Goal: Task Accomplishment & Management: Complete application form

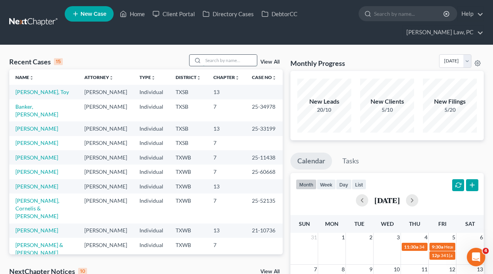
click at [214, 63] on input "search" at bounding box center [230, 60] width 54 height 11
type input "c"
type input "chant"
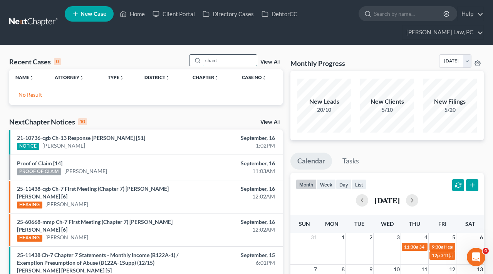
drag, startPoint x: 225, startPoint y: 60, endPoint x: 191, endPoint y: 60, distance: 33.9
click at [191, 60] on div "chant" at bounding box center [223, 60] width 69 height 12
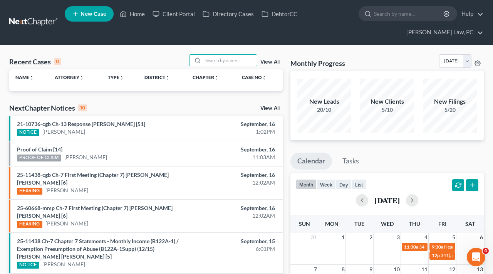
click at [122, 56] on div "Recent Cases 0 View All" at bounding box center [146, 61] width 274 height 15
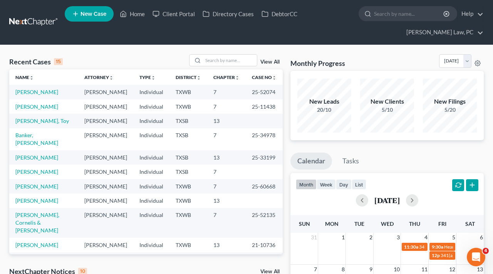
click at [26, 20] on link at bounding box center [33, 22] width 49 height 14
click at [219, 62] on input "search" at bounding box center [230, 60] width 54 height 11
click at [229, 57] on input "search" at bounding box center [230, 60] width 54 height 11
type input "chanta"
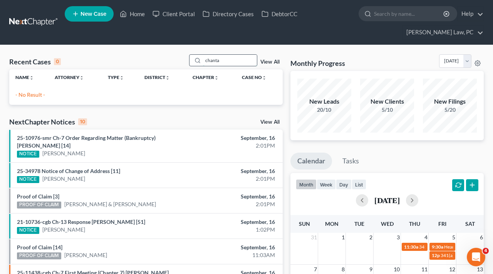
drag, startPoint x: 224, startPoint y: 61, endPoint x: 192, endPoint y: 61, distance: 32.4
click at [192, 61] on div "chanta" at bounding box center [223, 60] width 69 height 12
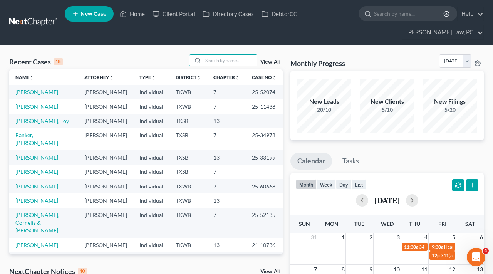
click at [79, 18] on icon at bounding box center [75, 13] width 7 height 9
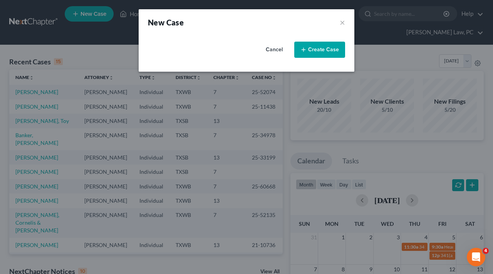
select select "79"
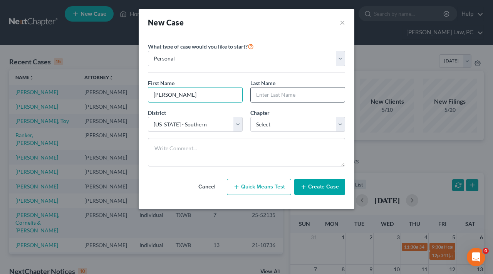
type input "Chantal"
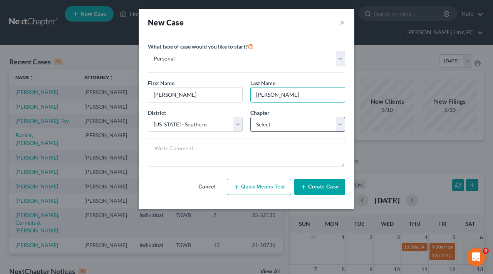
type input "Sutherland"
select select "0"
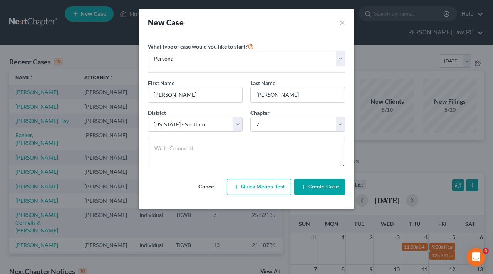
click at [311, 190] on button "Create Case" at bounding box center [320, 187] width 51 height 16
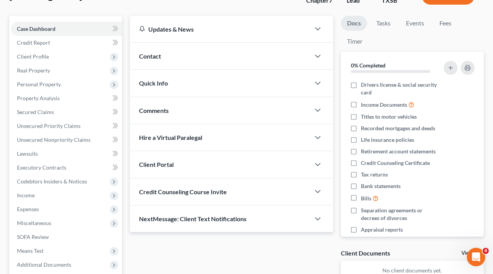
scroll to position [81, 0]
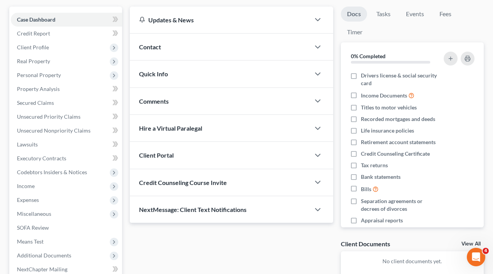
click at [183, 183] on span "Credit Counseling Course Invite" at bounding box center [183, 182] width 88 height 7
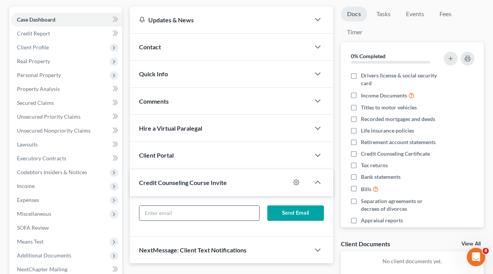
click at [172, 219] on input "text" at bounding box center [200, 213] width 120 height 15
paste input "cailenmatthew@yahoo.com"
type input "cailenmatthew@yahoo.com"
click at [283, 216] on button "Send Email" at bounding box center [296, 212] width 57 height 15
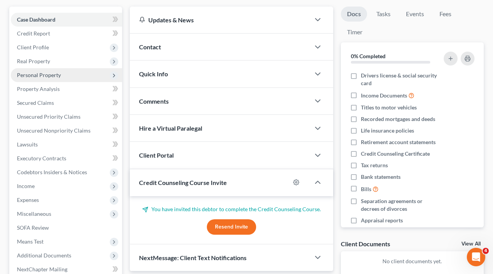
scroll to position [35, 0]
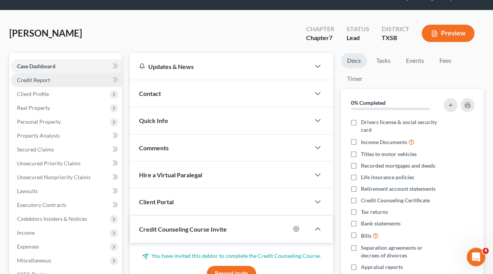
click at [37, 79] on span "Credit Report" at bounding box center [33, 80] width 33 height 7
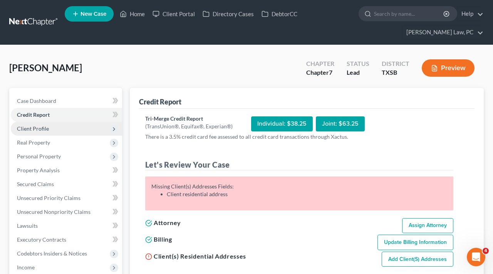
click at [31, 131] on span "Client Profile" at bounding box center [33, 128] width 32 height 7
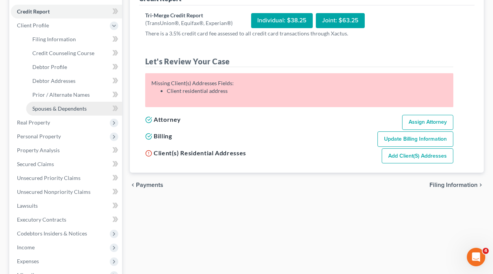
scroll to position [104, 0]
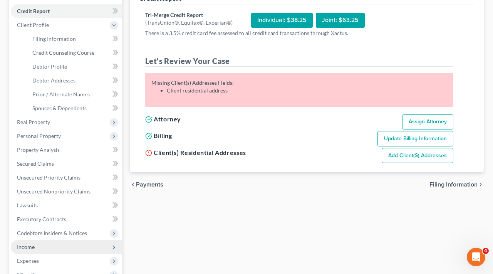
click at [32, 245] on span "Income" at bounding box center [26, 247] width 18 height 7
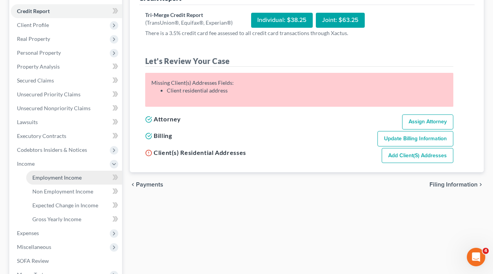
click at [61, 177] on span "Employment Income" at bounding box center [56, 177] width 49 height 7
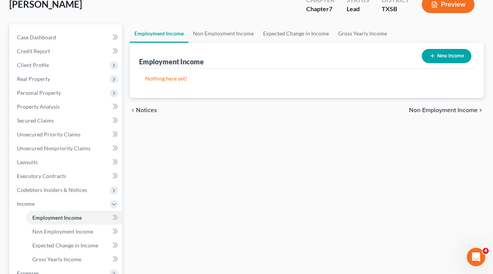
scroll to position [65, 0]
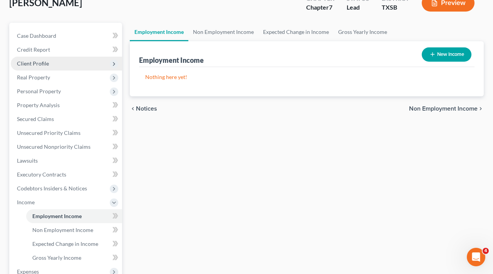
click at [25, 61] on span "Client Profile" at bounding box center [33, 63] width 32 height 7
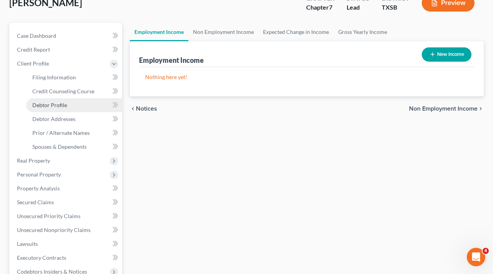
click at [47, 108] on span "Debtor Profile" at bounding box center [49, 105] width 35 height 7
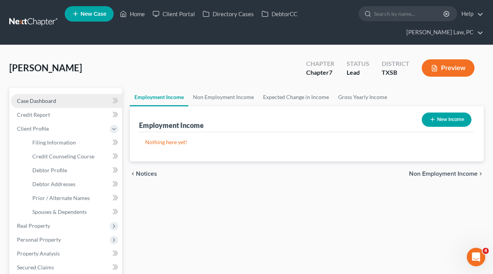
select select "0"
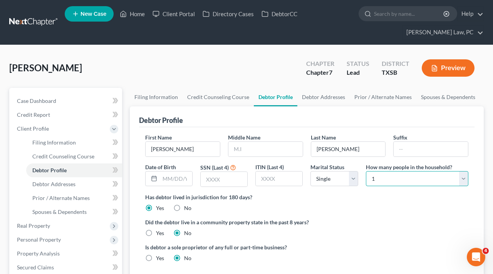
select select "1"
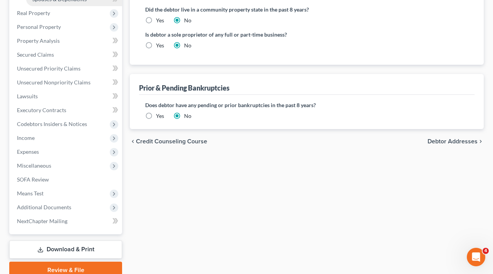
scroll to position [231, 0]
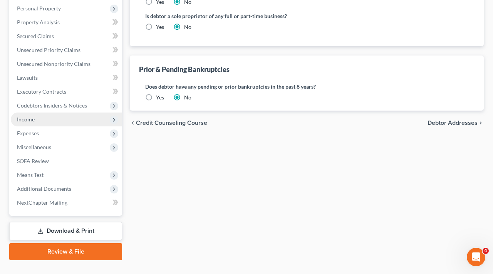
click at [18, 118] on span "Income" at bounding box center [26, 119] width 18 height 7
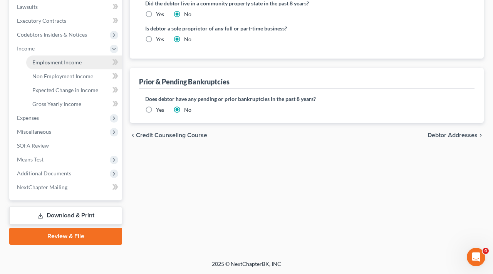
click at [48, 61] on span "Employment Income" at bounding box center [56, 62] width 49 height 7
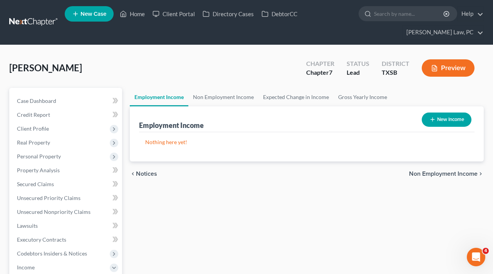
click at [442, 120] on button "New Income" at bounding box center [447, 120] width 50 height 14
select select "0"
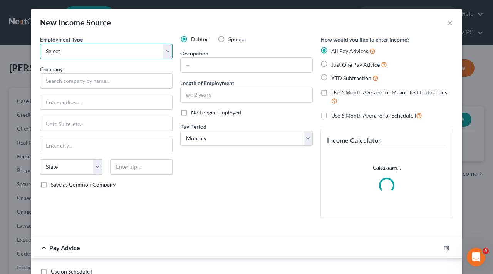
select select "0"
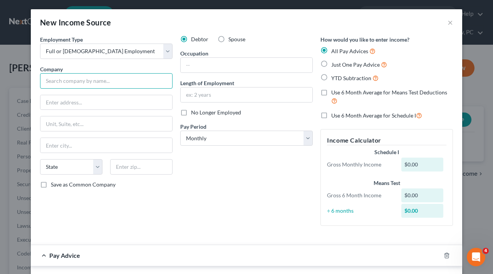
click at [77, 83] on input "text" at bounding box center [106, 80] width 133 height 15
type input "Brenntag North America Inc"
click at [450, 24] on button "×" at bounding box center [450, 22] width 5 height 9
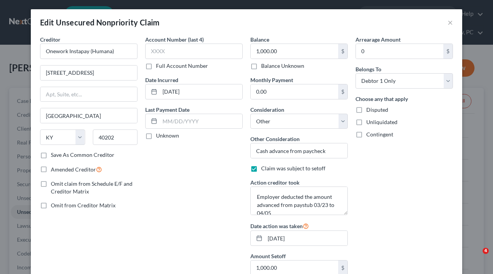
select select "18"
select select "14"
select select "0"
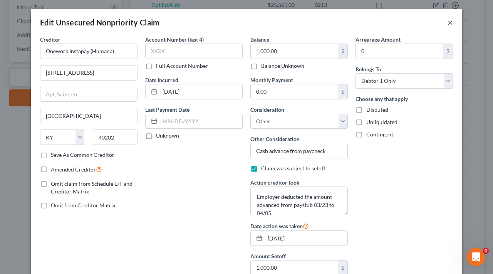
click at [452, 22] on button "×" at bounding box center [450, 22] width 5 height 9
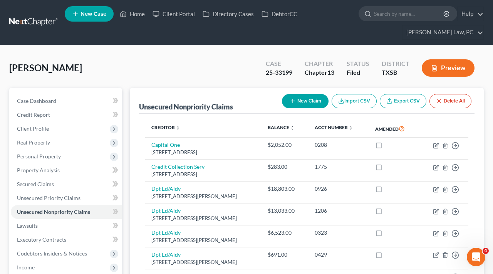
click at [22, 19] on link at bounding box center [33, 22] width 49 height 14
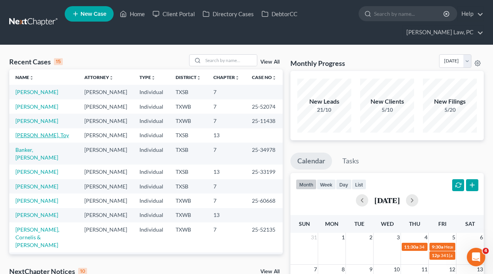
click at [45, 138] on link "[PERSON_NAME], Toy" at bounding box center [42, 135] width 54 height 7
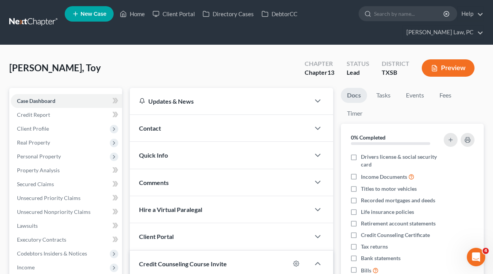
scroll to position [13, 0]
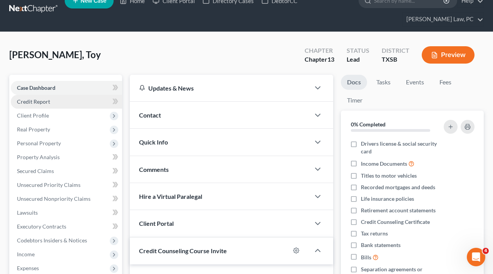
click at [38, 105] on link "Credit Report" at bounding box center [66, 102] width 111 height 14
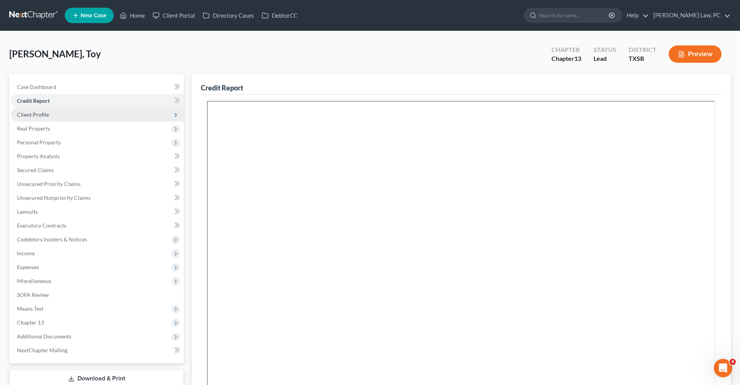
click at [36, 114] on span "Client Profile" at bounding box center [33, 114] width 32 height 7
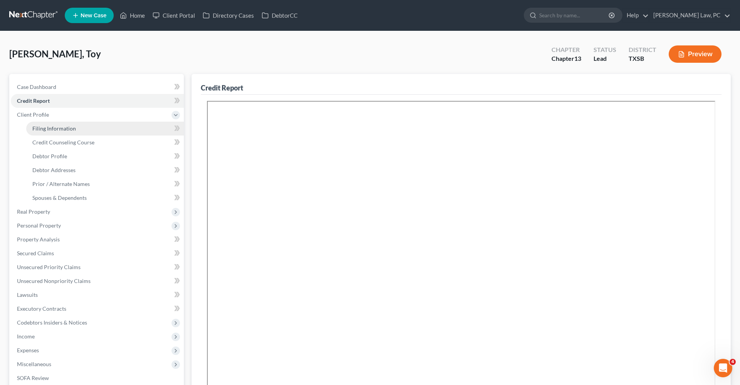
click at [50, 131] on span "Filing Information" at bounding box center [54, 128] width 44 height 7
select select "1"
select select "0"
select select "3"
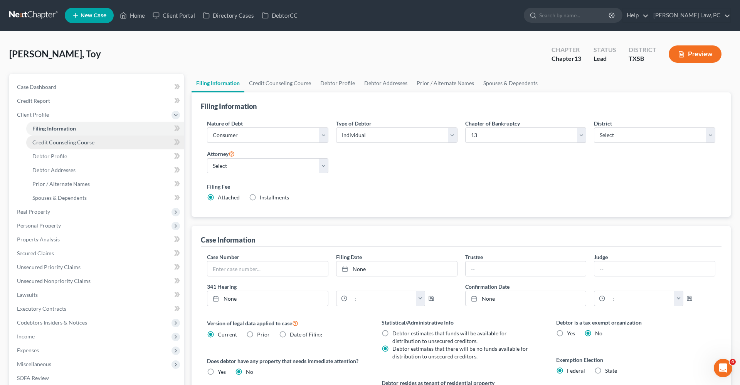
click at [60, 144] on span "Credit Counseling Course" at bounding box center [63, 142] width 62 height 7
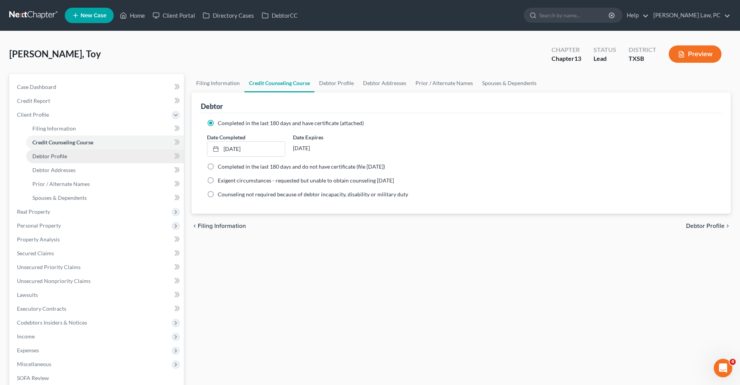
click at [61, 155] on span "Debtor Profile" at bounding box center [49, 156] width 35 height 7
select select "0"
select select "1"
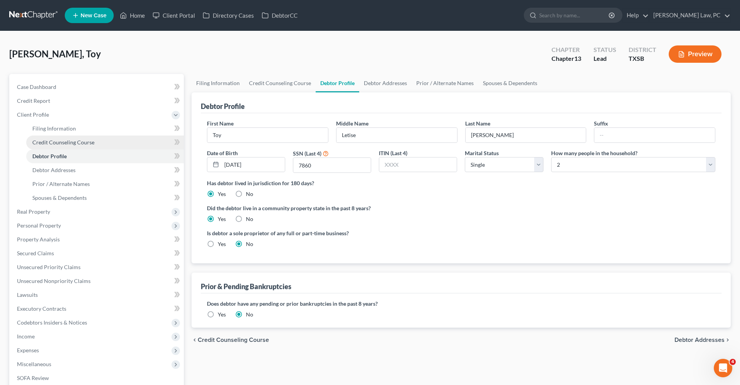
click at [50, 144] on span "Credit Counseling Course" at bounding box center [63, 142] width 62 height 7
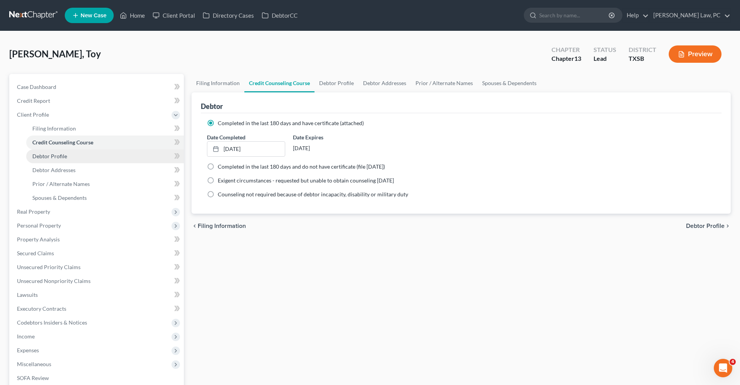
click at [58, 158] on span "Debtor Profile" at bounding box center [49, 156] width 35 height 7
select select "0"
select select "1"
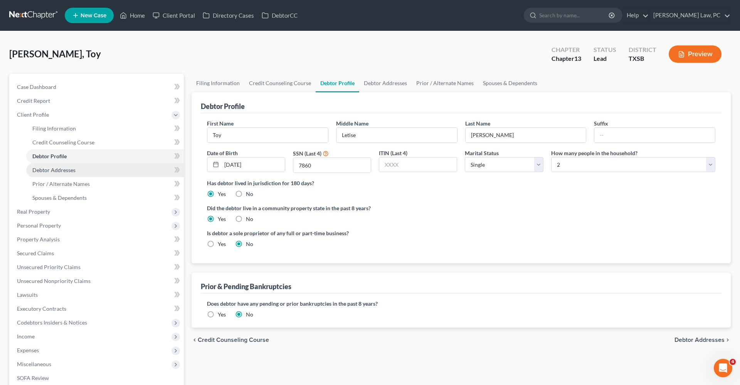
click at [58, 170] on span "Debtor Addresses" at bounding box center [53, 170] width 43 height 7
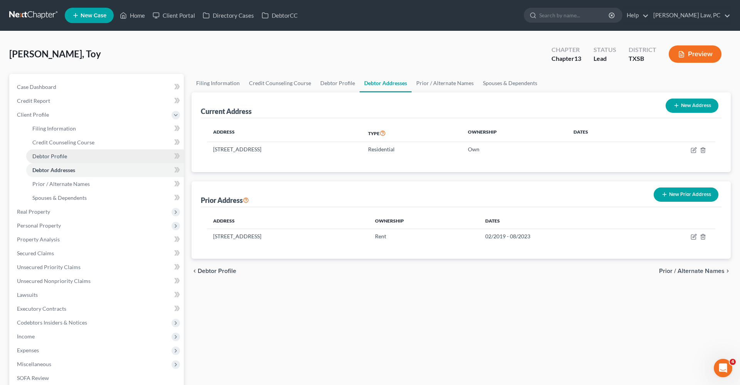
click at [45, 156] on span "Debtor Profile" at bounding box center [49, 156] width 35 height 7
select select "0"
select select "1"
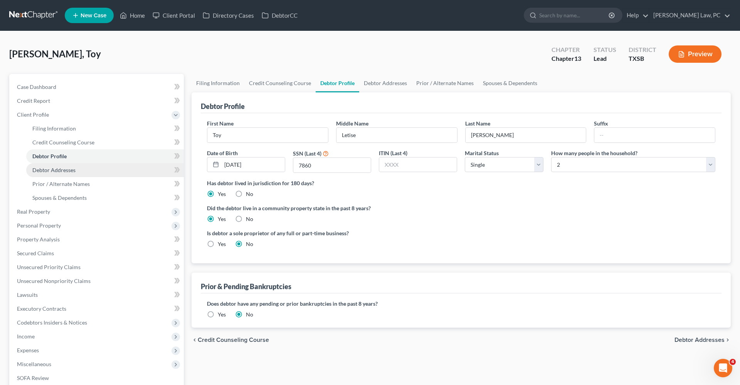
click at [47, 174] on link "Debtor Addresses" at bounding box center [105, 170] width 158 height 14
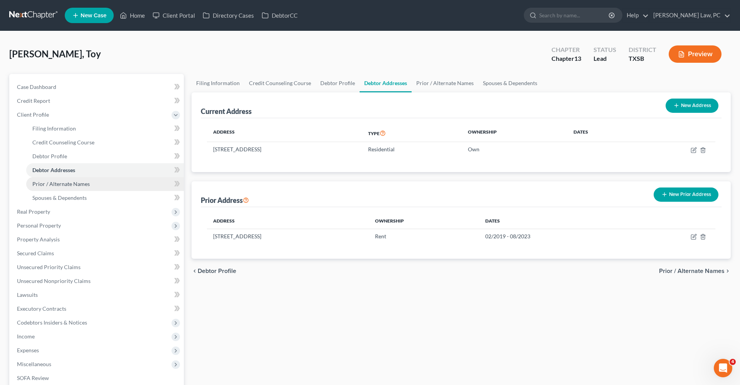
click at [52, 182] on span "Prior / Alternate Names" at bounding box center [60, 184] width 57 height 7
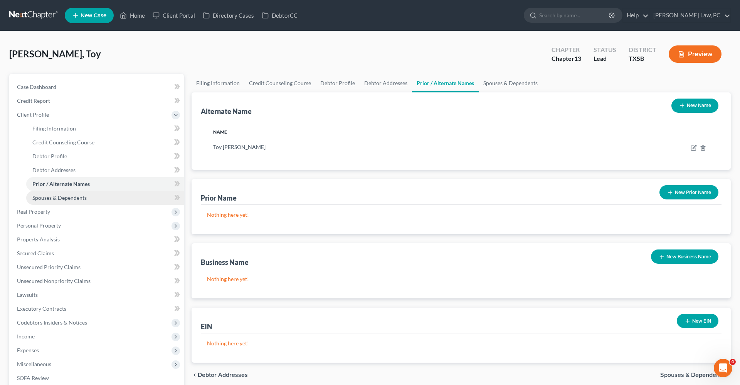
click at [57, 197] on span "Spouses & Dependents" at bounding box center [59, 198] width 54 height 7
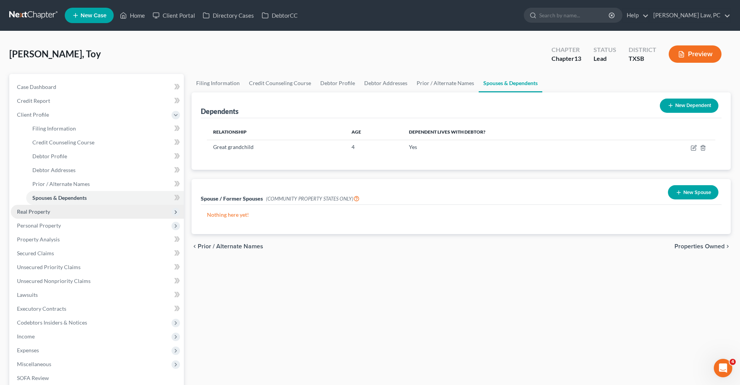
click at [29, 210] on span "Real Property" at bounding box center [33, 212] width 33 height 7
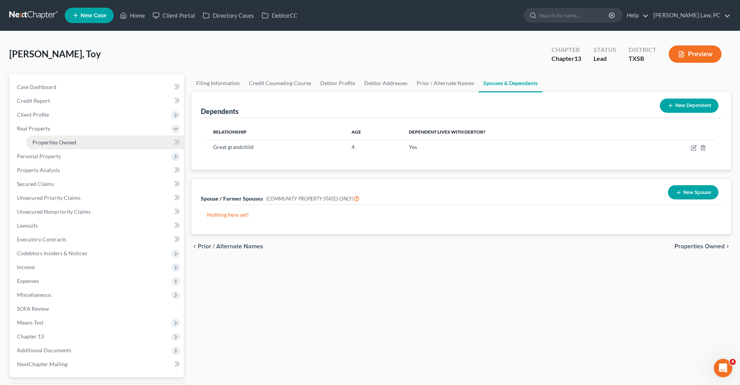
click at [52, 142] on span "Properties Owned" at bounding box center [54, 142] width 44 height 7
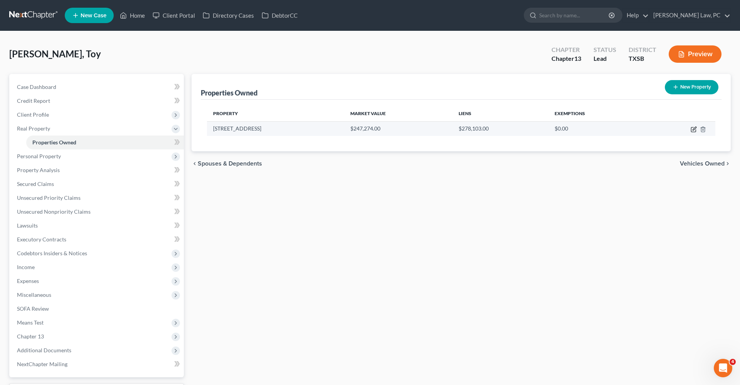
click at [493, 132] on icon "button" at bounding box center [693, 130] width 5 height 5
select select "45"
select select "0"
select select "7"
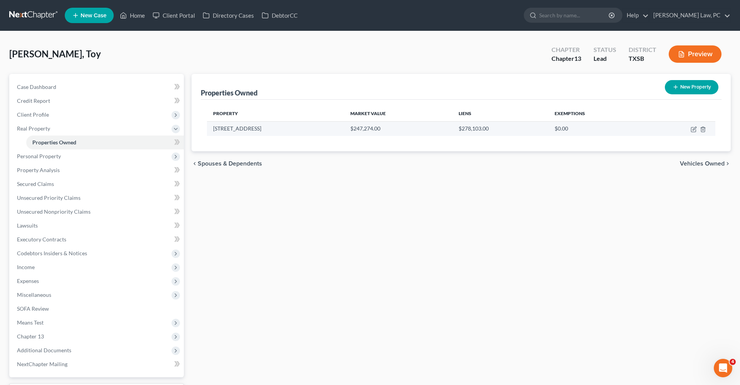
select select "0"
select select "2"
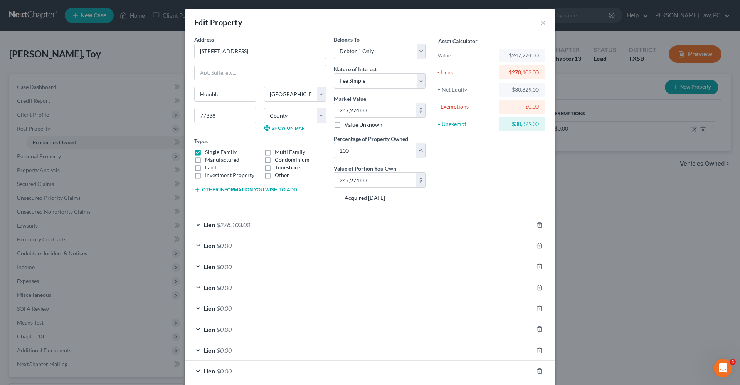
click at [235, 227] on span "$278,103.00" at bounding box center [234, 224] width 34 height 7
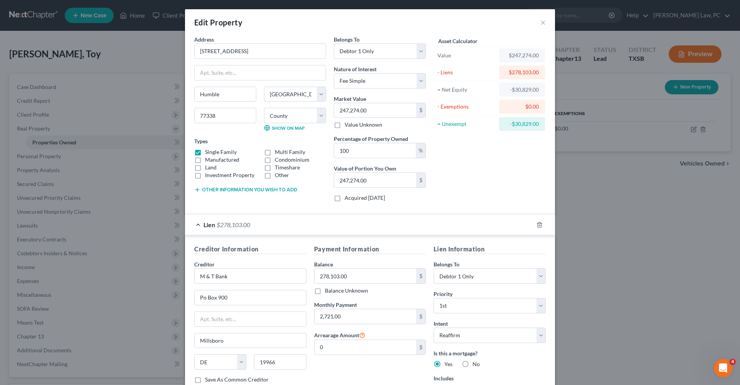
click at [198, 226] on div "Lien $278,103.00" at bounding box center [359, 225] width 348 height 20
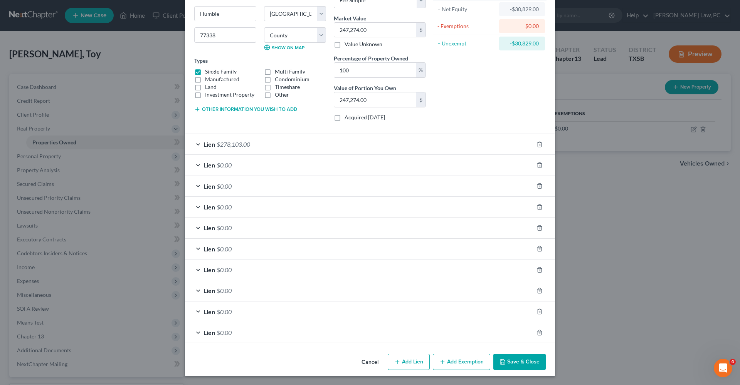
scroll to position [80, 0]
click at [493, 274] on button "Save & Close" at bounding box center [519, 363] width 52 height 16
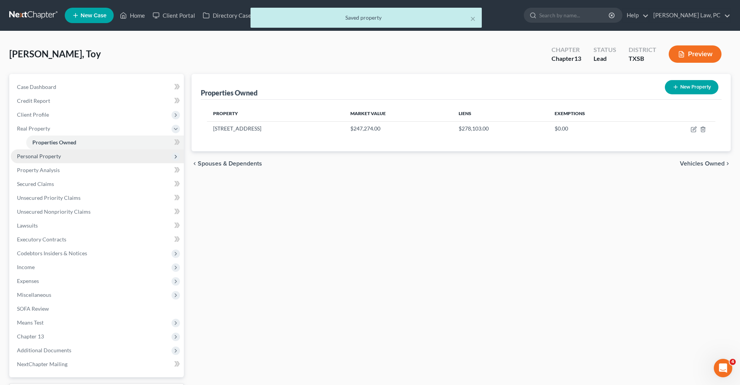
click at [54, 158] on span "Personal Property" at bounding box center [39, 156] width 44 height 7
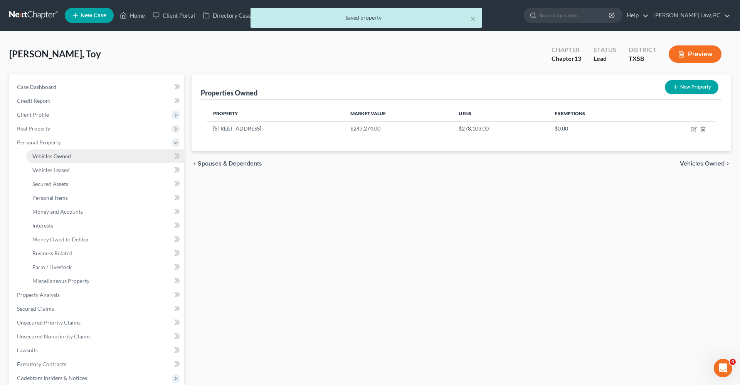
click at [60, 158] on span "Vehicles Owned" at bounding box center [51, 156] width 39 height 7
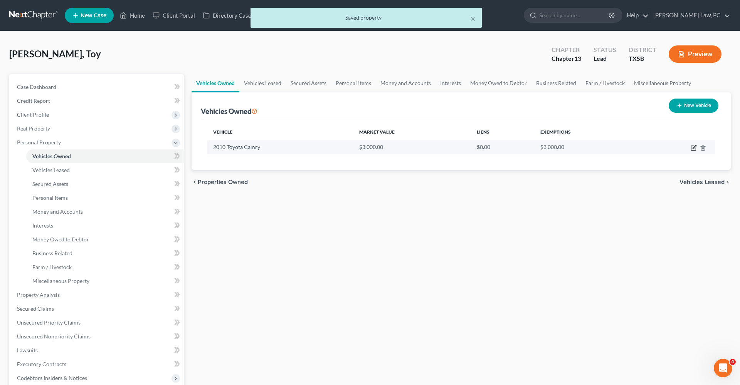
click at [493, 148] on icon "button" at bounding box center [694, 148] width 6 height 6
select select "0"
select select "16"
select select "3"
select select "0"
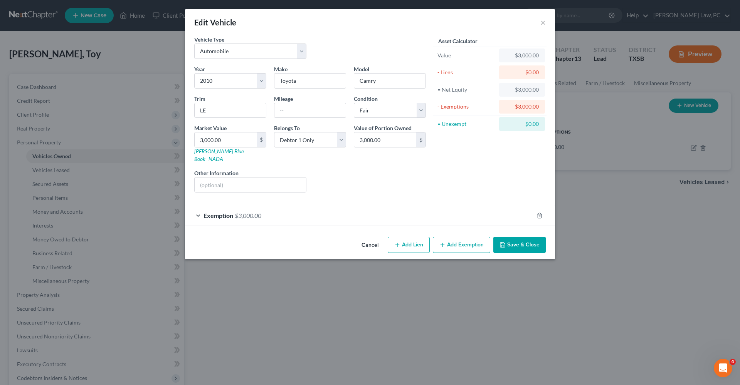
click at [331, 209] on div "Exemption $3,000.00" at bounding box center [359, 215] width 348 height 20
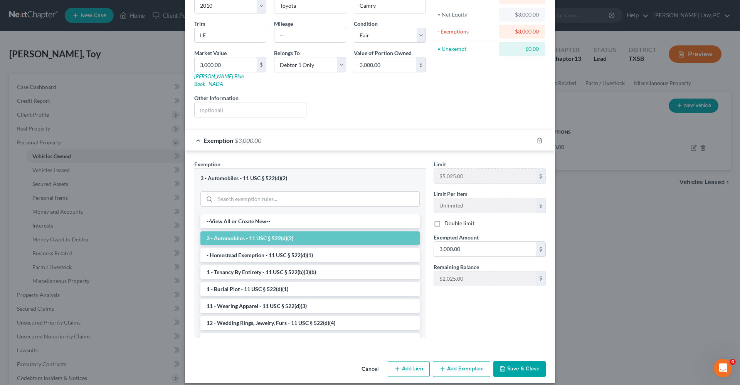
scroll to position [74, 0]
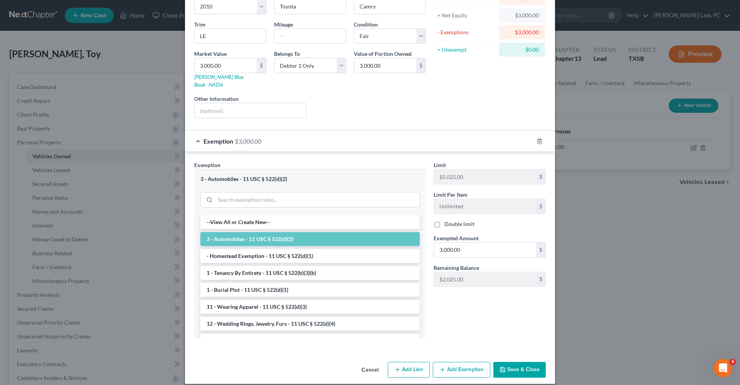
click at [493, 274] on button "Save & Close" at bounding box center [519, 370] width 52 height 16
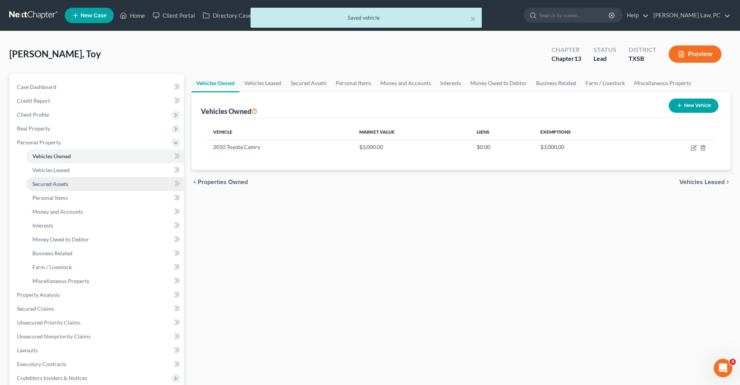
click at [37, 188] on link "Secured Assets" at bounding box center [105, 184] width 158 height 14
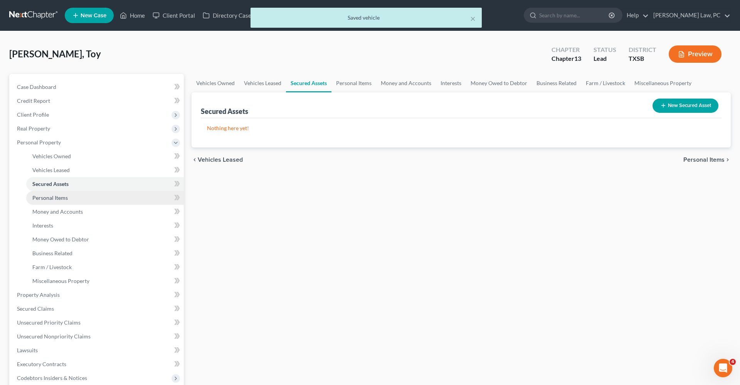
click at [49, 197] on span "Personal Items" at bounding box center [49, 198] width 35 height 7
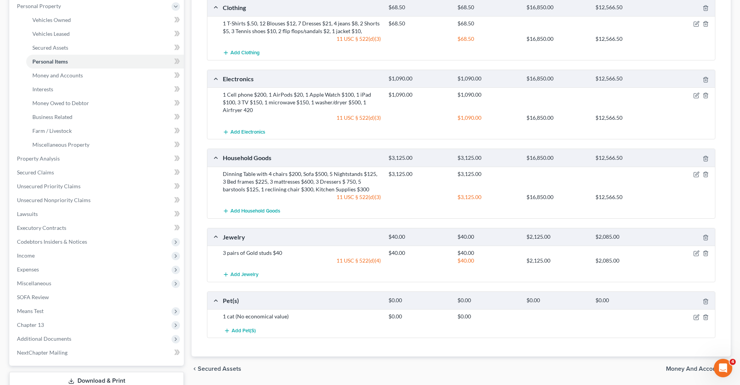
scroll to position [141, 0]
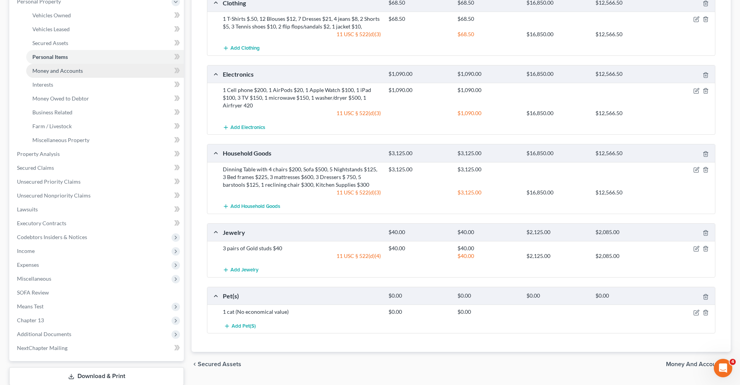
click at [57, 71] on span "Money and Accounts" at bounding box center [57, 70] width 50 height 7
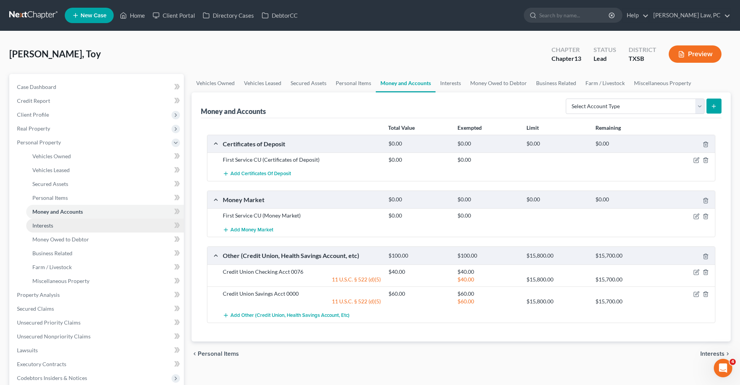
click at [47, 222] on span "Interests" at bounding box center [42, 225] width 21 height 7
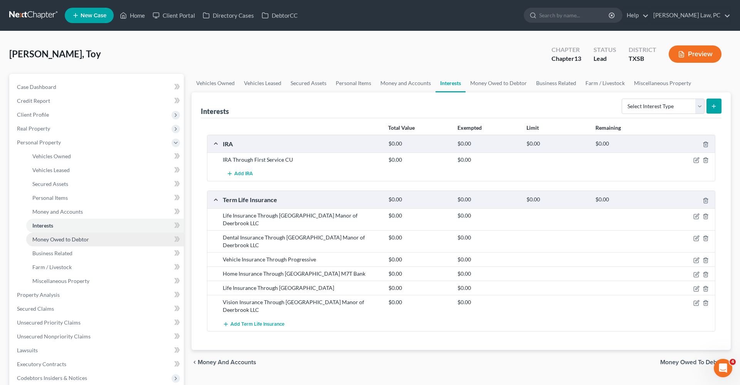
click at [62, 242] on span "Money Owed to Debtor" at bounding box center [60, 239] width 57 height 7
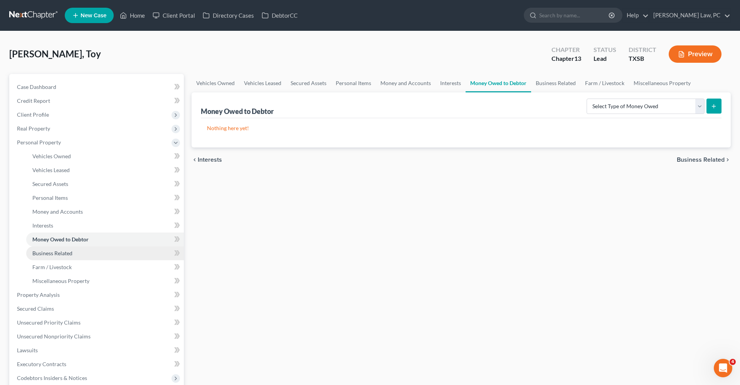
click at [62, 251] on span "Business Related" at bounding box center [52, 253] width 40 height 7
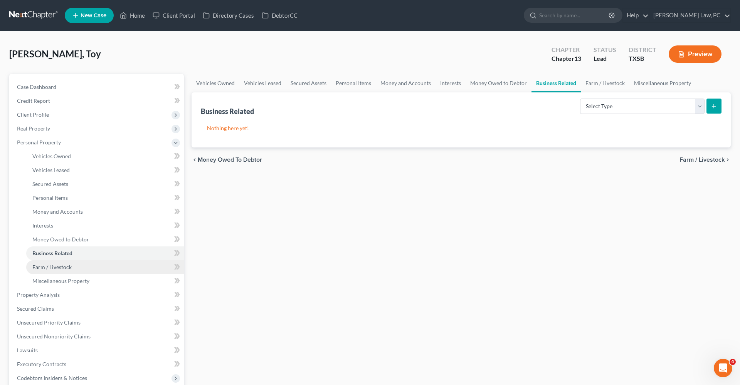
click at [64, 267] on span "Farm / Livestock" at bounding box center [51, 267] width 39 height 7
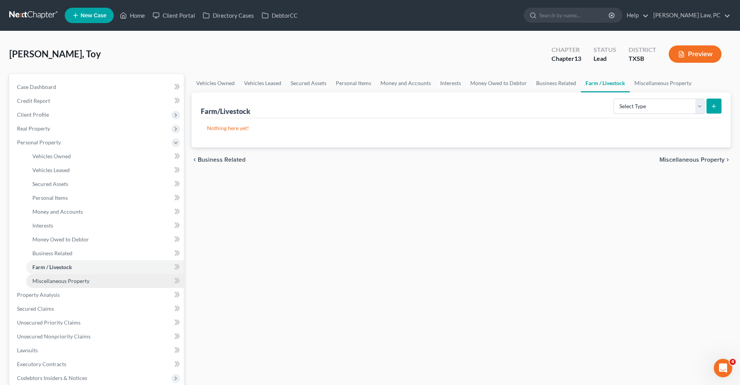
click at [69, 274] on link "Miscellaneous Property" at bounding box center [105, 281] width 158 height 14
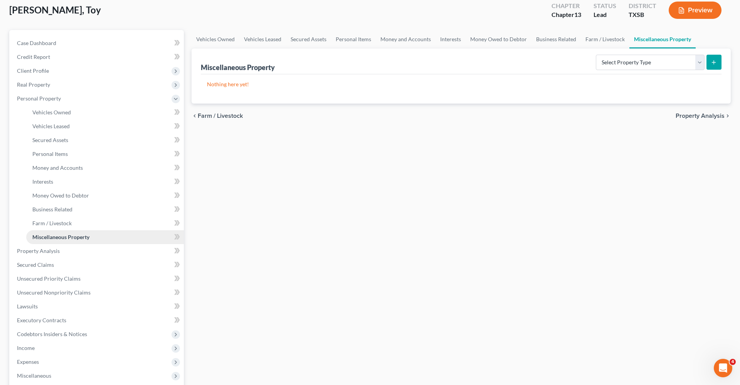
scroll to position [48, 0]
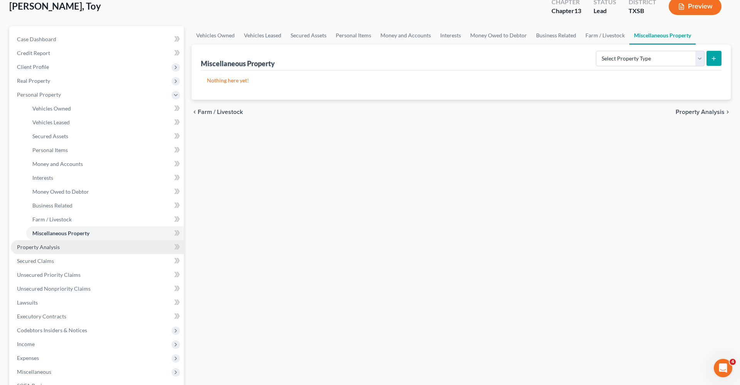
click at [46, 249] on span "Property Analysis" at bounding box center [38, 247] width 43 height 7
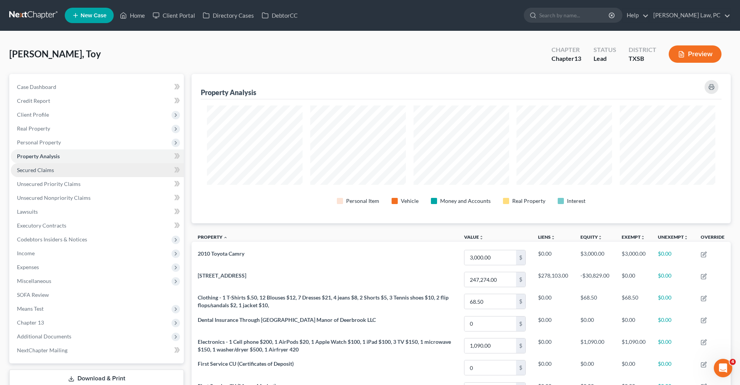
click at [35, 169] on span "Secured Claims" at bounding box center [35, 170] width 37 height 7
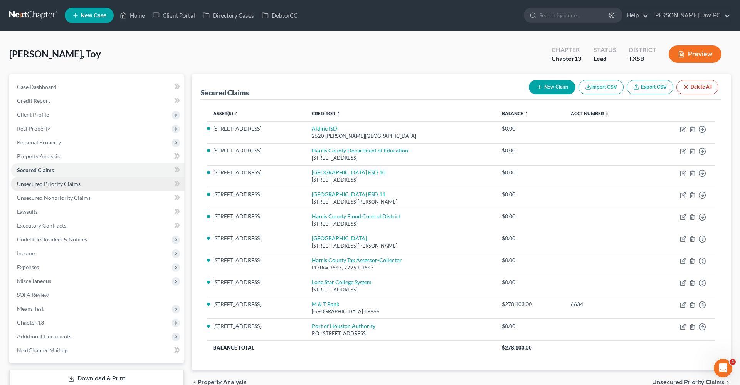
click at [54, 183] on span "Unsecured Priority Claims" at bounding box center [49, 184] width 64 height 7
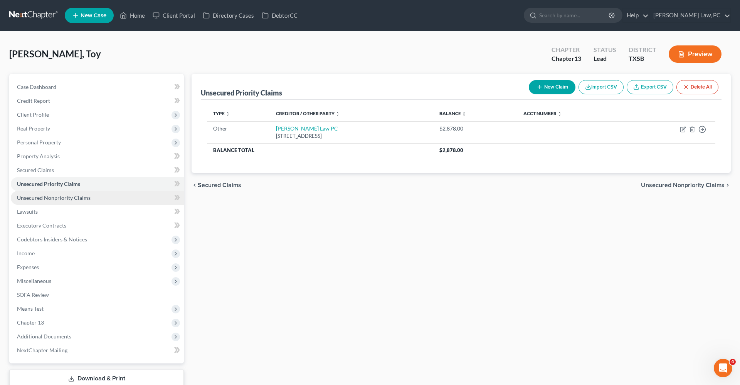
click at [62, 199] on span "Unsecured Nonpriority Claims" at bounding box center [54, 198] width 74 height 7
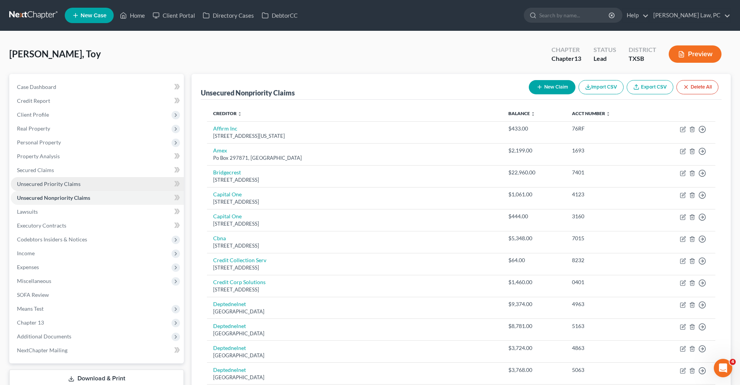
click at [47, 185] on span "Unsecured Priority Claims" at bounding box center [49, 184] width 64 height 7
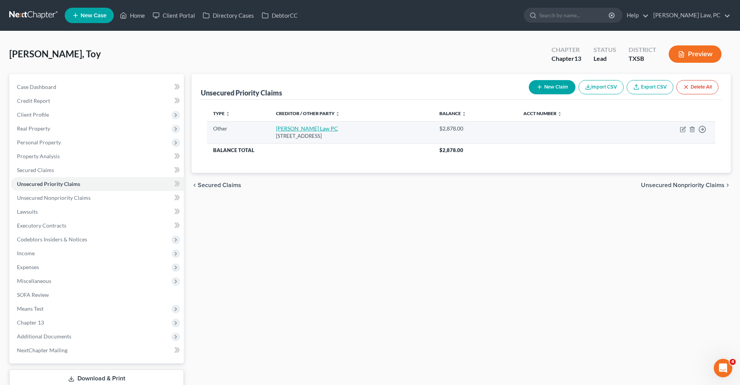
click at [300, 129] on link "Hooman Khoshnood Law PC" at bounding box center [307, 128] width 62 height 7
select select "9"
select select "45"
select select "0"
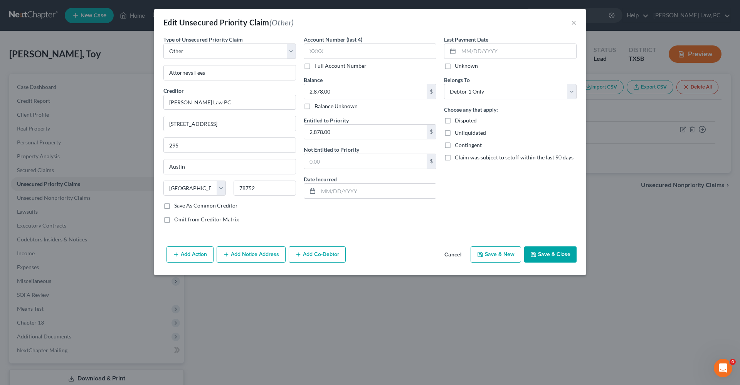
click at [493, 255] on button "Save & Close" at bounding box center [550, 255] width 52 height 16
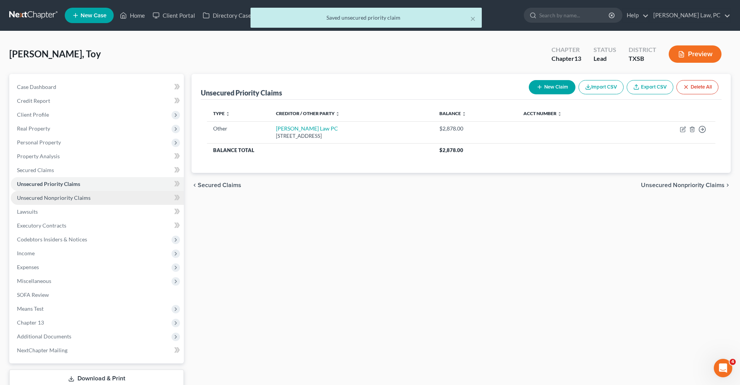
click at [65, 200] on span "Unsecured Nonpriority Claims" at bounding box center [54, 198] width 74 height 7
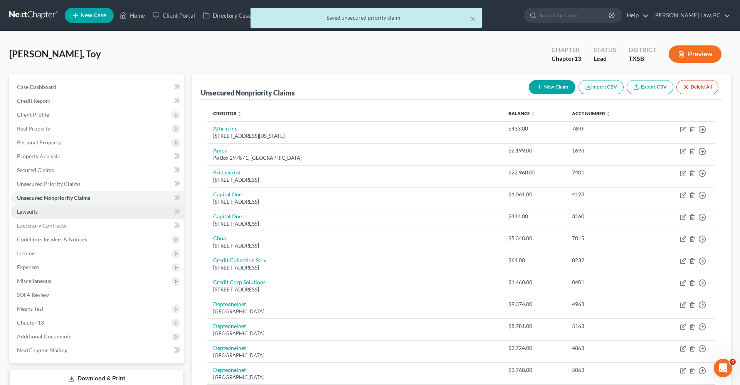
click at [24, 215] on link "Lawsuits" at bounding box center [97, 212] width 173 height 14
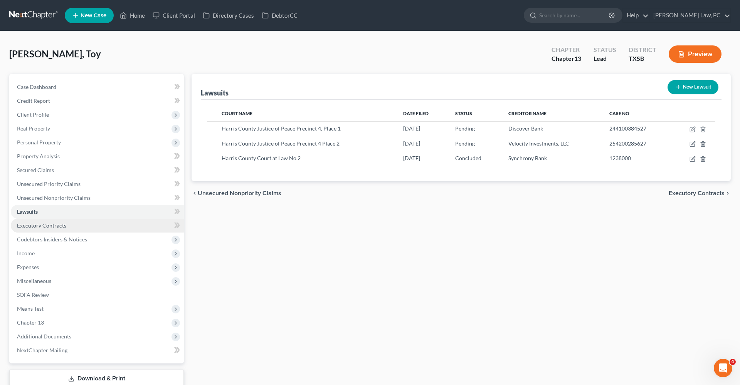
click at [32, 224] on span "Executory Contracts" at bounding box center [41, 225] width 49 height 7
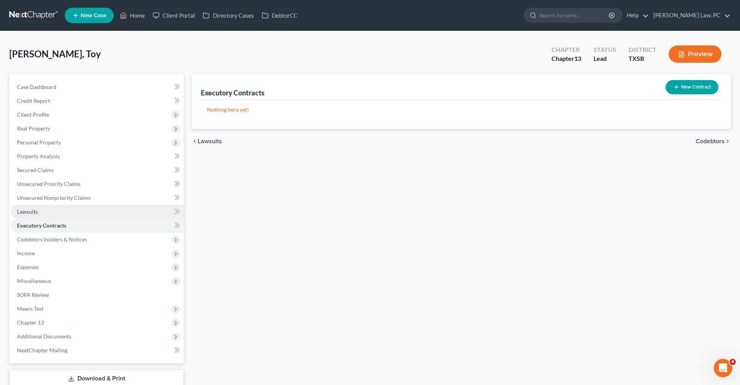
click at [26, 212] on span "Lawsuits" at bounding box center [27, 212] width 21 height 7
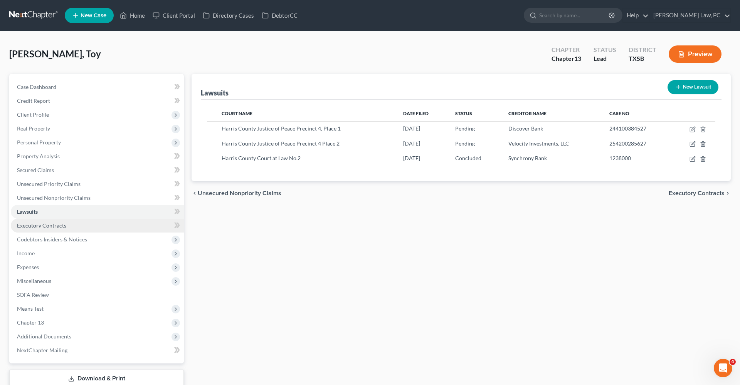
click at [30, 225] on span "Executory Contracts" at bounding box center [41, 225] width 49 height 7
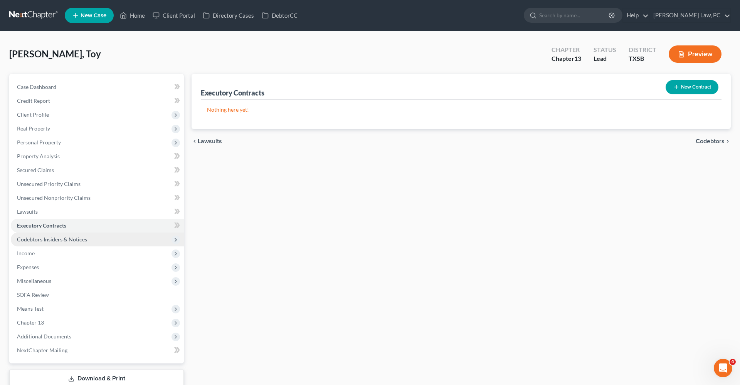
click at [49, 239] on span "Codebtors Insiders & Notices" at bounding box center [52, 239] width 70 height 7
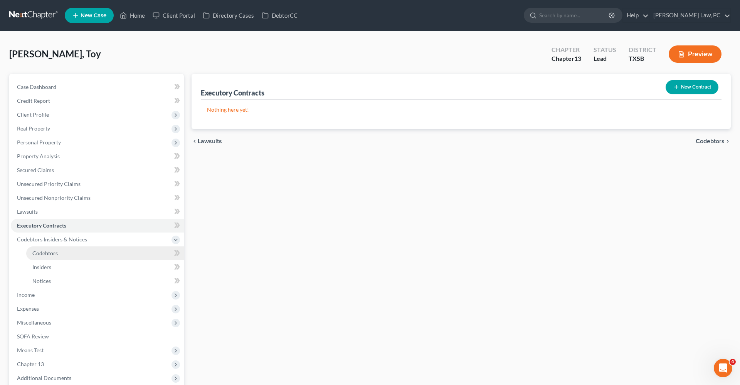
click at [47, 253] on span "Codebtors" at bounding box center [44, 253] width 25 height 7
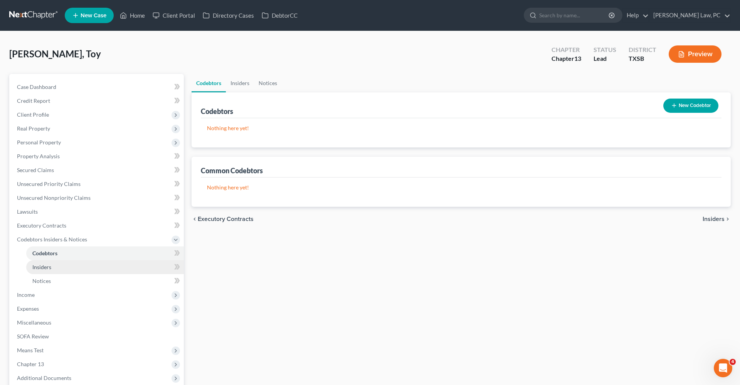
click at [47, 266] on span "Insiders" at bounding box center [41, 267] width 19 height 7
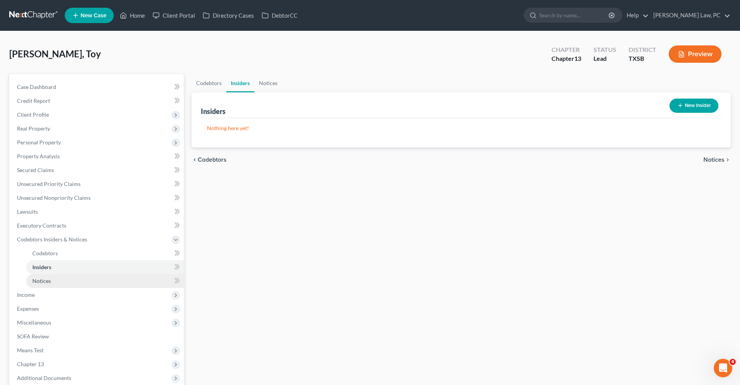
click at [49, 274] on span "Notices" at bounding box center [41, 281] width 19 height 7
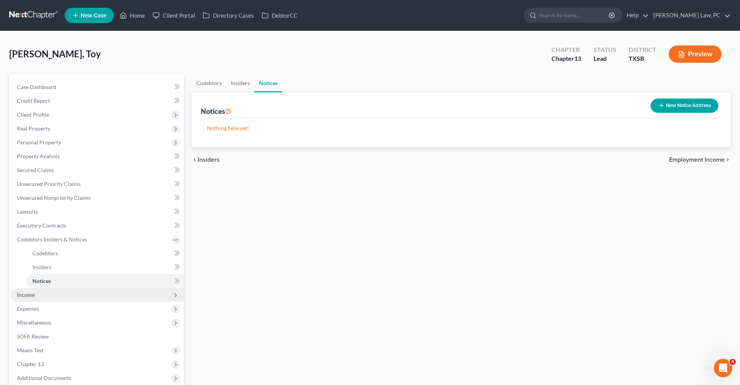
click at [24, 274] on span "Income" at bounding box center [26, 295] width 18 height 7
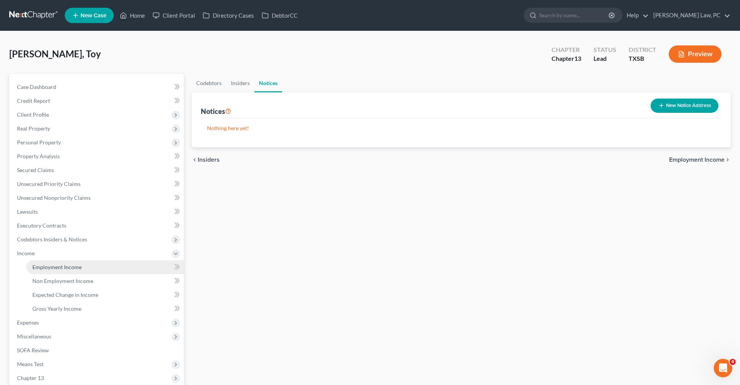
click at [67, 267] on span "Employment Income" at bounding box center [56, 267] width 49 height 7
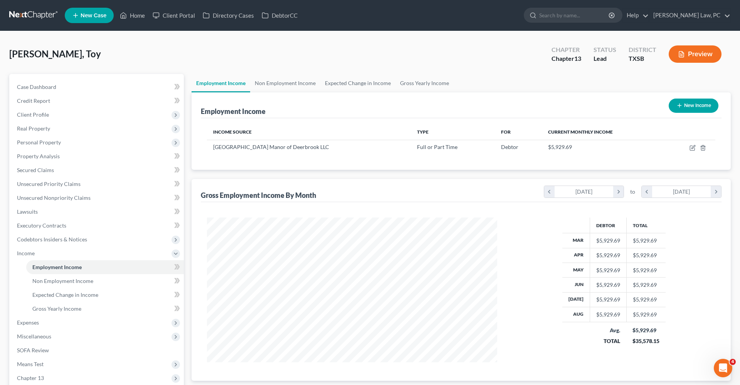
scroll to position [145, 306]
click at [493, 146] on icon "button" at bounding box center [693, 148] width 6 height 6
select select "0"
select select "45"
select select "2"
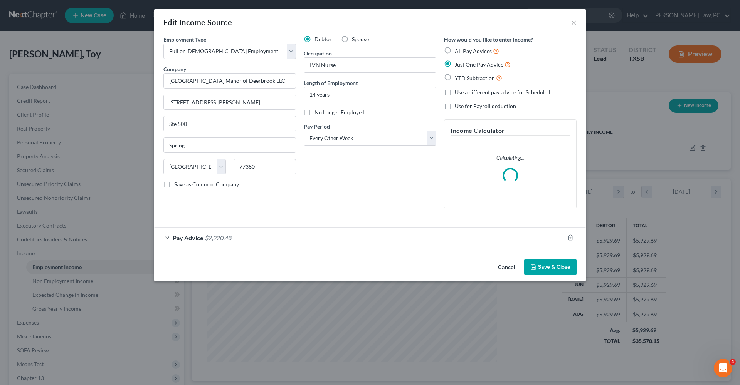
click at [493, 264] on button "Save & Close" at bounding box center [550, 267] width 52 height 16
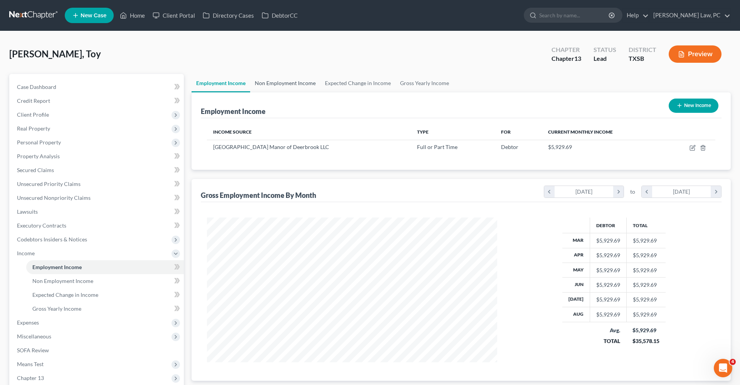
click at [273, 86] on link "Non Employment Income" at bounding box center [285, 83] width 70 height 19
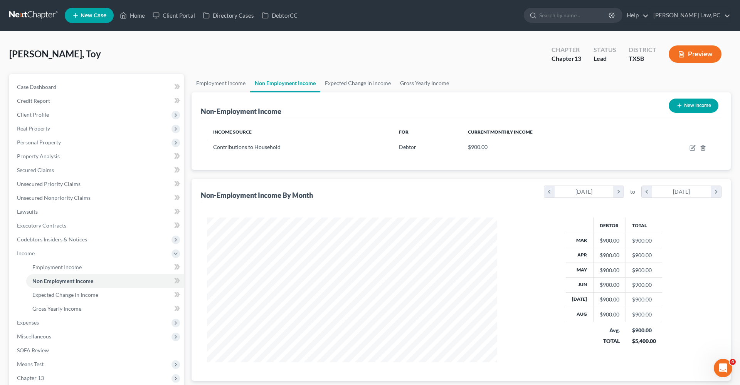
scroll to position [145, 306]
click at [340, 83] on link "Expected Change in Income" at bounding box center [357, 83] width 75 height 19
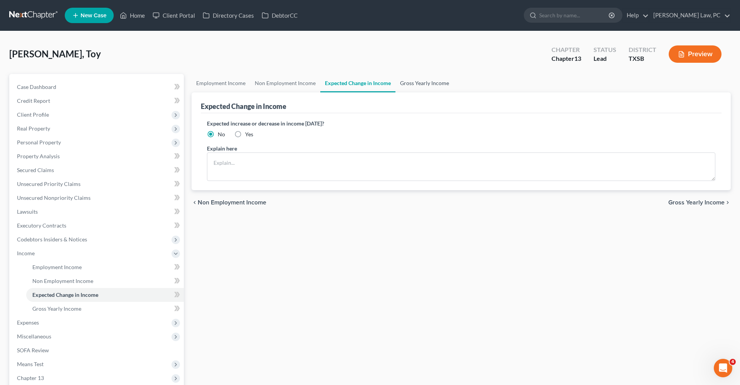
click at [415, 79] on link "Gross Yearly Income" at bounding box center [425, 83] width 58 height 19
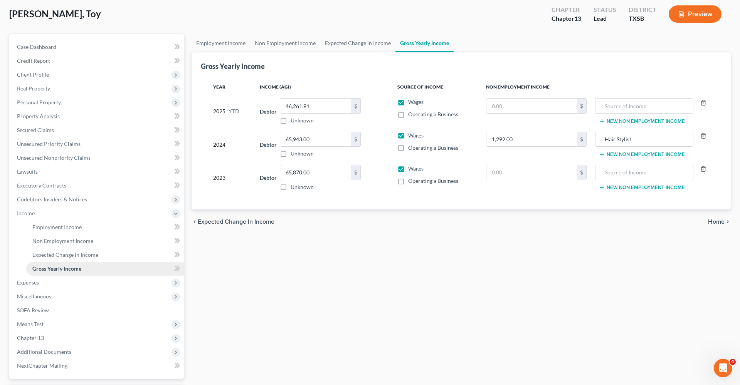
scroll to position [40, 0]
click at [26, 274] on span "Expenses" at bounding box center [28, 282] width 22 height 7
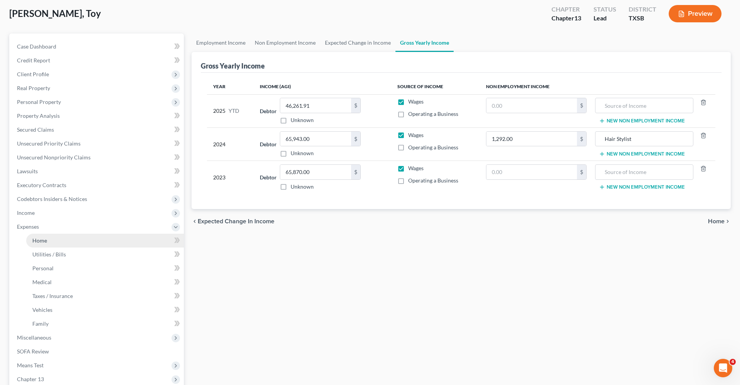
click at [40, 242] on span "Home" at bounding box center [39, 240] width 15 height 7
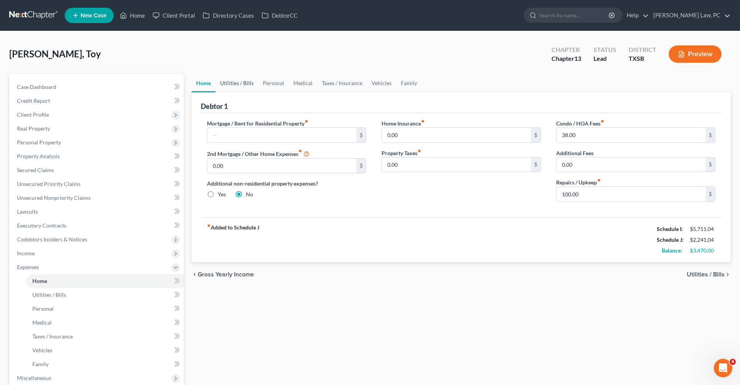
click at [236, 84] on link "Utilities / Bills" at bounding box center [236, 83] width 43 height 19
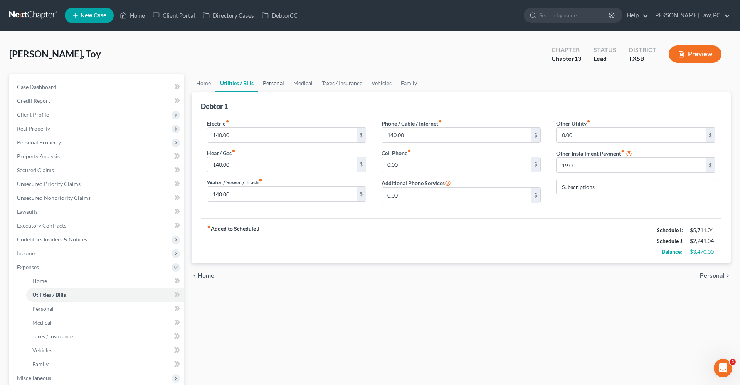
click at [274, 84] on link "Personal" at bounding box center [273, 83] width 30 height 19
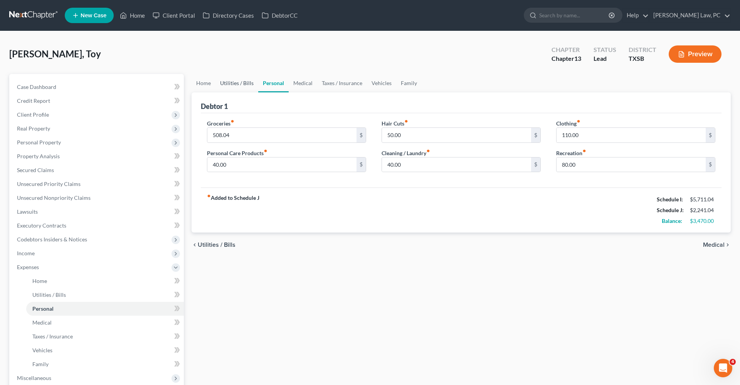
click at [226, 90] on link "Utilities / Bills" at bounding box center [236, 83] width 43 height 19
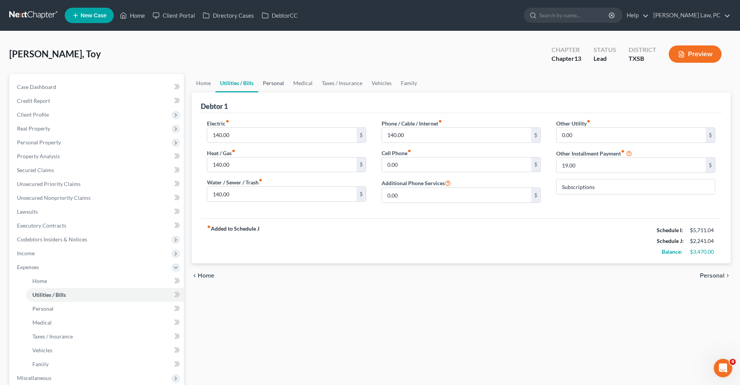
click at [268, 82] on link "Personal" at bounding box center [273, 83] width 30 height 19
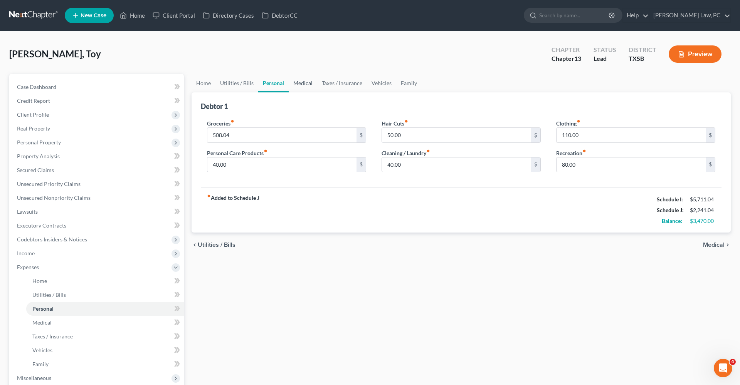
click at [305, 85] on link "Medical" at bounding box center [303, 83] width 29 height 19
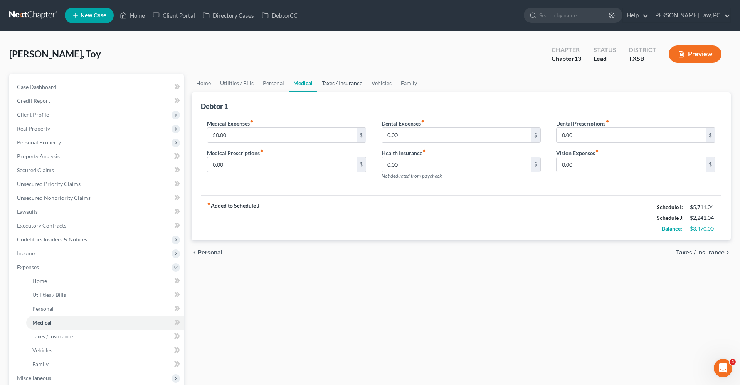
click at [335, 84] on link "Taxes / Insurance" at bounding box center [342, 83] width 50 height 19
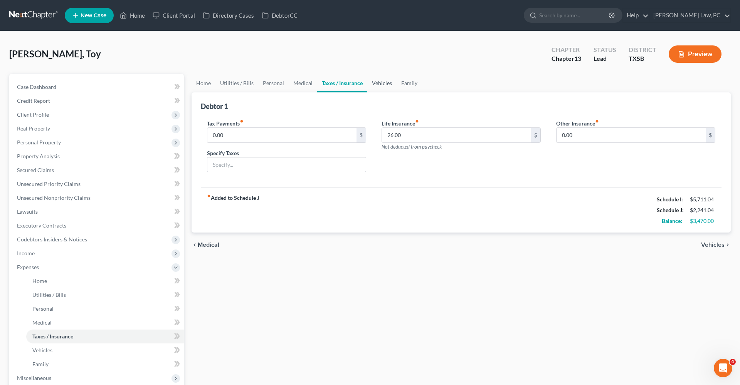
click at [374, 79] on link "Vehicles" at bounding box center [381, 83] width 29 height 19
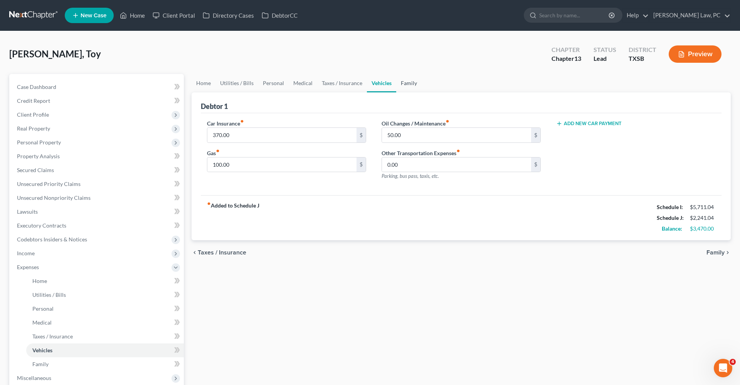
click at [410, 83] on link "Family" at bounding box center [408, 83] width 25 height 19
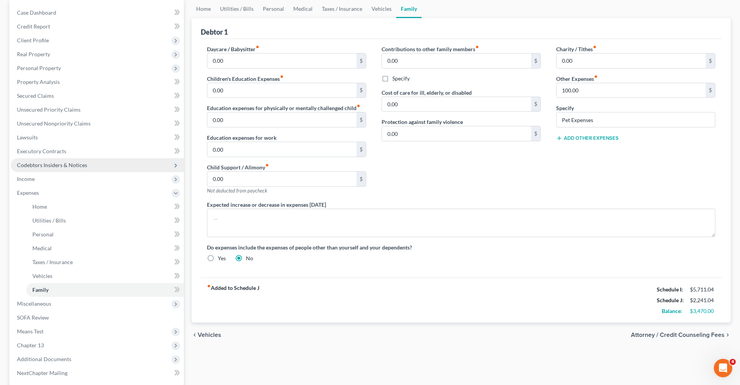
scroll to position [76, 0]
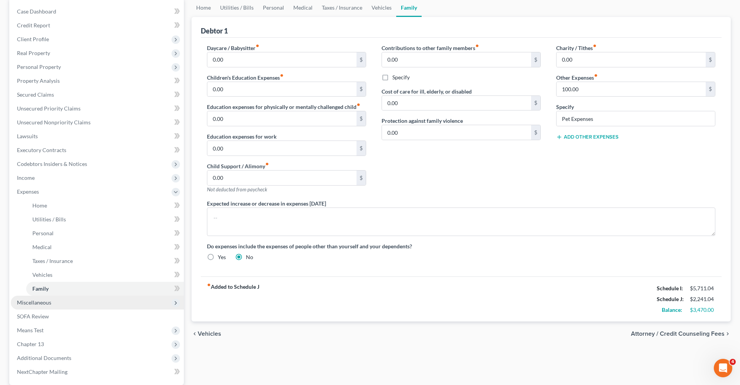
click at [40, 274] on span "Miscellaneous" at bounding box center [34, 303] width 34 height 7
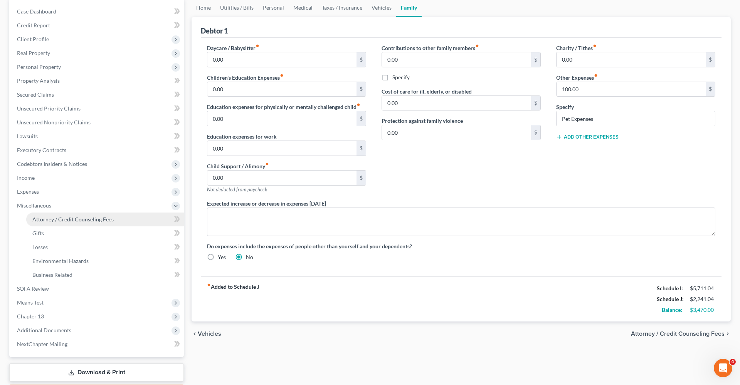
click at [48, 224] on link "Attorney / Credit Counseling Fees" at bounding box center [105, 220] width 158 height 14
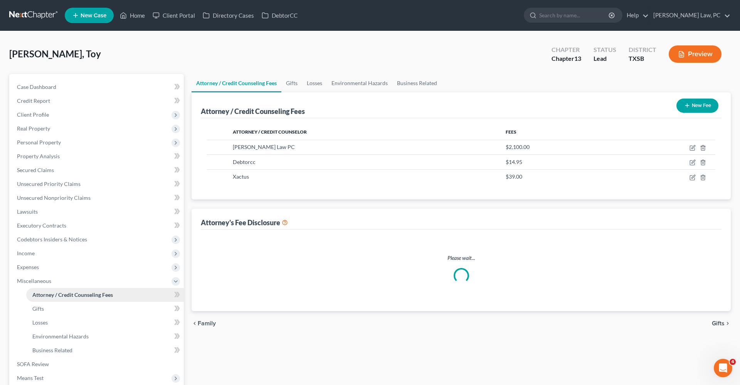
select select "4"
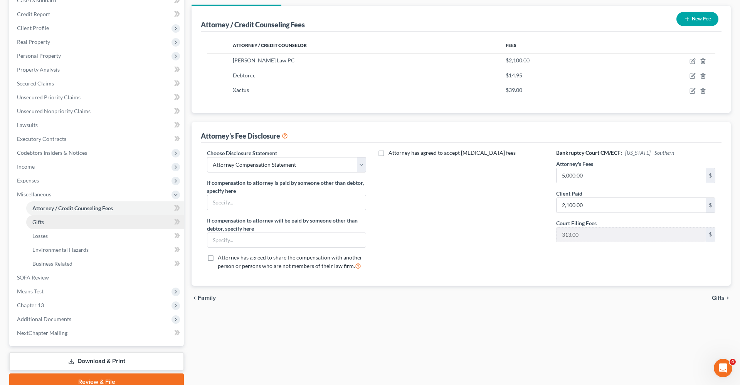
click at [42, 223] on span "Gifts" at bounding box center [38, 222] width 12 height 7
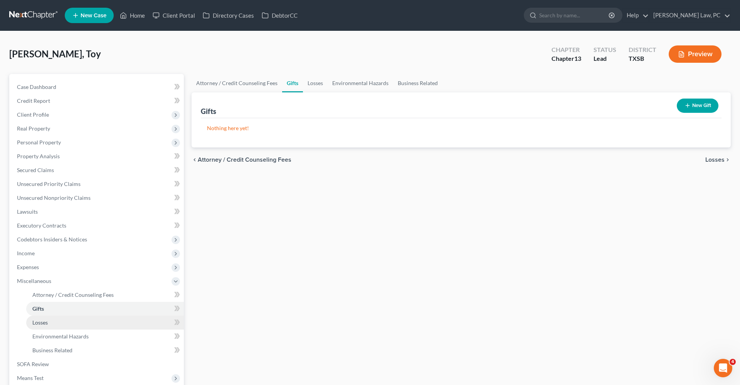
click at [42, 274] on span "Losses" at bounding box center [39, 323] width 15 height 7
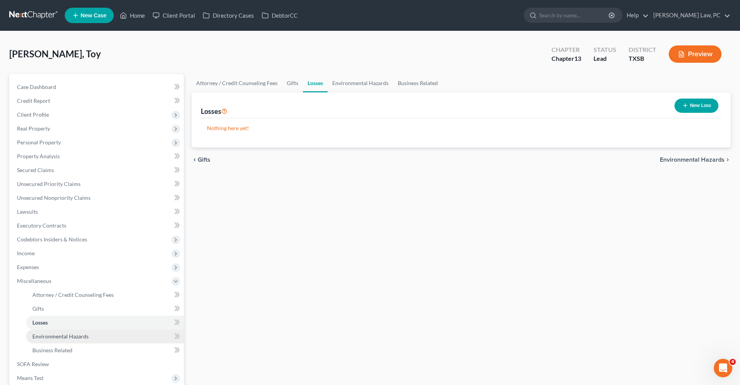
click at [57, 274] on span "Environmental Hazards" at bounding box center [60, 336] width 56 height 7
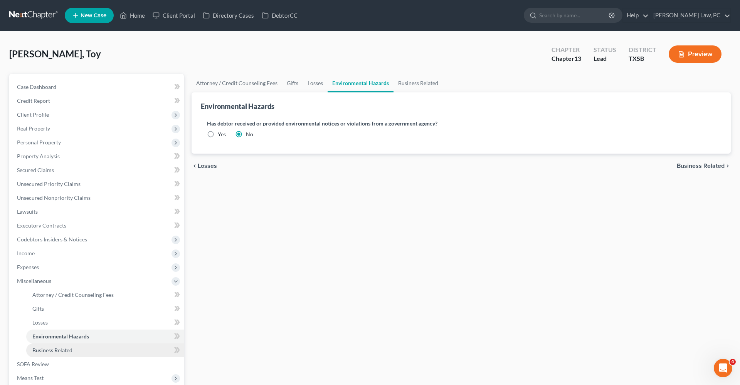
click at [60, 274] on span "Business Related" at bounding box center [52, 350] width 40 height 7
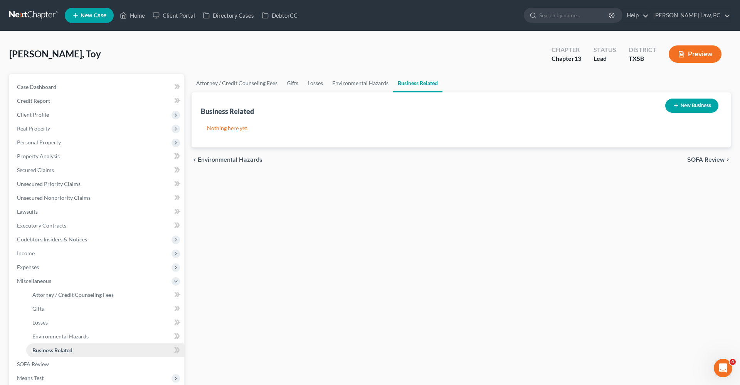
click at [60, 274] on span "Business Related" at bounding box center [52, 350] width 40 height 7
click at [34, 274] on span "SOFA Review" at bounding box center [33, 364] width 32 height 7
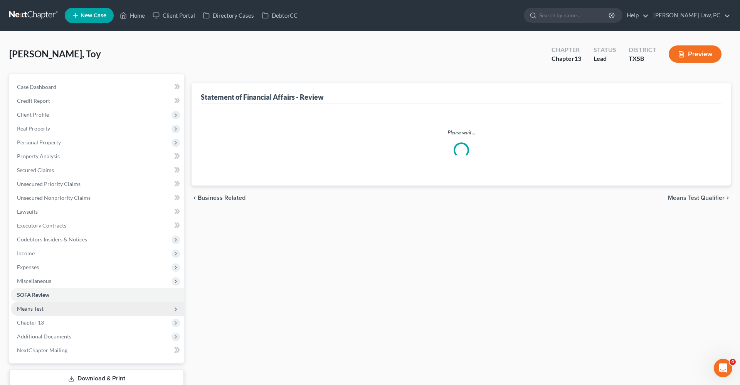
click at [30, 274] on span "Means Test" at bounding box center [30, 309] width 27 height 7
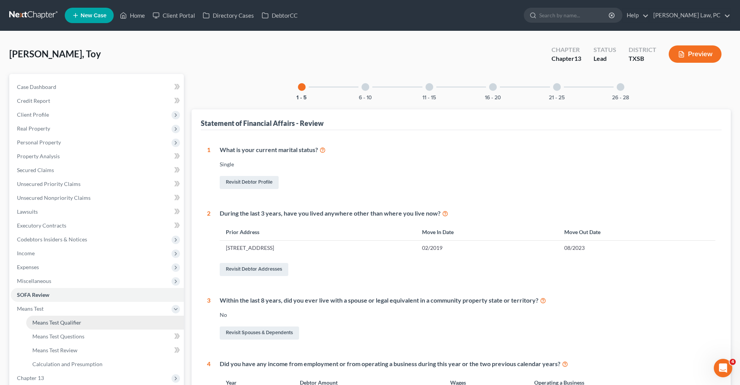
click at [43, 274] on span "Means Test Qualifier" at bounding box center [56, 323] width 49 height 7
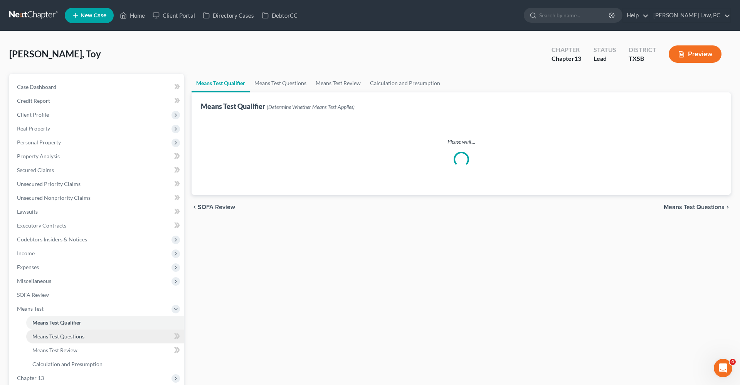
click at [54, 274] on span "Means Test Questions" at bounding box center [58, 336] width 52 height 7
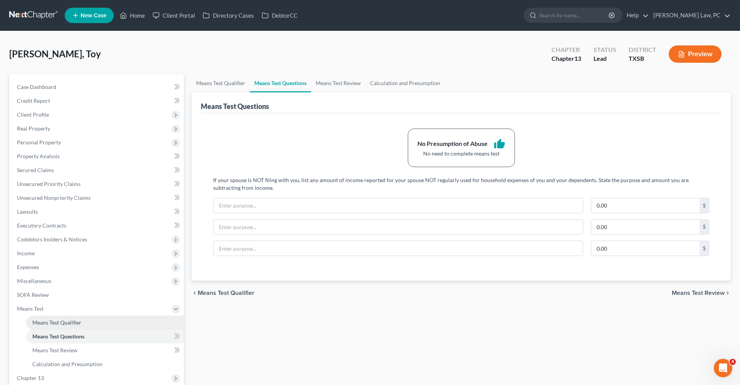
click at [49, 274] on link "Means Test Qualifier" at bounding box center [105, 323] width 158 height 14
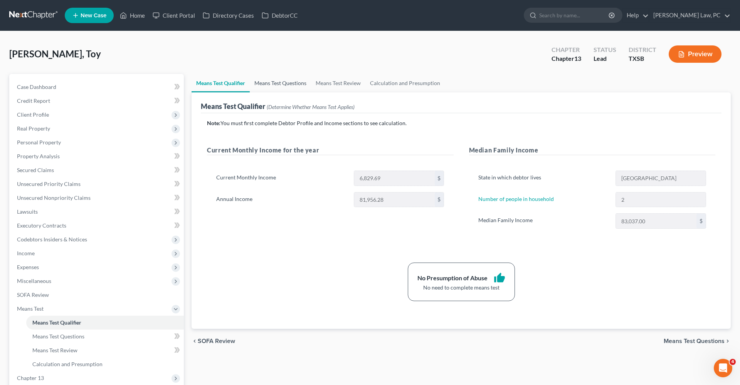
click at [271, 84] on link "Means Test Questions" at bounding box center [280, 83] width 61 height 19
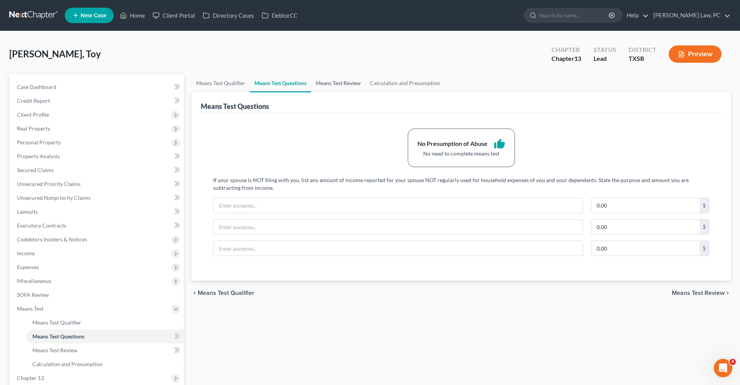
click at [321, 83] on link "Means Test Review" at bounding box center [338, 83] width 54 height 19
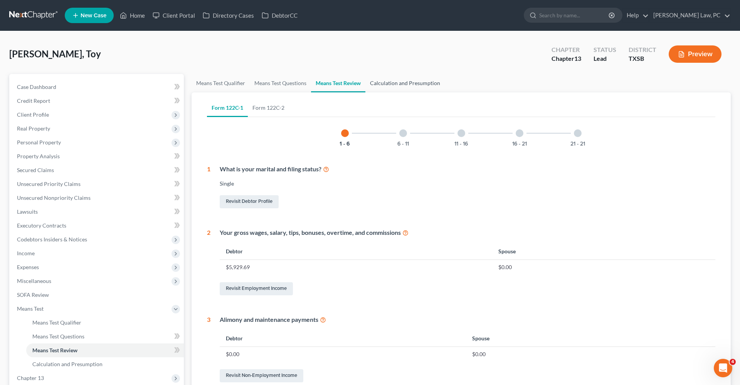
click at [385, 86] on link "Calculation and Presumption" at bounding box center [404, 83] width 79 height 19
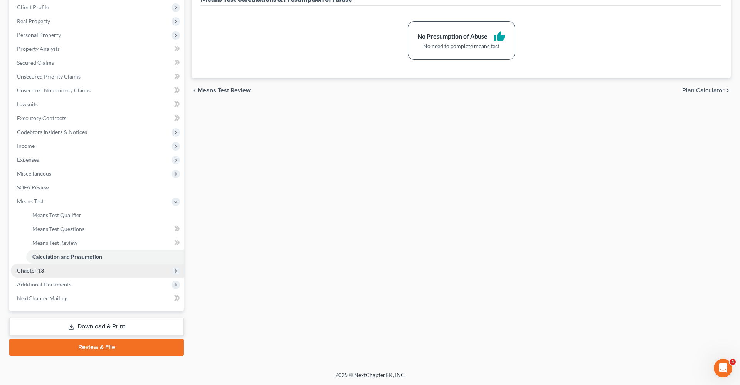
click at [30, 272] on span "Chapter 13" at bounding box center [30, 271] width 27 height 7
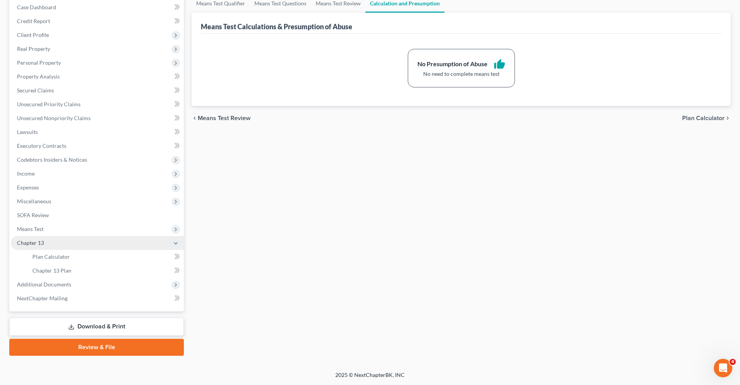
scroll to position [80, 0]
click at [59, 262] on link "Plan Calculator" at bounding box center [105, 257] width 158 height 14
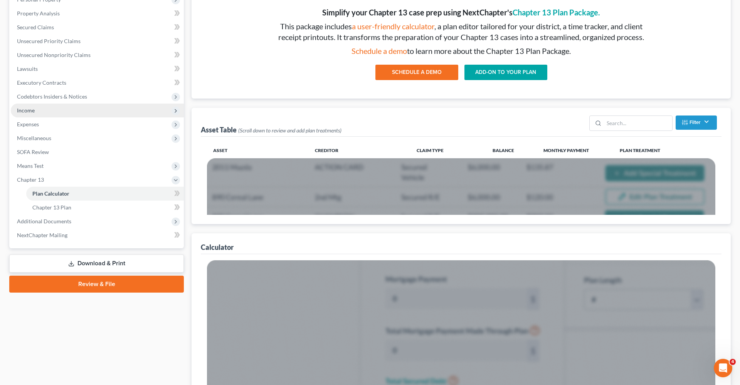
scroll to position [160, 0]
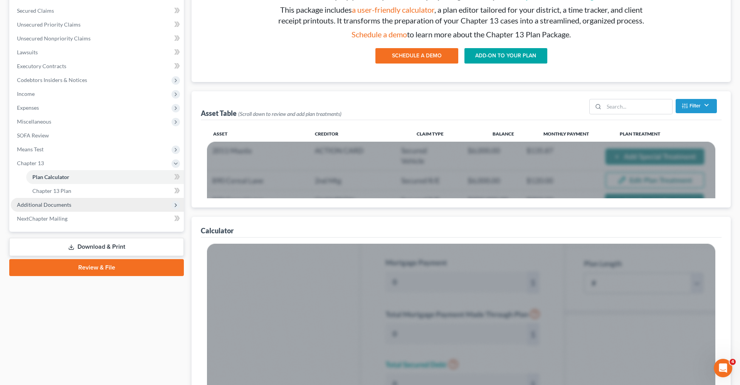
click at [57, 205] on span "Additional Documents" at bounding box center [44, 205] width 54 height 7
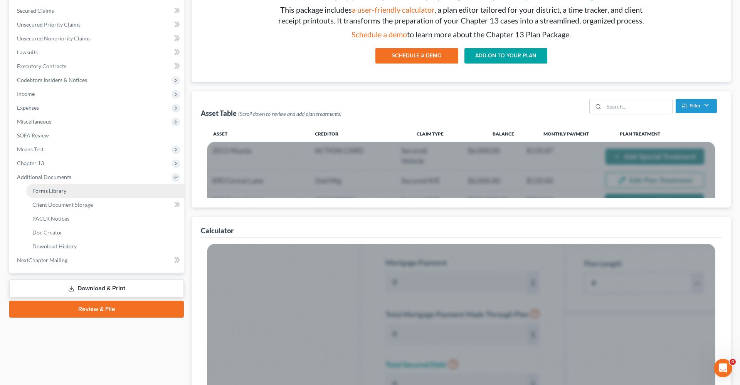
click at [53, 195] on link "Forms Library" at bounding box center [105, 191] width 158 height 14
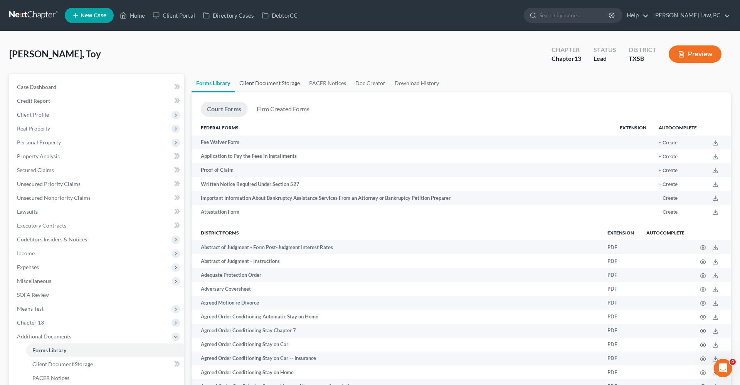
click at [278, 83] on link "Client Document Storage" at bounding box center [270, 83] width 70 height 19
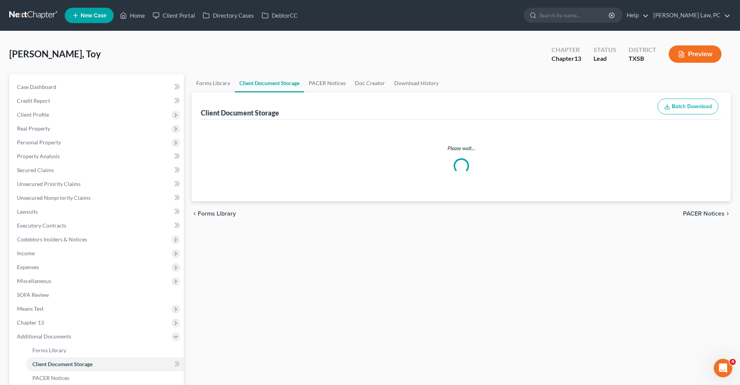
select select "8"
select select "39"
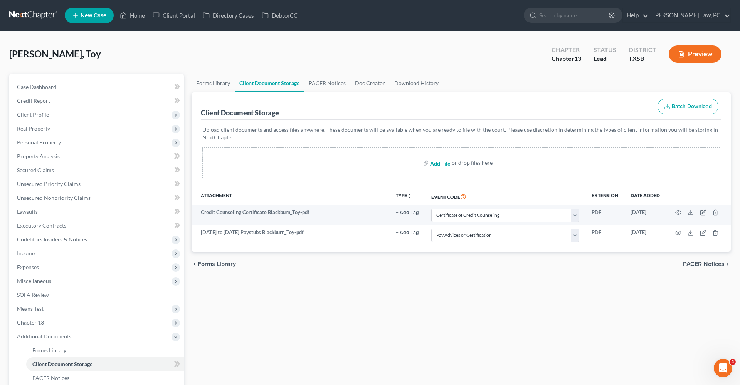
click at [435, 164] on input "file" at bounding box center [439, 163] width 19 height 14
type input "C:\fakepath\Chapter 13 Plan Blackburn_Toy.pdf"
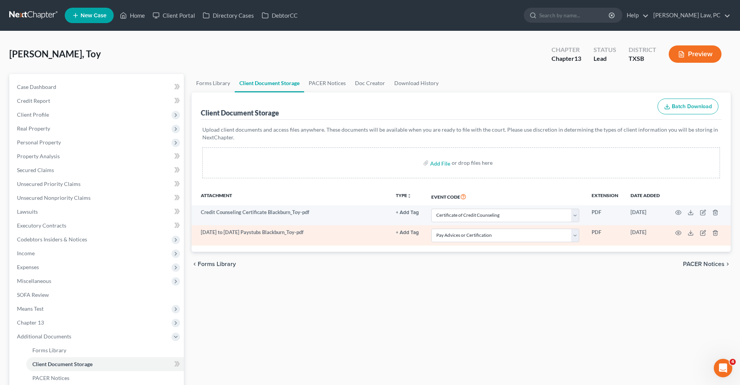
select select "8"
select select "39"
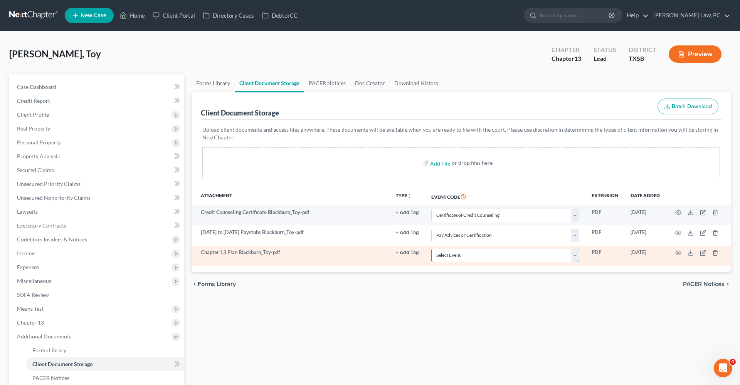
select select "16"
click at [493, 252] on icon "button" at bounding box center [678, 253] width 6 height 6
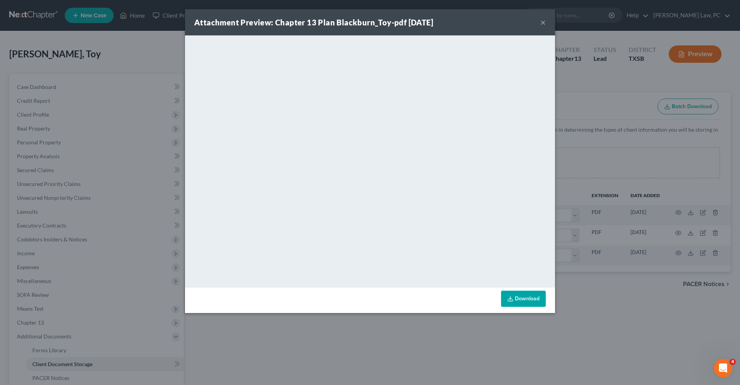
click at [493, 24] on button "×" at bounding box center [542, 22] width 5 height 9
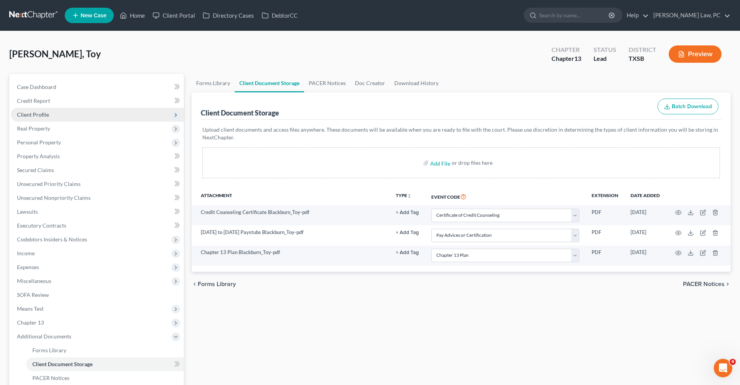
click at [29, 115] on span "Client Profile" at bounding box center [33, 114] width 32 height 7
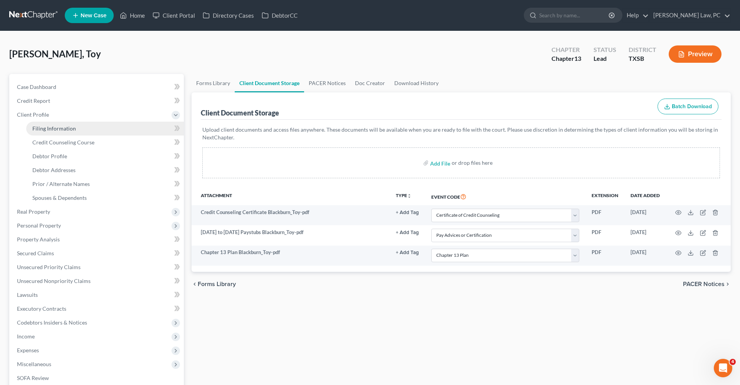
click at [51, 130] on span "Filing Information" at bounding box center [54, 128] width 44 height 7
select select "1"
select select "0"
select select "3"
select select "79"
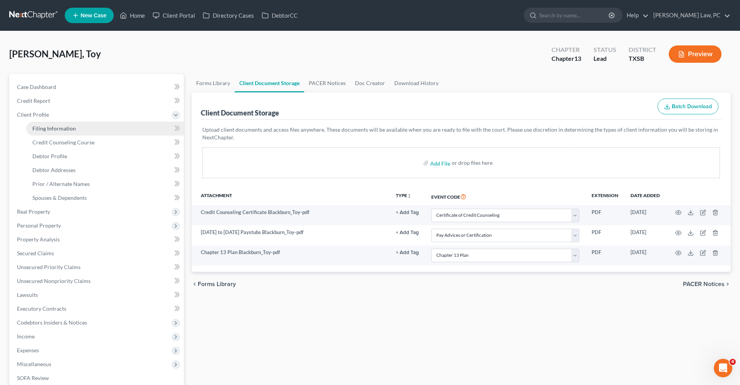
select select "2"
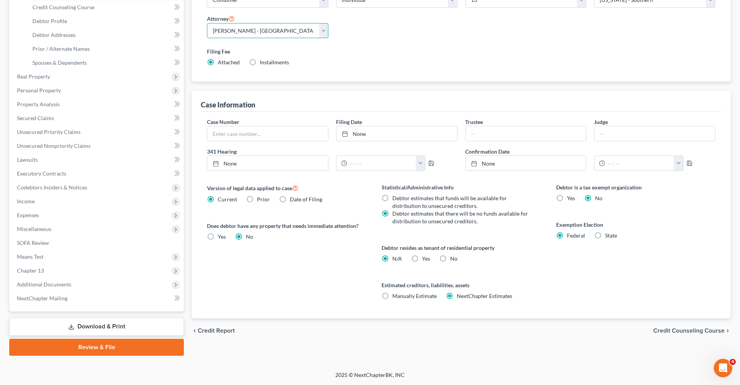
scroll to position [135, 0]
click at [74, 274] on link "Review & File" at bounding box center [96, 347] width 175 height 17
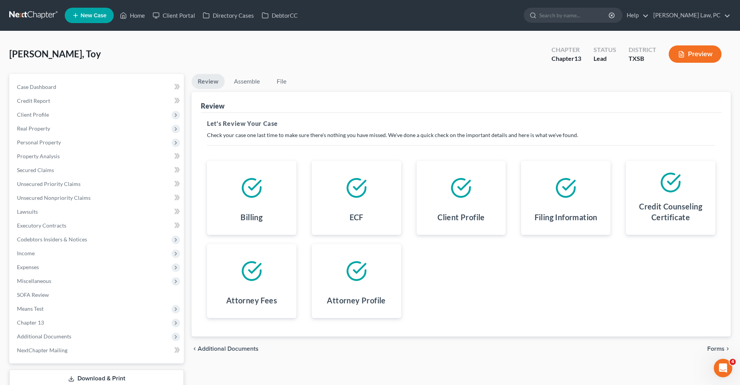
click at [493, 274] on span "Forms" at bounding box center [715, 349] width 17 height 6
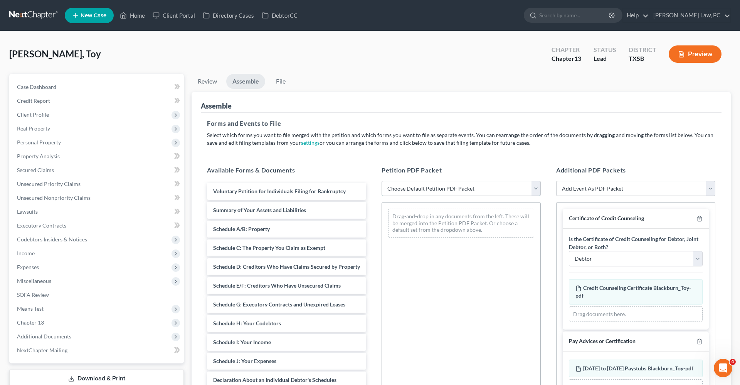
select select "1"
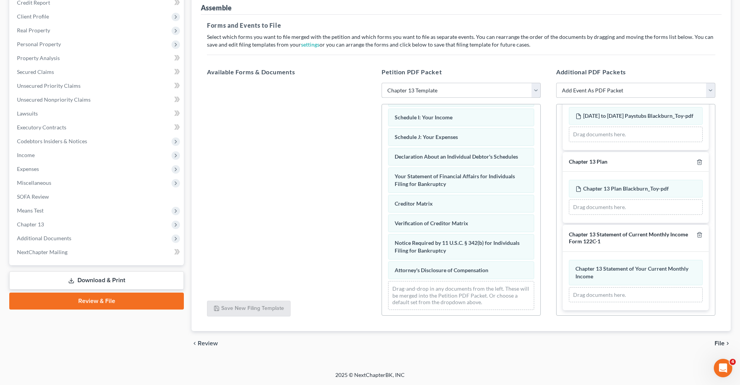
scroll to position [154, 0]
click at [493, 274] on icon "chevron_right" at bounding box center [728, 344] width 6 height 6
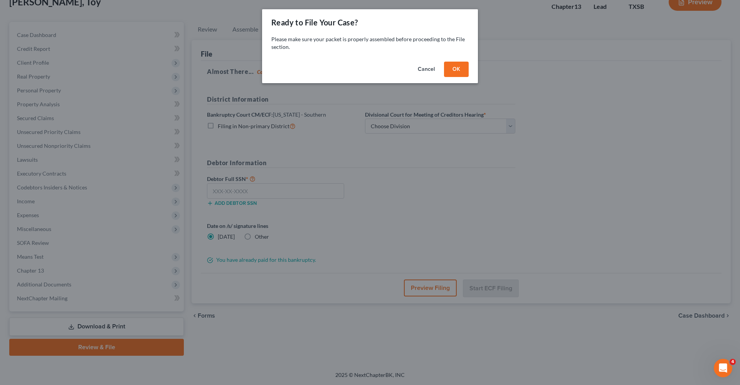
click at [454, 73] on button "OK" at bounding box center [456, 69] width 25 height 15
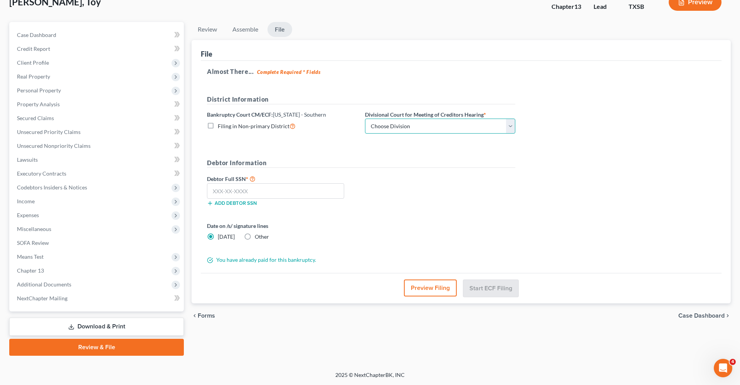
select select "3"
click at [31, 61] on span "Client Profile" at bounding box center [33, 62] width 32 height 7
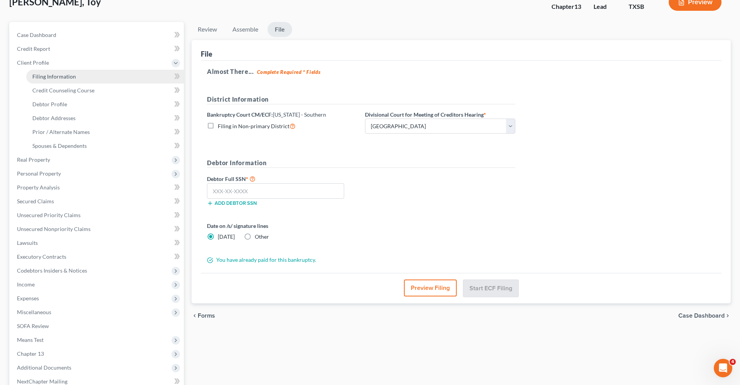
click at [62, 118] on span "Debtor Addresses" at bounding box center [53, 118] width 43 height 7
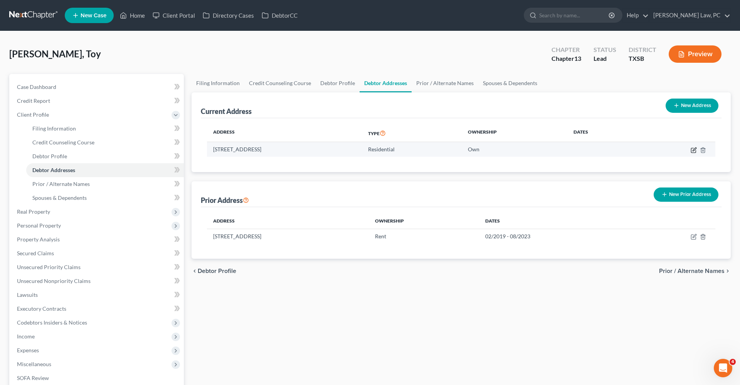
click at [493, 151] on icon "button" at bounding box center [694, 150] width 6 height 6
select select "45"
select select "100"
select select "0"
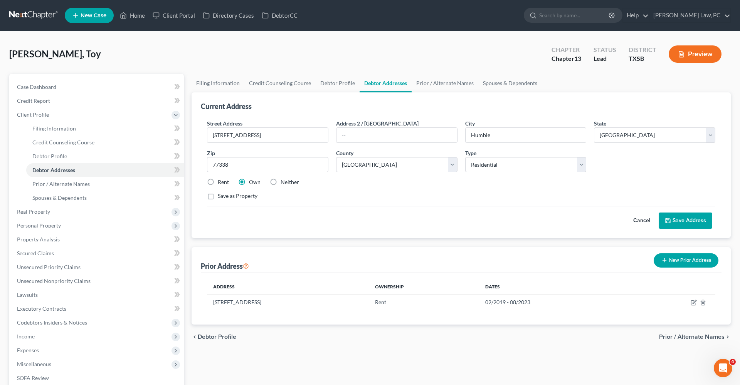
click at [493, 222] on button "Save Address" at bounding box center [686, 221] width 54 height 16
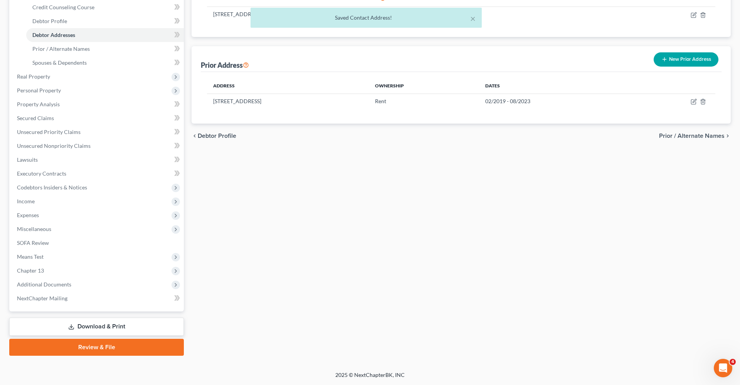
scroll to position [135, 0]
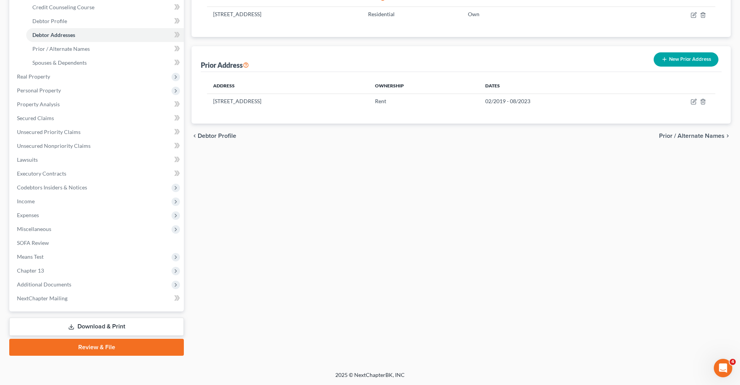
click at [70, 274] on link "Review & File" at bounding box center [96, 347] width 175 height 17
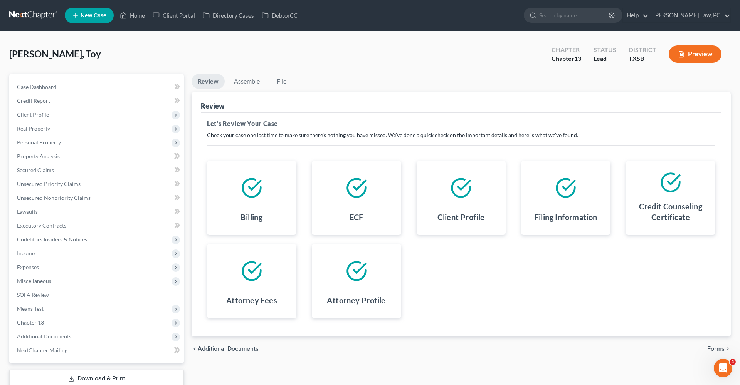
click at [493, 274] on span "Forms" at bounding box center [715, 349] width 17 height 6
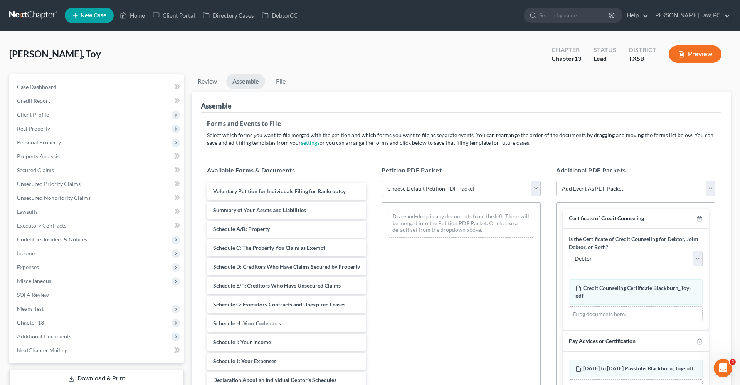
select select "1"
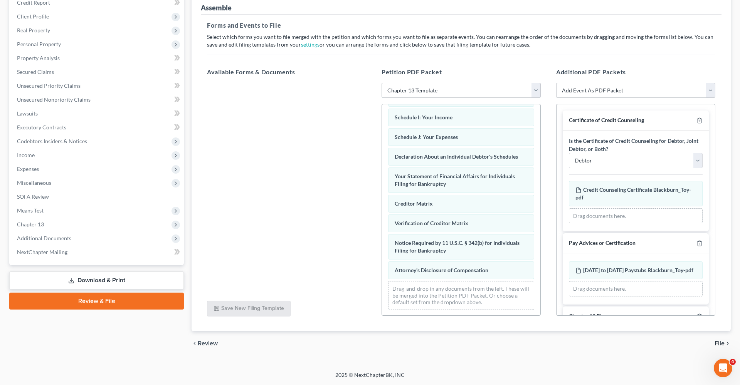
scroll to position [98, 0]
click at [493, 274] on span "File" at bounding box center [720, 344] width 10 height 6
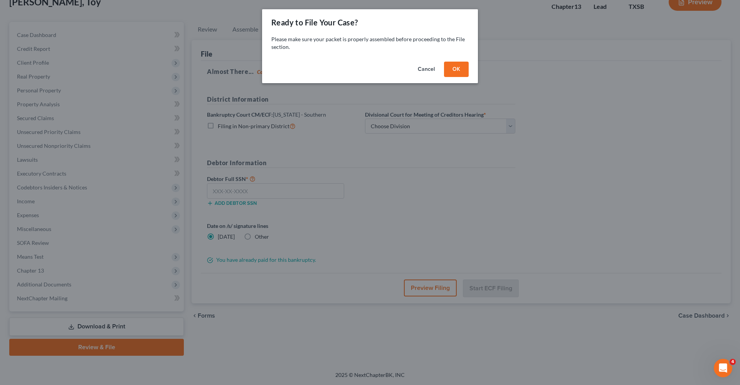
scroll to position [52, 0]
click at [462, 66] on button "OK" at bounding box center [456, 69] width 25 height 15
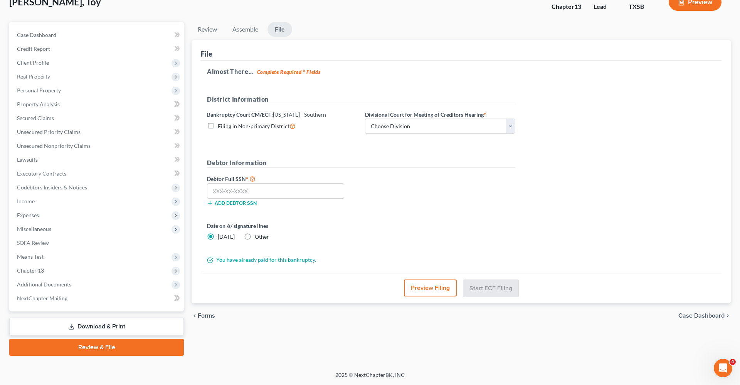
click at [372, 135] on div "District Information Bankruptcy Court CM/ECF: Texas - Southern Filing in Non-pr…" at bounding box center [361, 117] width 316 height 45
select select "3"
click at [273, 190] on input "text" at bounding box center [275, 190] width 137 height 15
type input "564-19-7860"
click at [492, 274] on button "Start ECF Filing" at bounding box center [490, 288] width 55 height 17
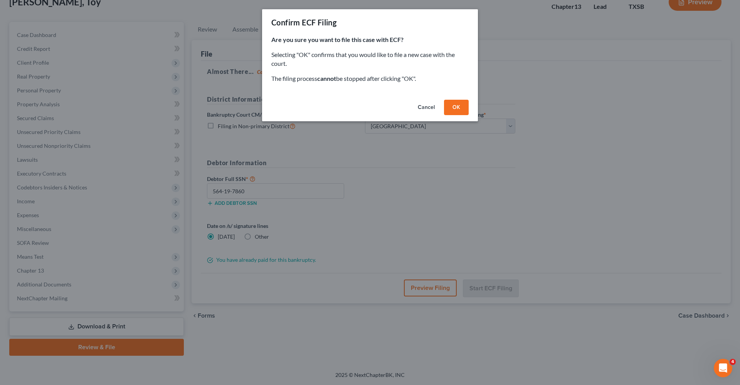
click at [452, 101] on button "OK" at bounding box center [456, 107] width 25 height 15
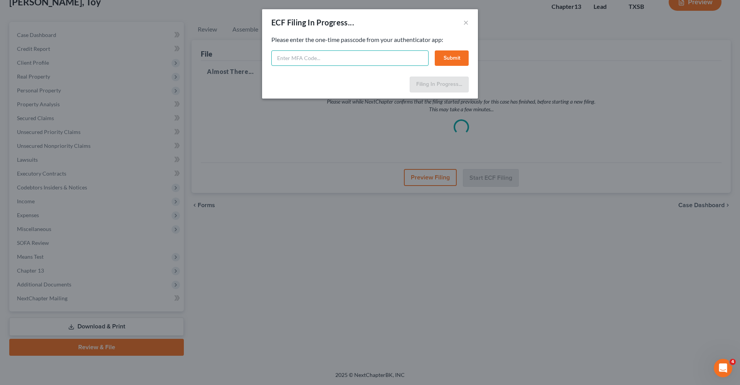
click at [301, 62] on input "text" at bounding box center [349, 57] width 157 height 15
type input "270911"
click at [450, 61] on button "Submit" at bounding box center [452, 57] width 34 height 15
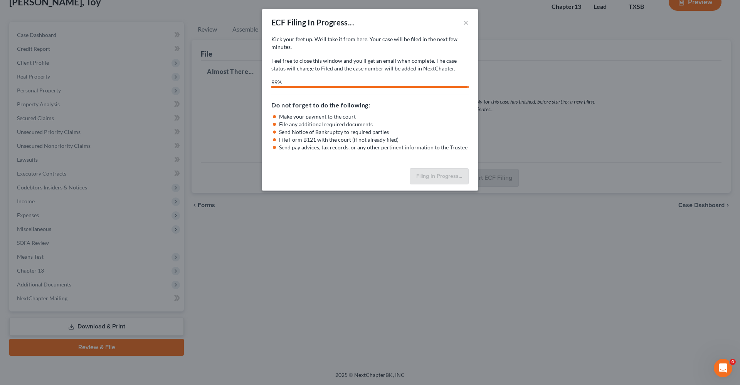
select select "3"
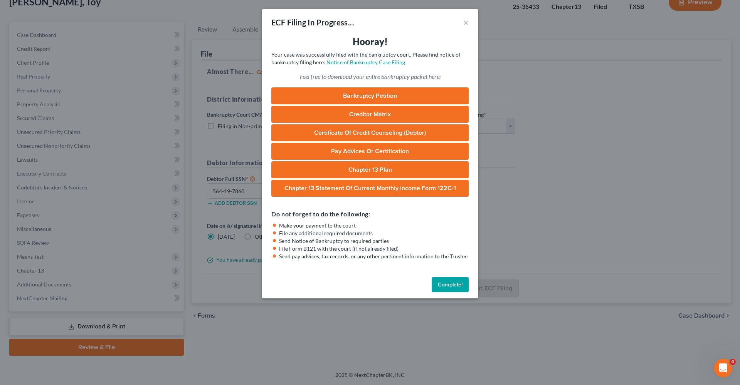
click at [448, 274] on button "Complete!" at bounding box center [450, 285] width 37 height 15
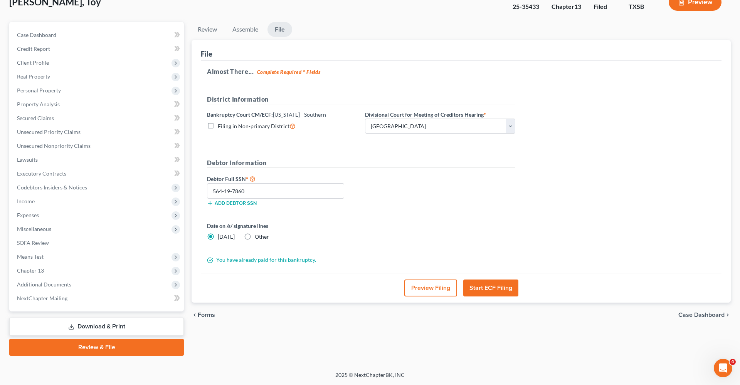
click at [493, 17] on div "Blackburn Juarez, Toy Upgraded Case 25-35433 Chapter Chapter 13 Status Filed Di…" at bounding box center [370, 5] width 722 height 34
drag, startPoint x: 540, startPoint y: 6, endPoint x: 511, endPoint y: 5, distance: 29.3
click at [493, 5] on div "Case 25-35433" at bounding box center [526, 3] width 39 height 23
copy div "25-35433"
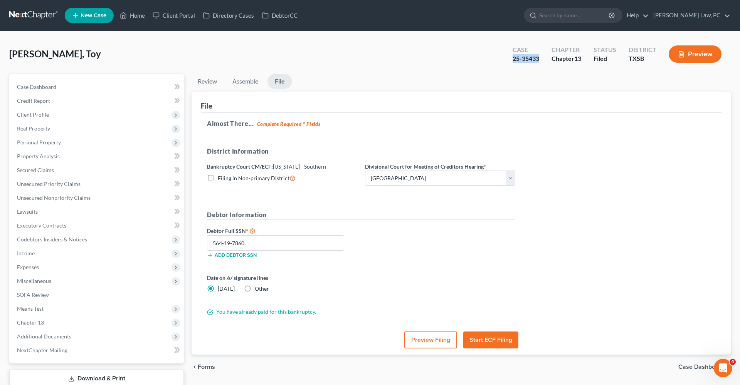
scroll to position [0, 0]
click at [24, 212] on span "Lawsuits" at bounding box center [27, 212] width 21 height 7
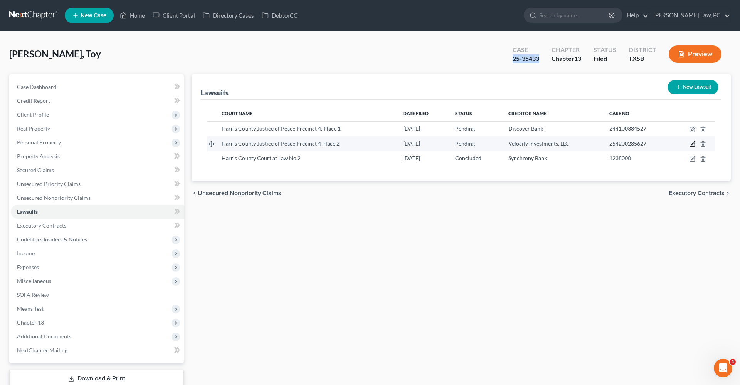
click at [493, 145] on icon "button" at bounding box center [693, 144] width 6 height 6
select select "45"
select select "0"
select select "4"
select select "45"
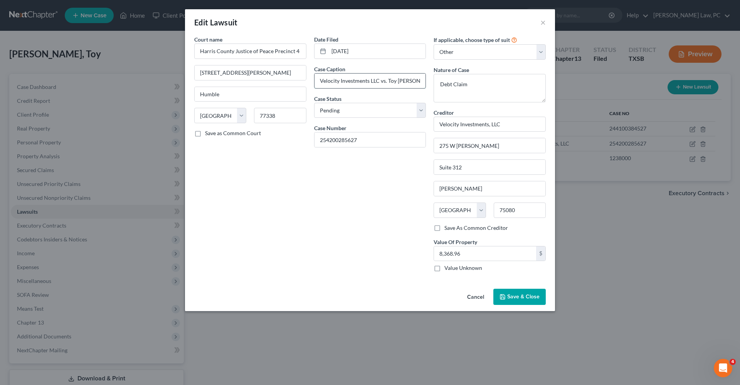
click at [405, 83] on input "Velocity Investments LLC vs. Toy Blackburn" at bounding box center [370, 81] width 111 height 15
click at [493, 274] on span "Save & Close" at bounding box center [523, 297] width 32 height 7
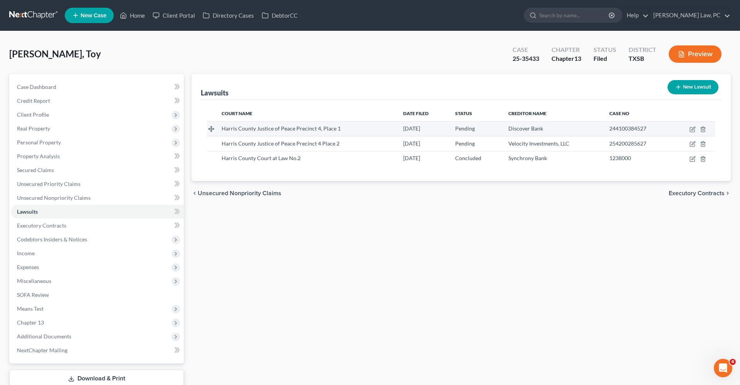
click at [493, 131] on div "244100384527" at bounding box center [637, 129] width 56 height 8
drag, startPoint x: 646, startPoint y: 129, endPoint x: 607, endPoint y: 128, distance: 38.9
click at [493, 128] on td "244100384527" at bounding box center [637, 128] width 68 height 15
copy span "244100384527"
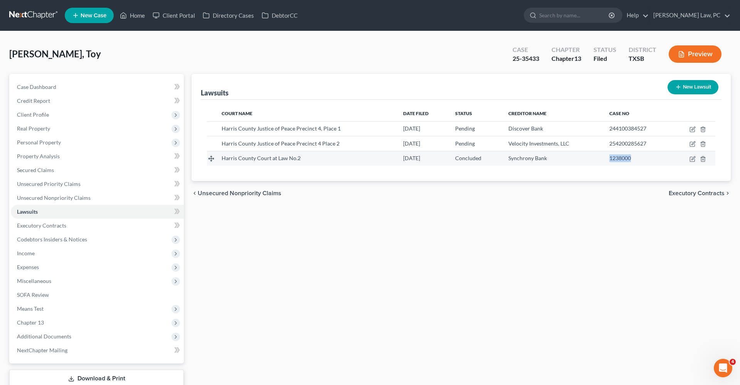
drag, startPoint x: 631, startPoint y: 160, endPoint x: 608, endPoint y: 159, distance: 23.2
click at [493, 159] on td "1238000" at bounding box center [637, 158] width 68 height 15
copy span "1238000"
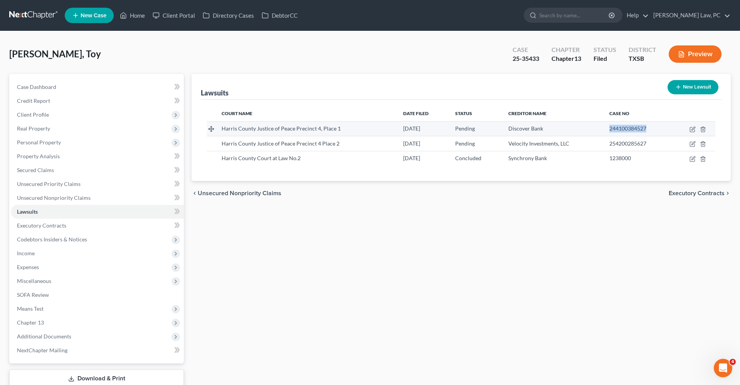
drag, startPoint x: 648, startPoint y: 131, endPoint x: 604, endPoint y: 129, distance: 43.6
click at [493, 129] on td "244100384527" at bounding box center [637, 128] width 68 height 15
copy span "244100384527"
click at [30, 15] on link at bounding box center [33, 15] width 49 height 14
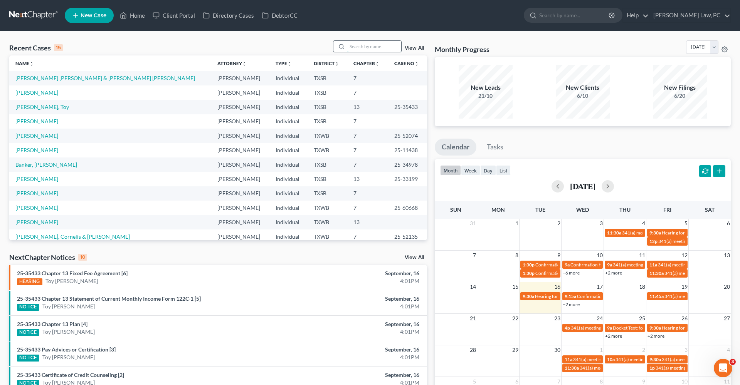
click at [376, 46] on input "search" at bounding box center [374, 46] width 54 height 11
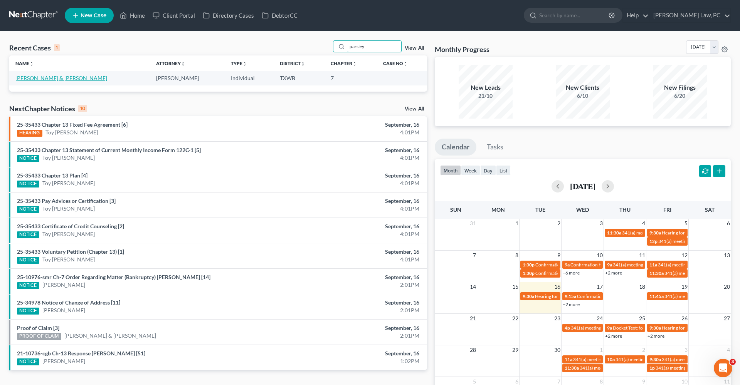
type input "parsley"
click at [37, 77] on link "Parsley, Brandon & Mari" at bounding box center [61, 78] width 92 height 7
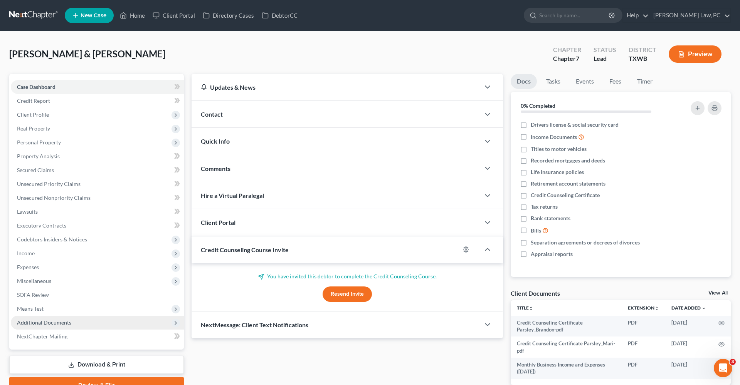
click at [38, 322] on span "Additional Documents" at bounding box center [44, 323] width 54 height 7
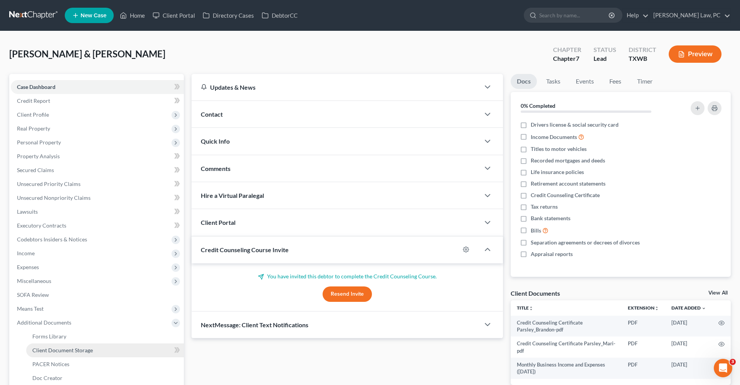
click at [59, 348] on span "Client Document Storage" at bounding box center [62, 350] width 61 height 7
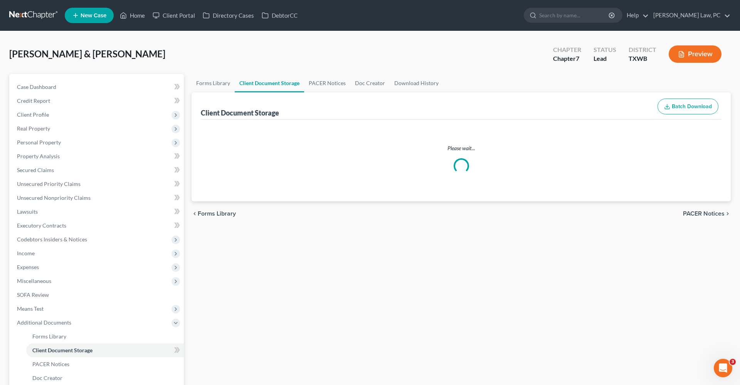
select select "2"
select select "0"
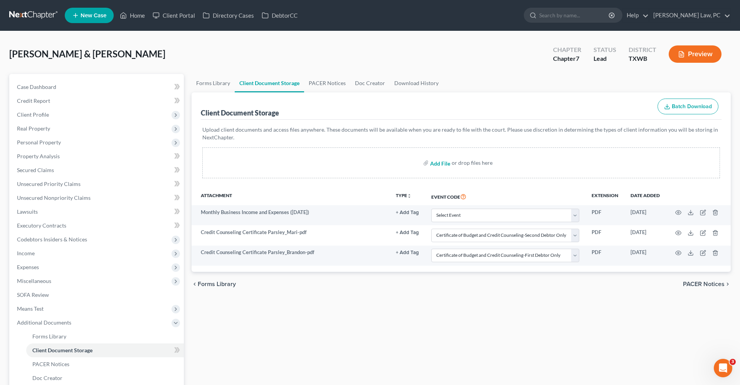
click at [440, 160] on input "file" at bounding box center [439, 163] width 19 height 14
type input "C:\fakepath\Affidavit with Coversheet Prasley_Mari.pdf"
select select "2"
select select "0"
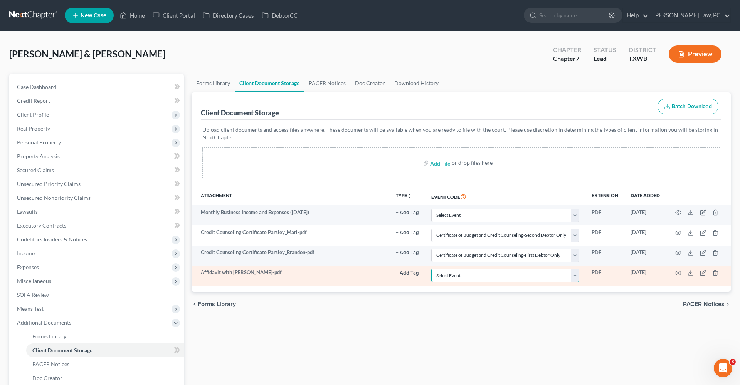
select select "10"
click at [676, 273] on icon "button" at bounding box center [679, 273] width 6 height 4
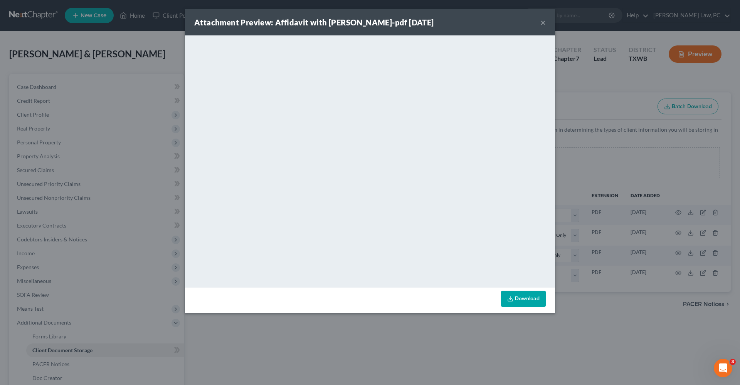
click at [543, 22] on button "×" at bounding box center [542, 22] width 5 height 9
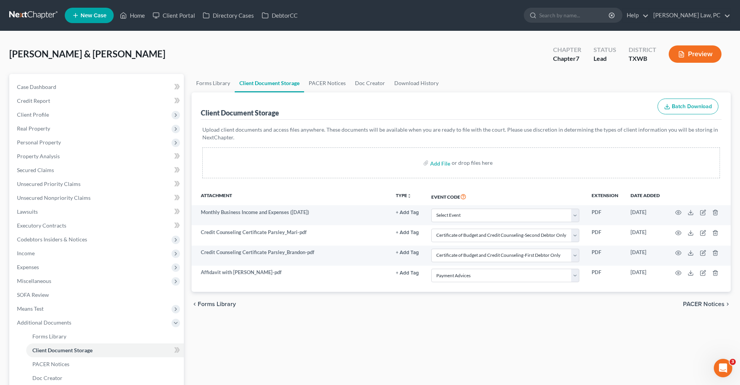
click at [49, 11] on link at bounding box center [33, 15] width 49 height 14
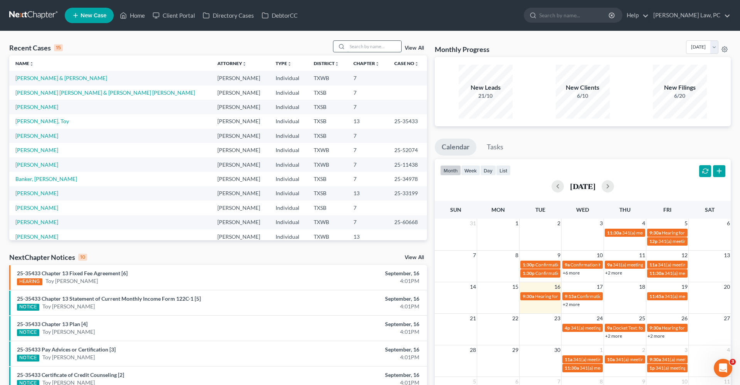
click at [367, 48] on input "search" at bounding box center [374, 46] width 54 height 11
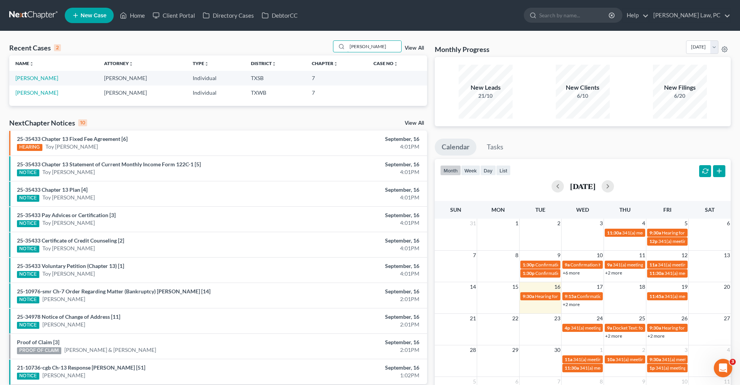
type input "[PERSON_NAME]"
drag, startPoint x: 6, startPoint y: 111, endPoint x: 29, endPoint y: 80, distance: 38.3
click at [29, 80] on link "[PERSON_NAME]" at bounding box center [36, 78] width 43 height 7
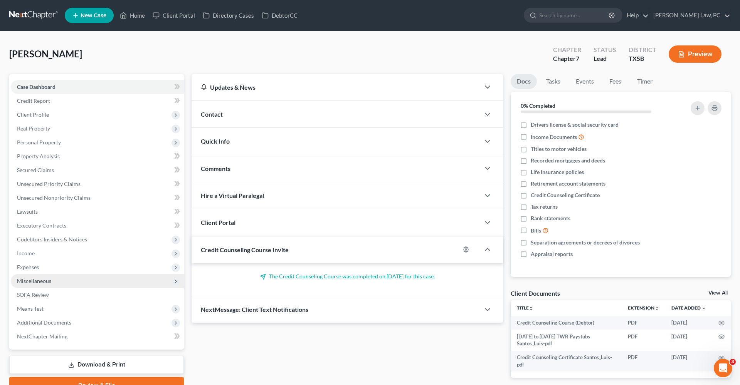
click at [35, 284] on span "Miscellaneous" at bounding box center [34, 281] width 34 height 7
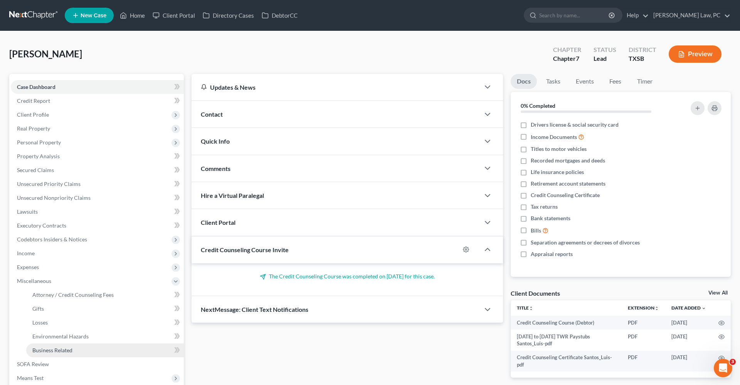
click at [53, 355] on link "Business Related" at bounding box center [105, 351] width 158 height 14
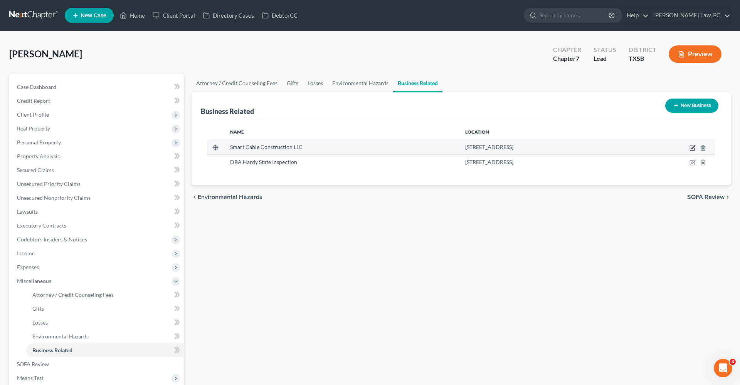
click at [691, 145] on icon "button" at bounding box center [693, 148] width 6 height 6
select select "member"
select select "45"
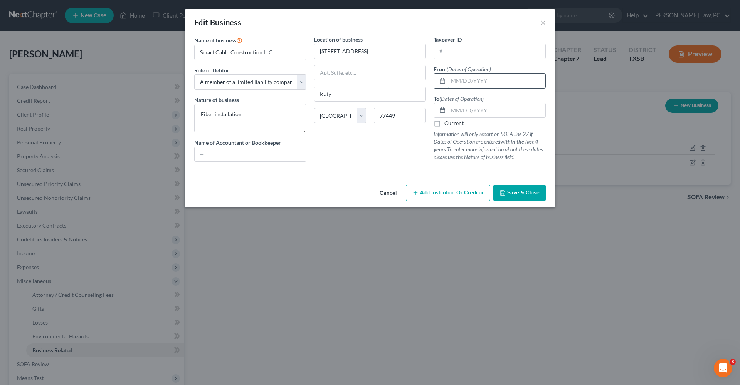
click at [483, 82] on input "text" at bounding box center [496, 81] width 97 height 15
type input "[DATE]"
click at [500, 107] on input "text" at bounding box center [496, 110] width 97 height 15
type input "[DATE]"
click at [527, 190] on span "Save & Close" at bounding box center [523, 193] width 32 height 7
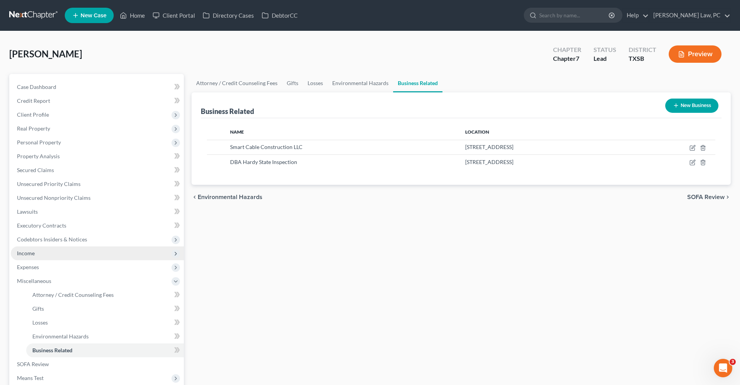
click at [33, 253] on span "Income" at bounding box center [26, 253] width 18 height 7
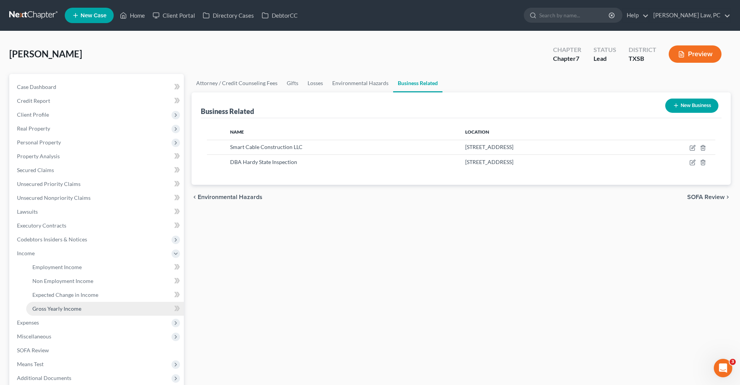
click at [63, 310] on span "Gross Yearly Income" at bounding box center [56, 309] width 49 height 7
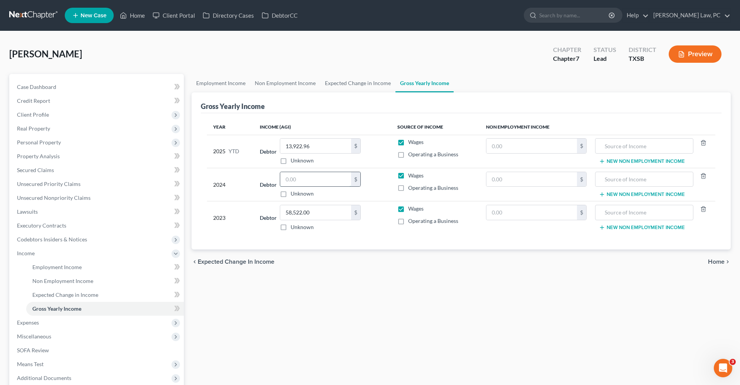
click at [310, 185] on input "text" at bounding box center [315, 179] width 71 height 15
drag, startPoint x: 306, startPoint y: 182, endPoint x: 285, endPoint y: 180, distance: 20.9
click at [285, 180] on input "2" at bounding box center [315, 179] width 71 height 15
type input "4,400"
click at [501, 178] on input "text" at bounding box center [531, 179] width 91 height 15
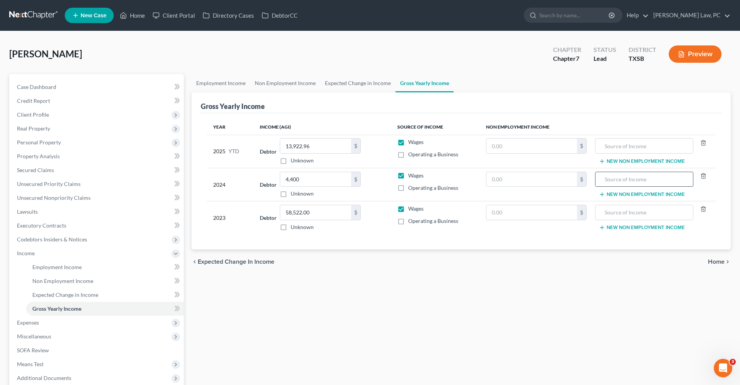
click at [632, 179] on input "text" at bounding box center [644, 179] width 90 height 15
type input "Smart Cable LLC"
click at [537, 183] on input "text" at bounding box center [531, 179] width 91 height 15
type input "55,000"
click at [34, 324] on span "Expenses" at bounding box center [28, 323] width 22 height 7
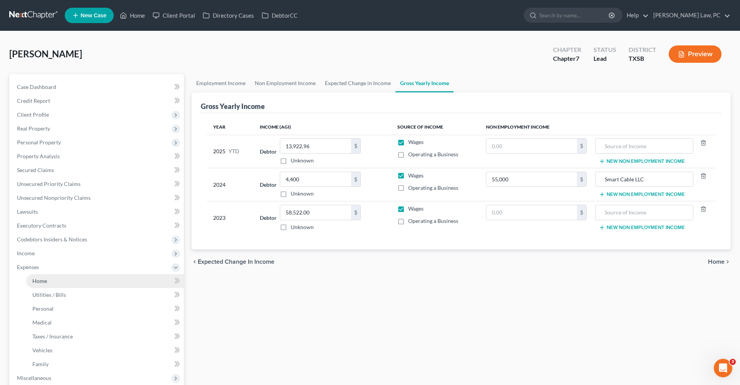
click at [36, 281] on span "Home" at bounding box center [39, 281] width 15 height 7
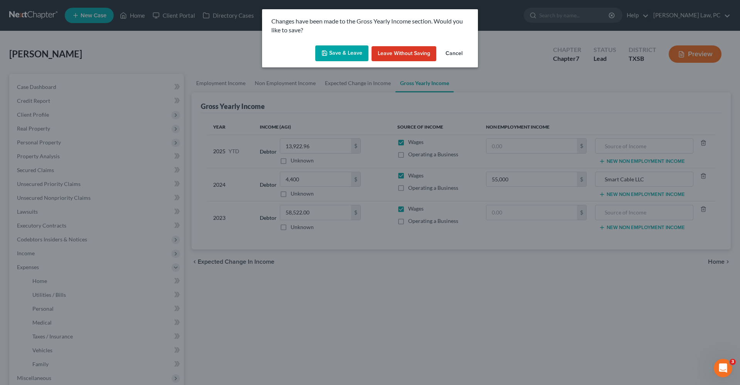
click at [332, 52] on button "Save & Leave" at bounding box center [341, 53] width 53 height 16
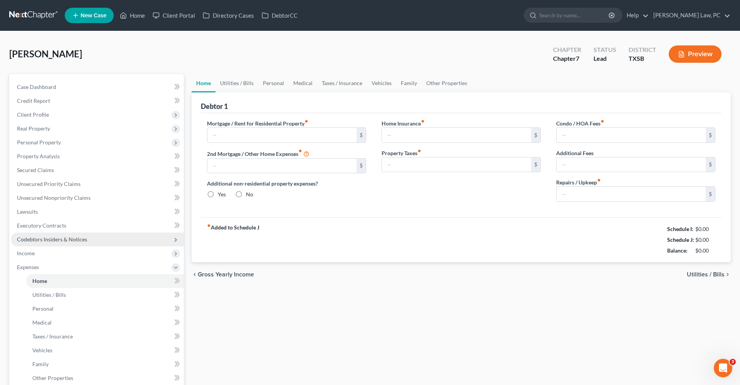
type input "1,305.00"
type input "0.00"
radio input "true"
type input "95.00"
type input "0.00"
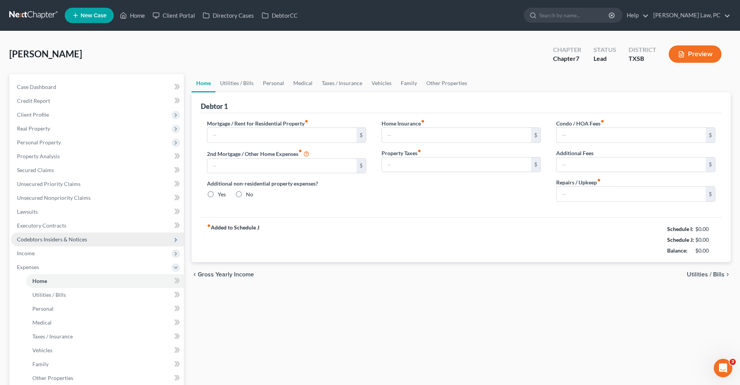
type input "42.00"
type input "0.00"
type input "150.00"
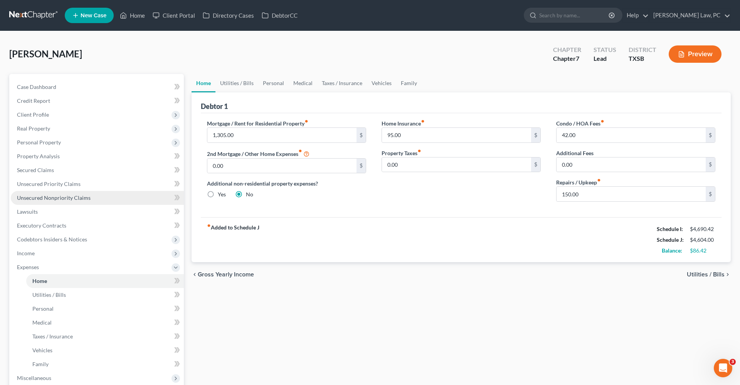
click at [52, 198] on span "Unsecured Nonpriority Claims" at bounding box center [54, 198] width 74 height 7
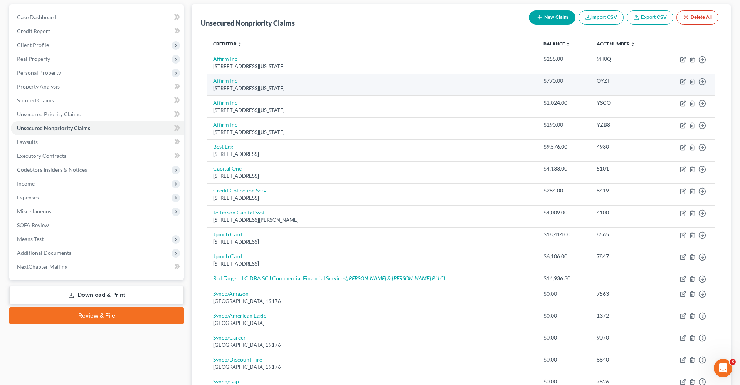
scroll to position [70, 0]
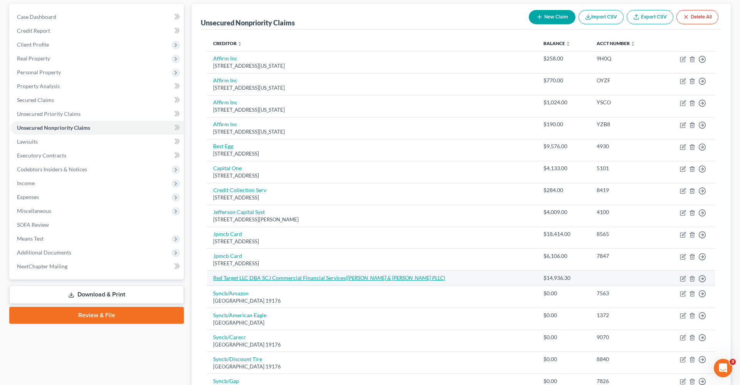
click at [279, 277] on link "Red Target LLC DBA SCJ Commercial Financial Services ([PERSON_NAME] & [PERSON_N…" at bounding box center [329, 278] width 232 height 7
select select "10"
select select "0"
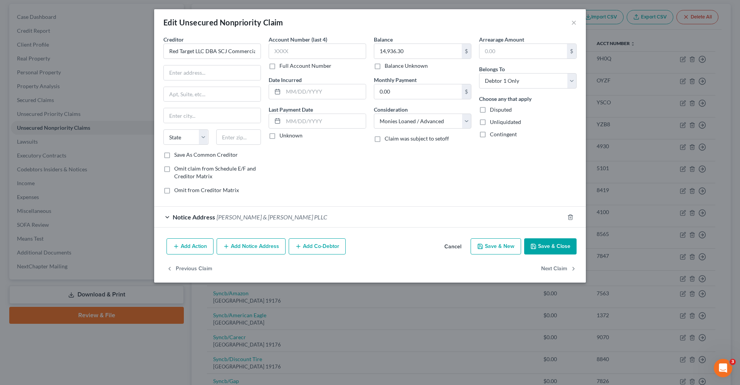
click at [195, 217] on span "Notice Address" at bounding box center [194, 217] width 42 height 7
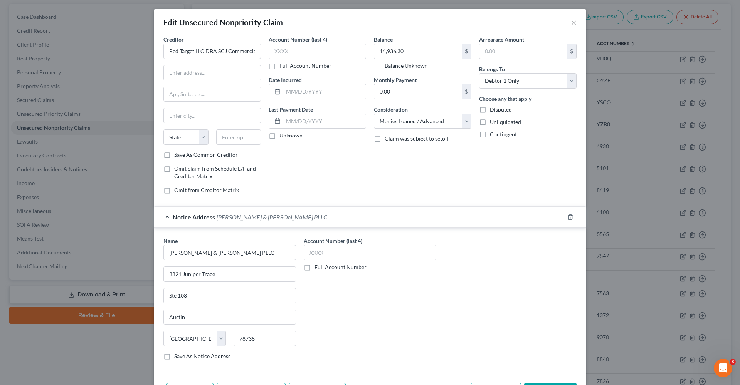
click at [168, 217] on div "Notice Address [PERSON_NAME] & [PERSON_NAME] PLLC" at bounding box center [359, 217] width 410 height 20
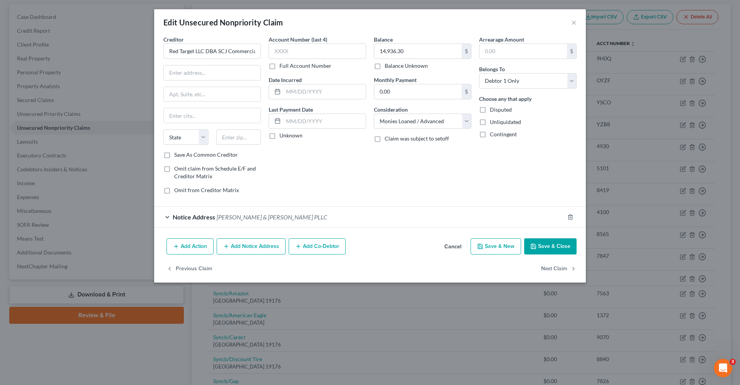
click at [298, 249] on icon "button" at bounding box center [298, 247] width 6 height 6
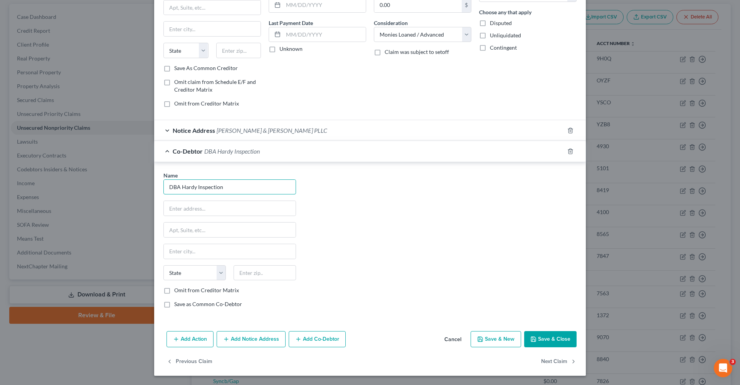
scroll to position [86, 0]
type input "DBA Hardy Inspection"
click at [536, 338] on icon "button" at bounding box center [533, 340] width 6 height 6
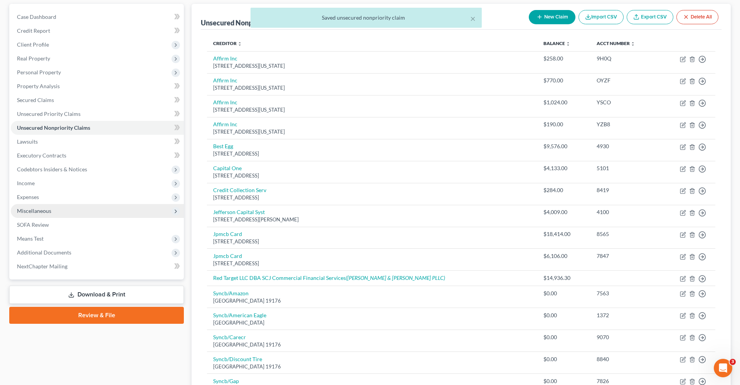
click at [22, 211] on span "Miscellaneous" at bounding box center [34, 211] width 34 height 7
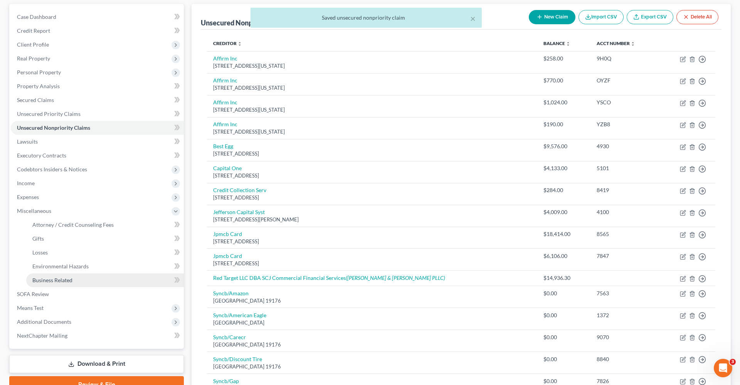
click at [57, 283] on span "Business Related" at bounding box center [52, 280] width 40 height 7
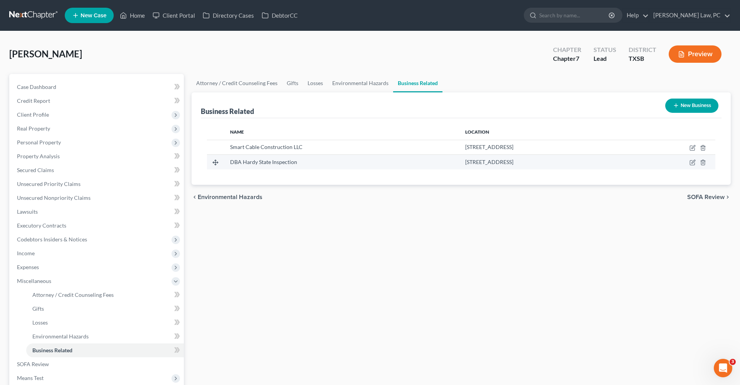
drag, startPoint x: 509, startPoint y: 162, endPoint x: 413, endPoint y: 160, distance: 96.4
click at [459, 160] on td "[STREET_ADDRESS]" at bounding box center [543, 162] width 168 height 15
copy span "[STREET_ADDRESS]"
click at [690, 165] on icon "button" at bounding box center [692, 163] width 5 height 5
select select "sole_proprietor"
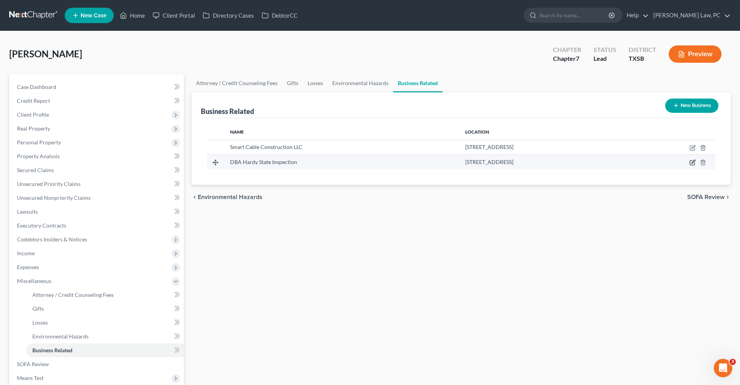
select select "45"
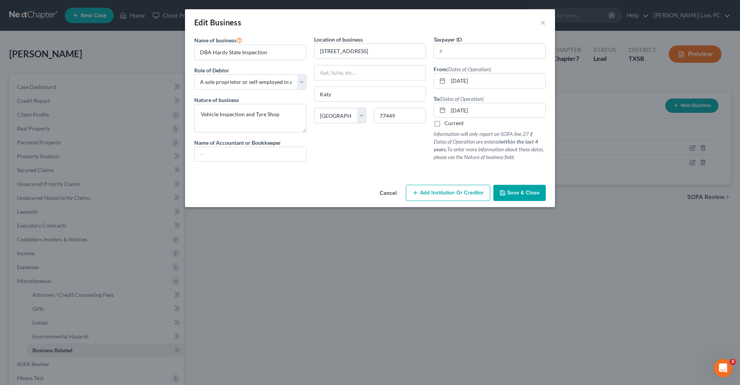
click at [534, 195] on span "Save & Close" at bounding box center [523, 193] width 32 height 7
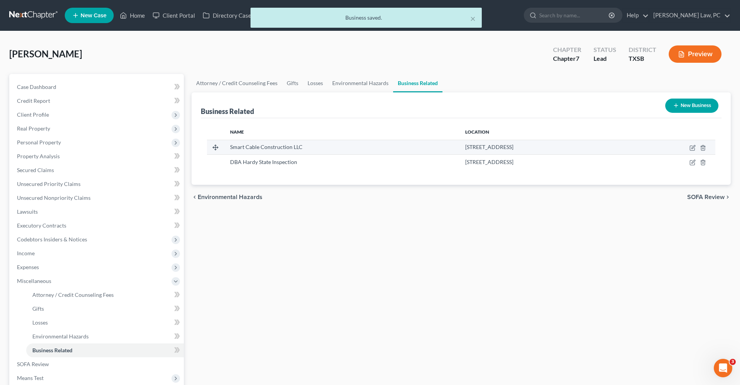
click at [693, 144] on td at bounding box center [671, 147] width 89 height 15
click at [692, 149] on icon "button" at bounding box center [693, 148] width 6 height 6
select select "member"
select select "45"
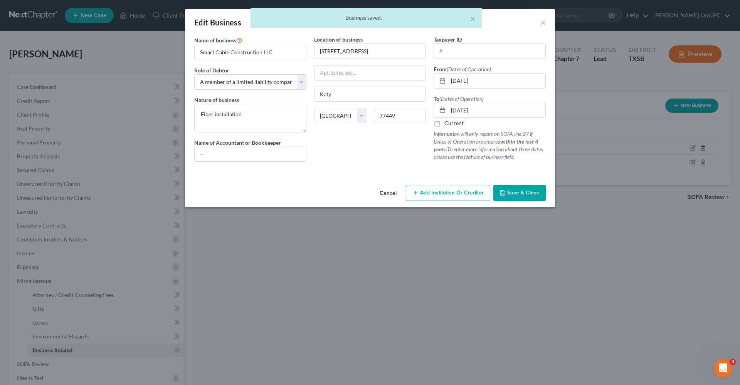
click at [543, 22] on div "× Business saved." at bounding box center [366, 20] width 740 height 24
click at [543, 24] on div "× Business saved." at bounding box center [366, 20] width 740 height 24
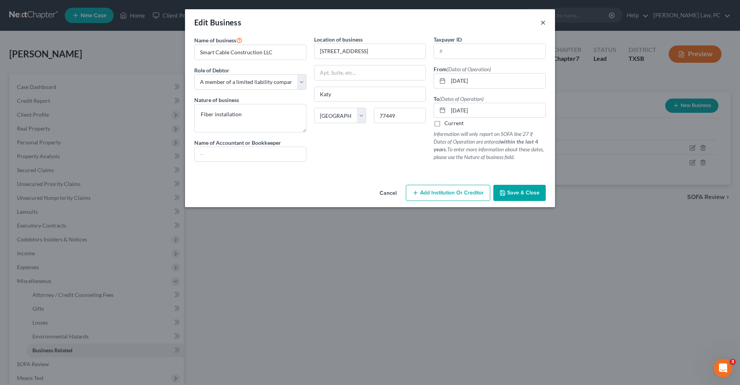
click at [542, 22] on button "×" at bounding box center [542, 22] width 5 height 9
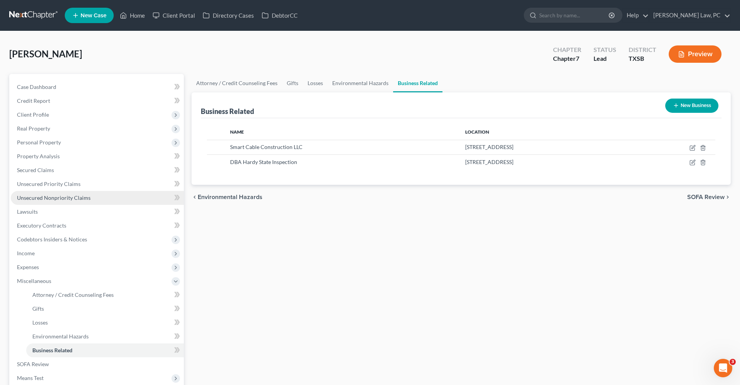
click at [54, 199] on span "Unsecured Nonpriority Claims" at bounding box center [54, 198] width 74 height 7
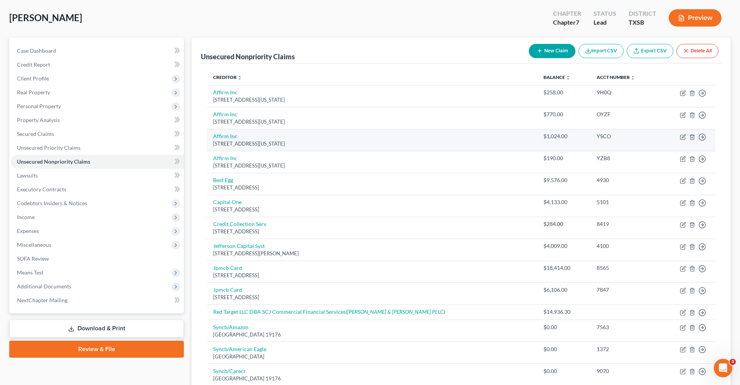
scroll to position [52, 0]
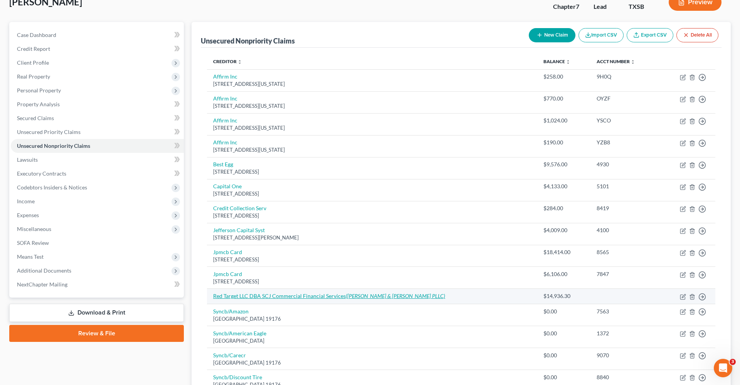
click at [274, 294] on link "Red Target LLC DBA SCJ Commercial Financial Services (Barnett & Garcia PLLC)" at bounding box center [329, 296] width 232 height 7
select select "10"
select select "0"
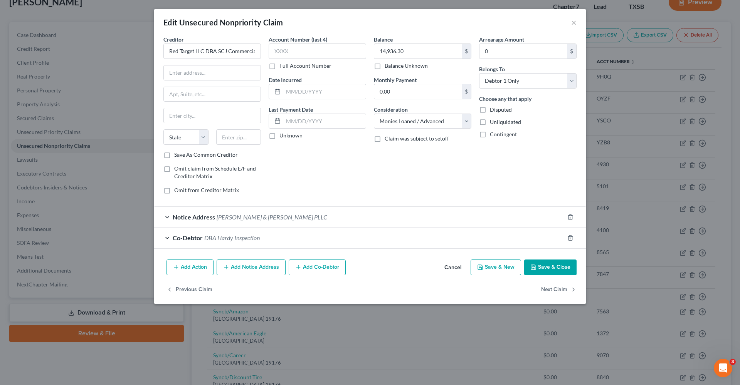
click at [192, 237] on span "Co-Debtor" at bounding box center [188, 237] width 30 height 7
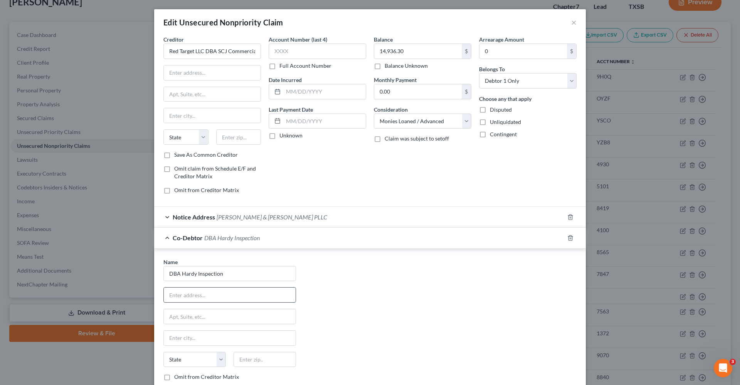
click at [187, 295] on input "text" at bounding box center [230, 295] width 132 height 15
paste input "5734 Adelaide River Dr, Katy, TX 77449"
drag, startPoint x: 268, startPoint y: 295, endPoint x: 247, endPoint y: 295, distance: 20.0
click at [247, 295] on input "5734 Adelaide River Dr, Katy, TX 77449" at bounding box center [230, 295] width 132 height 15
type input "5734 Adelaide River Dr, Katy, TX"
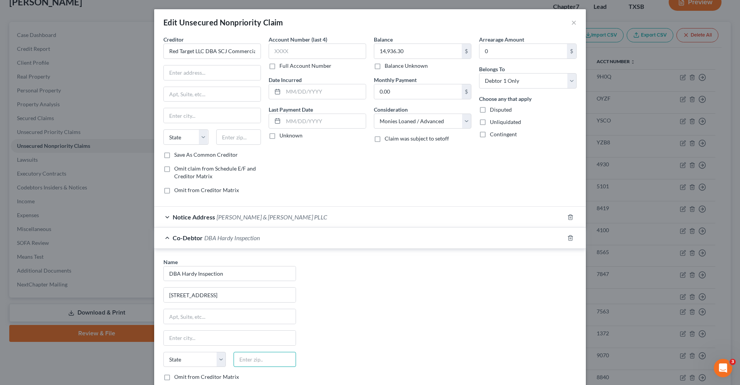
paste input "77449"
type input "77449"
type input "Katy"
select select "45"
drag, startPoint x: 252, startPoint y: 295, endPoint x: 219, endPoint y: 295, distance: 33.2
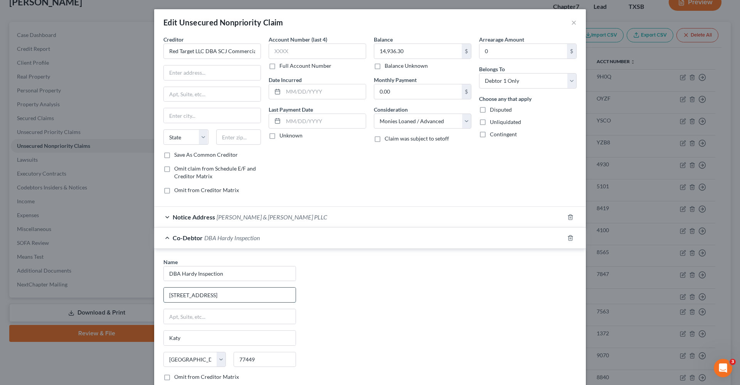
click at [219, 295] on input "5734 Adelaide River Dr, Katy, TX" at bounding box center [230, 295] width 132 height 15
click at [263, 298] on input "5734 Adelaide River Dr, Katy, TX" at bounding box center [230, 295] width 132 height 15
type input "5734 Adelaide River Dr."
drag, startPoint x: 167, startPoint y: 52, endPoint x: 207, endPoint y: 53, distance: 39.3
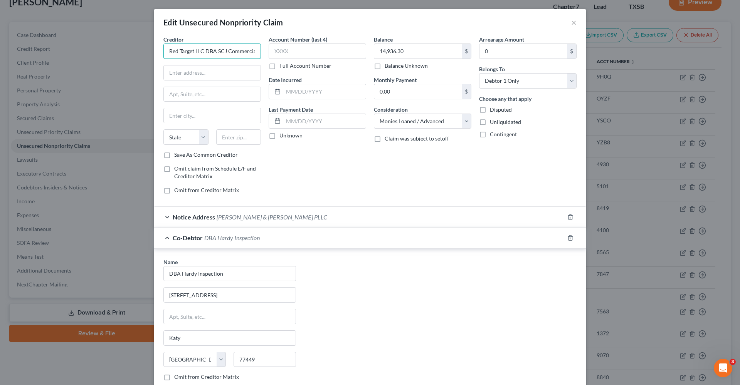
click at [207, 53] on input "Red Target LLC DBA SCJ Commercial Financial Services" at bounding box center [212, 51] width 98 height 15
paste input "17507 S Dupont Hwy Ste 2 Harrington, DE, 19952-2378 United States"
drag, startPoint x: 213, startPoint y: 72, endPoint x: 256, endPoint y: 72, distance: 42.8
click at [256, 72] on input "17507 S Dupont Hwy Ste 2 Harrington, DE, 19952-2378 United States" at bounding box center [212, 73] width 97 height 15
drag, startPoint x: 229, startPoint y: 74, endPoint x: 256, endPoint y: 74, distance: 27.4
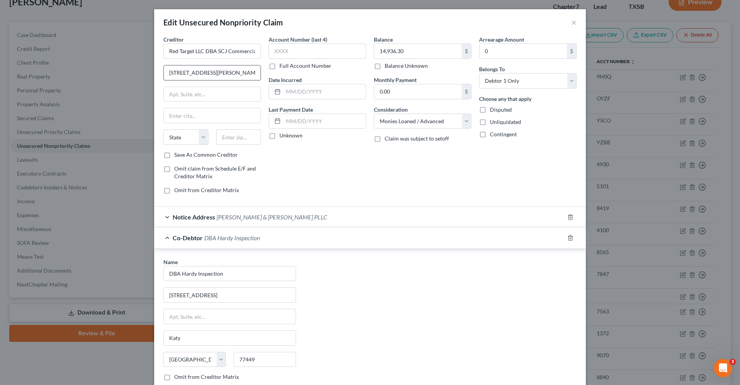
click at [256, 74] on input "17507 S Dupont Hwy Ste 2 Harrington, DE, 19952" at bounding box center [212, 73] width 97 height 15
type input "17507 S Dupont Hwy Ste 2 Harrington, DE,"
paste input "19952"
type input "19952"
click at [252, 75] on input "17507 S Dupont Hwy Ste 2 Harrington, DE," at bounding box center [212, 73] width 97 height 15
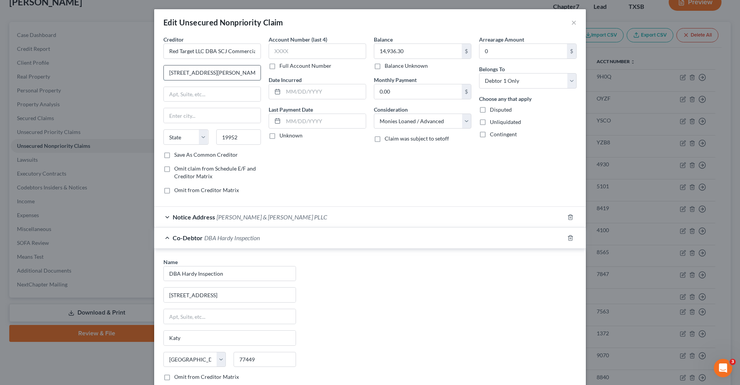
type input "Harrington"
select select "7"
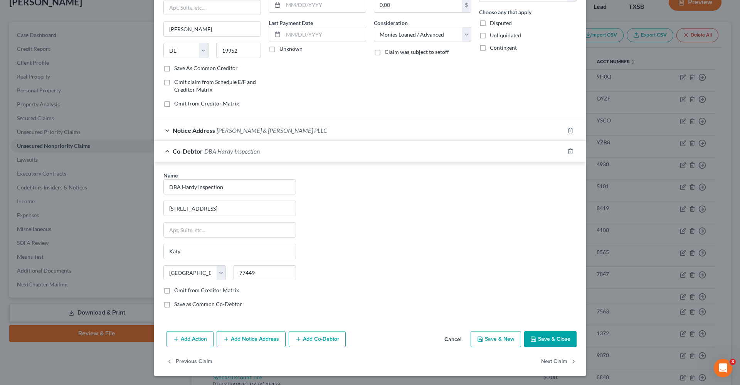
scroll to position [86, 0]
type input "17507 S Dupont Hwy Ste 2 Harrington,"
click at [548, 333] on button "Save & Close" at bounding box center [550, 340] width 52 height 16
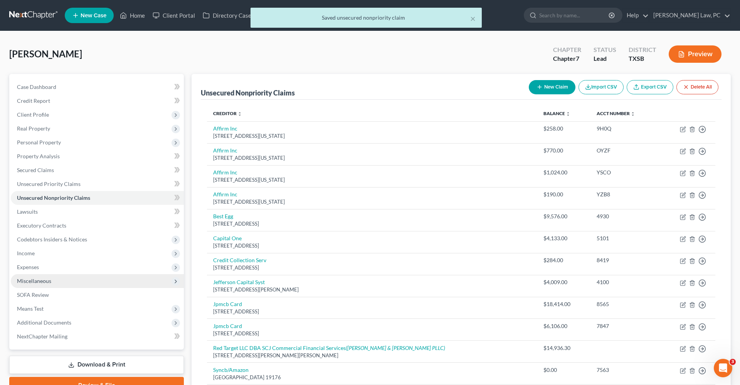
scroll to position [0, 0]
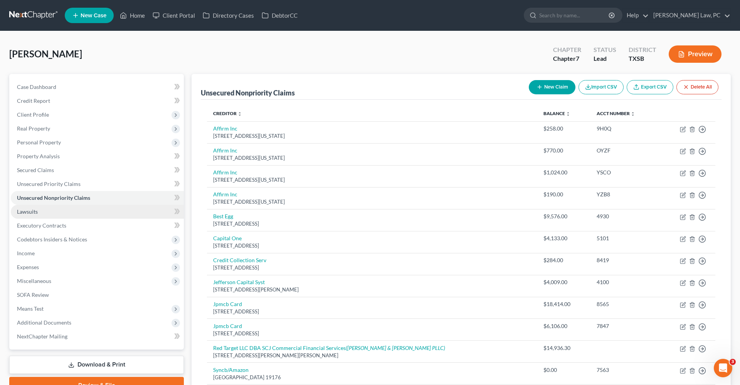
click at [32, 211] on span "Lawsuits" at bounding box center [27, 212] width 21 height 7
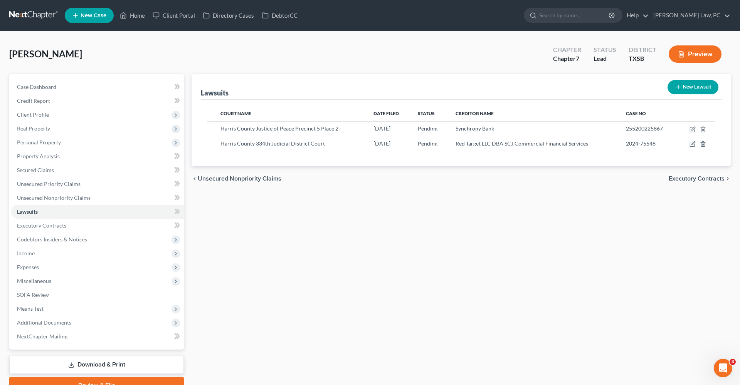
click at [27, 13] on link at bounding box center [33, 15] width 49 height 14
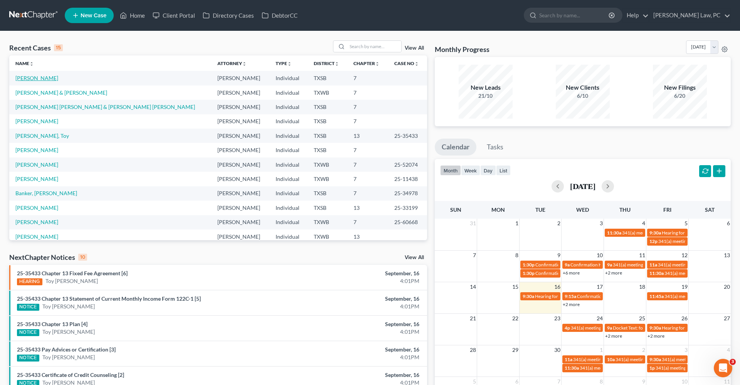
click at [25, 77] on link "[PERSON_NAME]" at bounding box center [36, 78] width 43 height 7
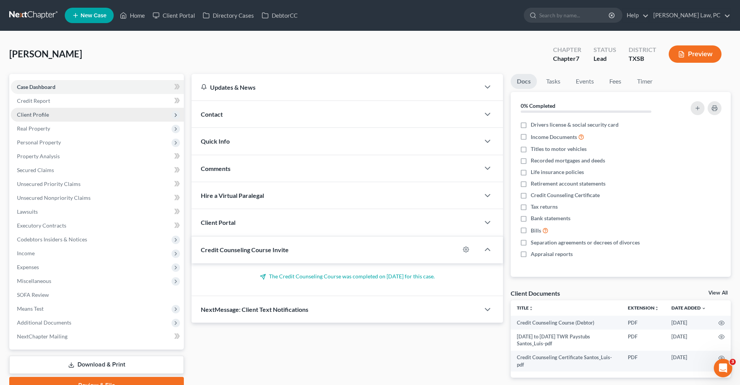
click at [36, 113] on span "Client Profile" at bounding box center [33, 114] width 32 height 7
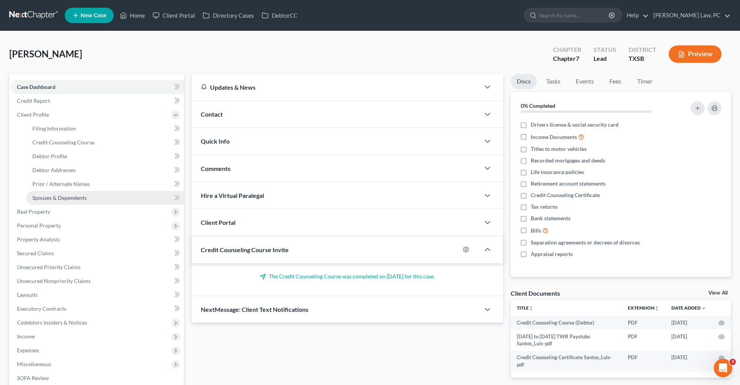
click at [52, 200] on span "Spouses & Dependents" at bounding box center [59, 198] width 54 height 7
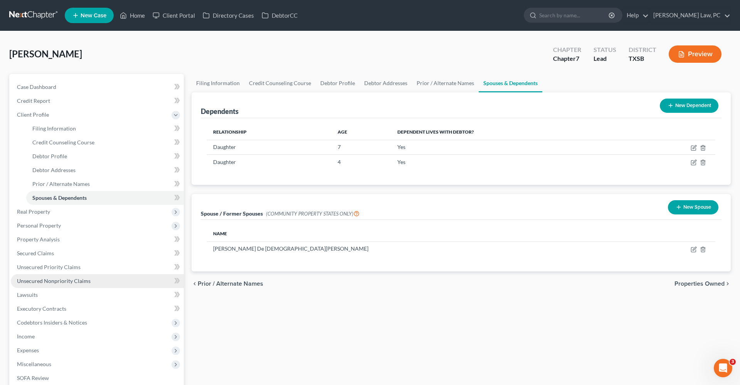
click at [46, 284] on span "Unsecured Nonpriority Claims" at bounding box center [54, 281] width 74 height 7
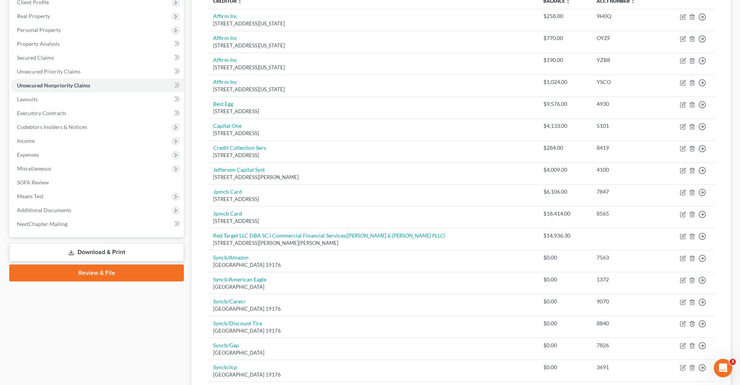
scroll to position [51, 0]
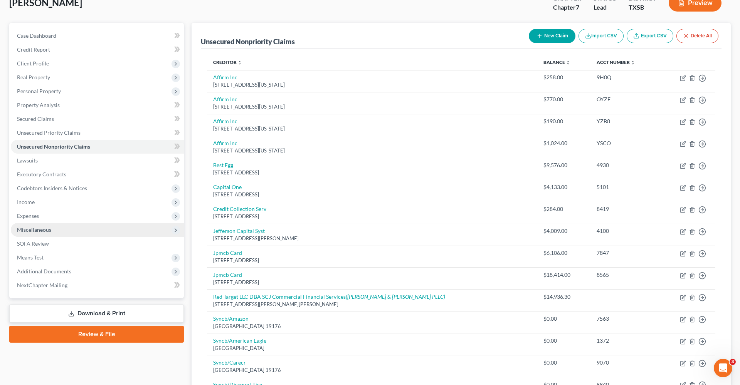
click at [34, 234] on span "Miscellaneous" at bounding box center [97, 230] width 173 height 14
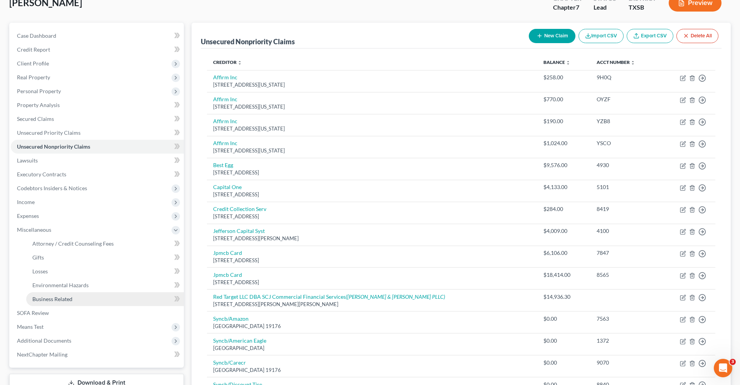
click at [53, 298] on span "Business Related" at bounding box center [52, 299] width 40 height 7
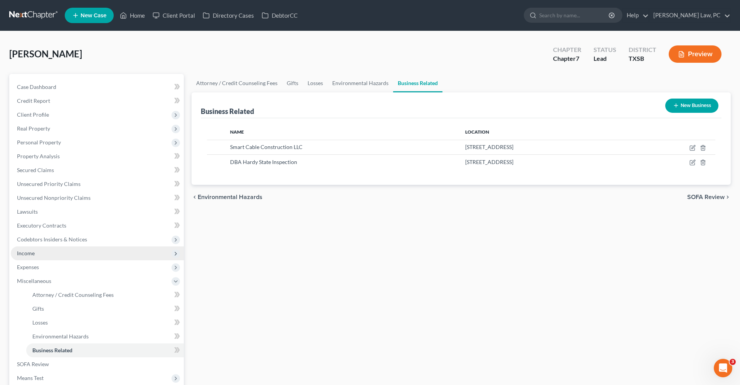
click at [28, 251] on span "Income" at bounding box center [26, 253] width 18 height 7
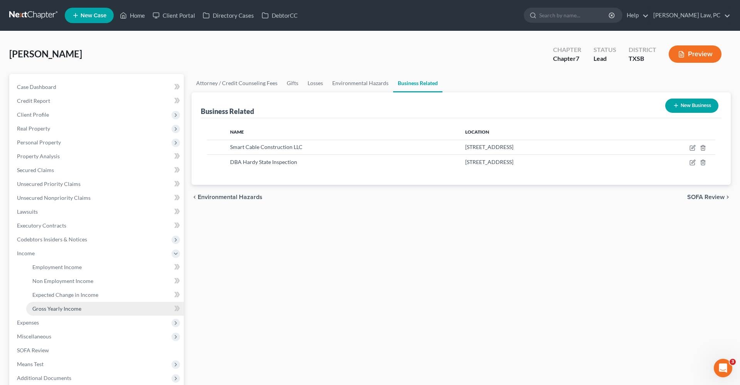
click at [67, 310] on span "Gross Yearly Income" at bounding box center [56, 309] width 49 height 7
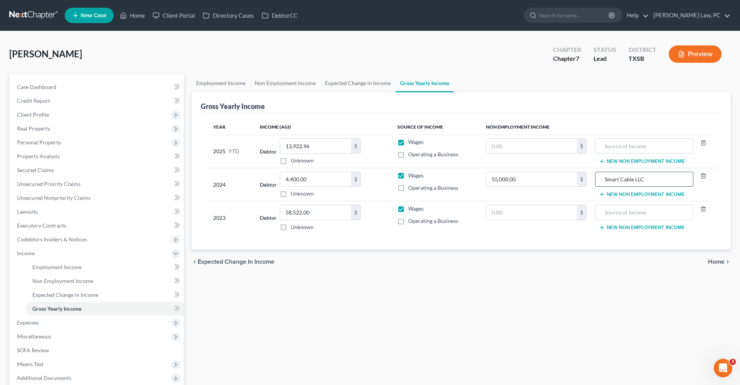
click at [635, 180] on input "Smart Cable LLC" at bounding box center [644, 179] width 90 height 15
type input "Smart Cable Construction LLC"
click at [605, 322] on div "Employment Income Non Employment Income Expected Change in Income Gross Yearly …" at bounding box center [461, 262] width 547 height 376
click at [32, 17] on link at bounding box center [33, 15] width 49 height 14
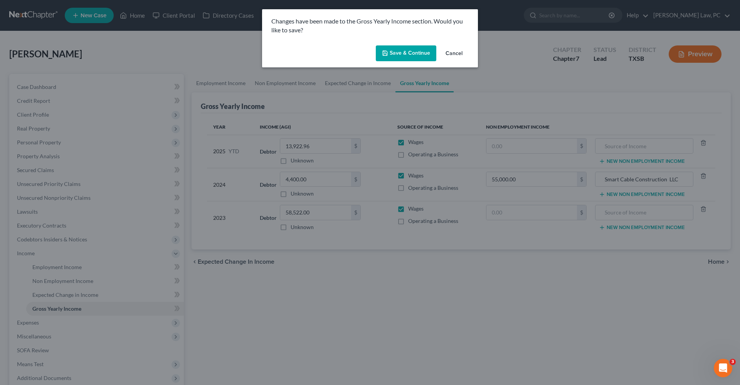
click at [395, 51] on button "Save & Continue" at bounding box center [406, 53] width 61 height 16
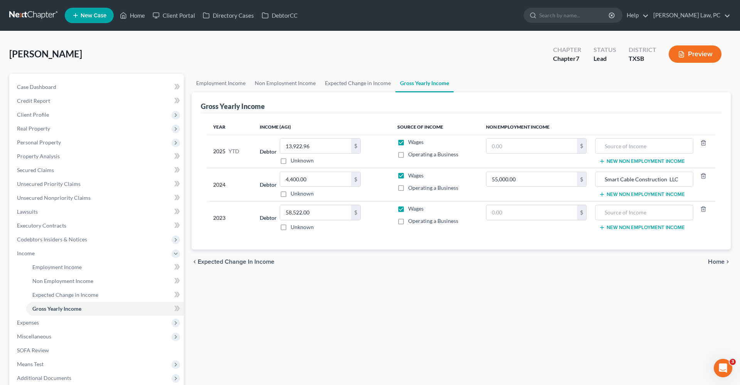
click at [31, 14] on link at bounding box center [33, 15] width 49 height 14
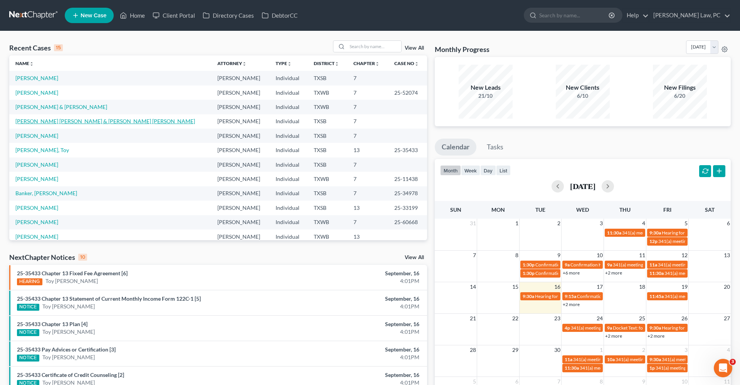
click at [39, 120] on link "[PERSON_NAME] [PERSON_NAME] & [PERSON_NAME] [PERSON_NAME]" at bounding box center [105, 121] width 180 height 7
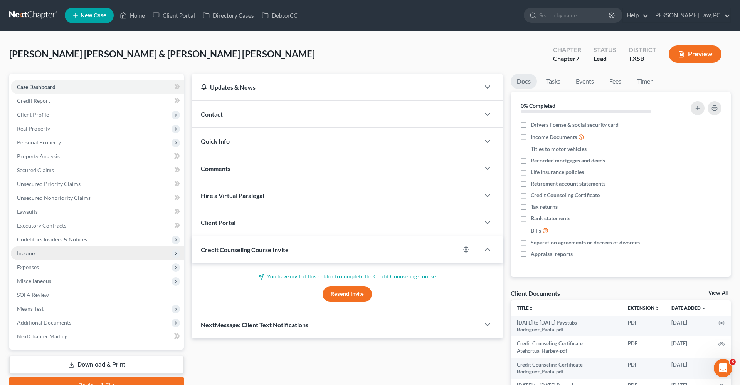
click at [24, 254] on span "Income" at bounding box center [26, 253] width 18 height 7
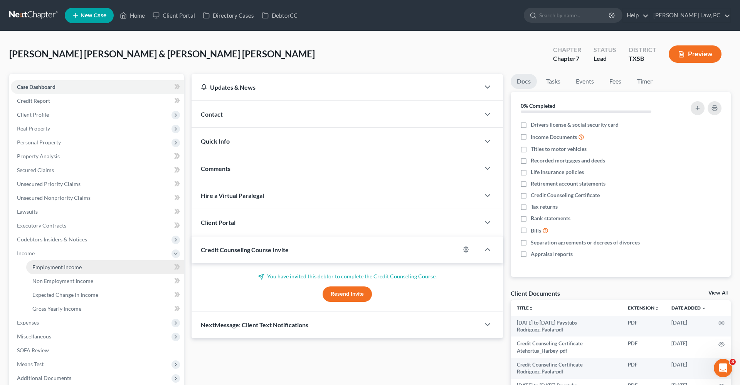
click at [54, 266] on span "Employment Income" at bounding box center [56, 267] width 49 height 7
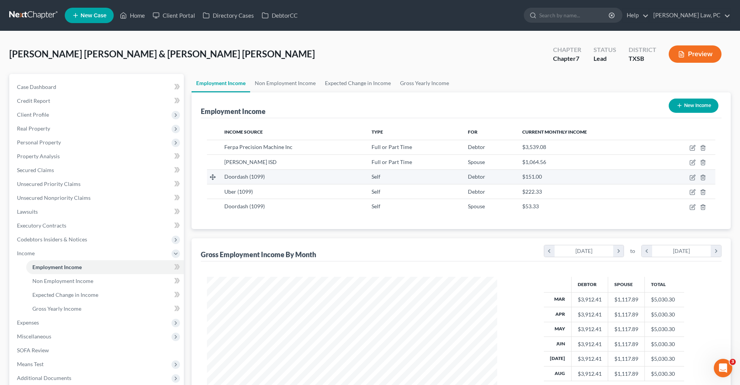
scroll to position [145, 306]
click at [692, 148] on icon "button" at bounding box center [693, 148] width 6 height 6
select select "0"
select select "45"
select select "3"
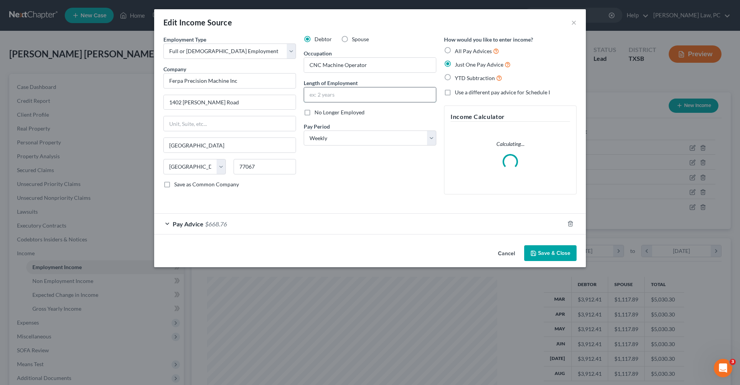
click at [320, 96] on input "text" at bounding box center [370, 95] width 132 height 15
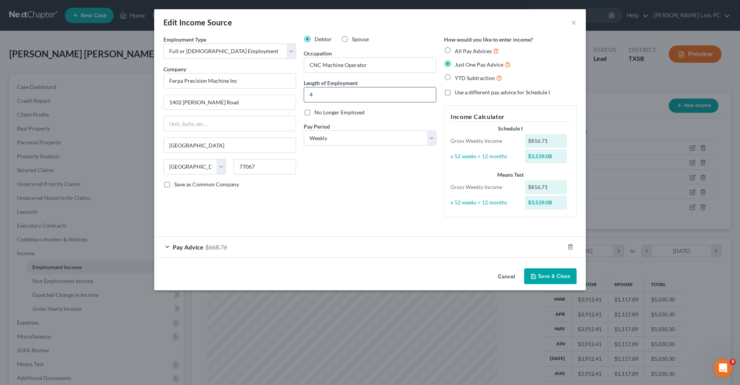
type input "4"
type input "4 years and 6 months"
click at [556, 278] on button "Save & Close" at bounding box center [550, 277] width 52 height 16
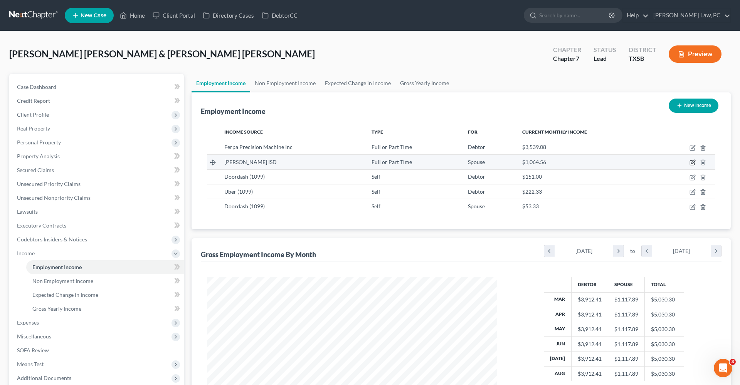
click at [692, 162] on icon "button" at bounding box center [693, 163] width 6 height 6
select select "0"
select select "45"
select select "1"
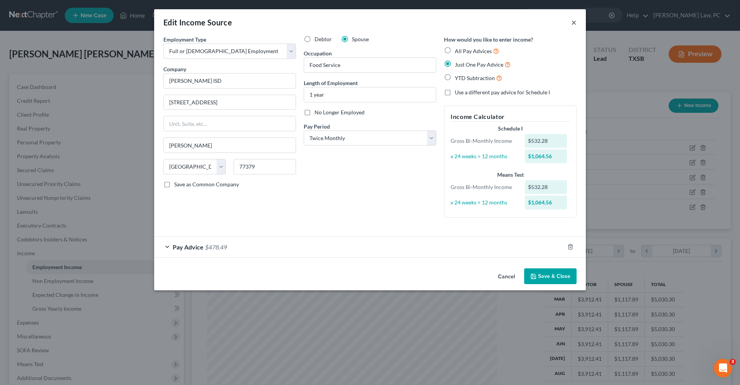
click at [573, 24] on button "×" at bounding box center [573, 22] width 5 height 9
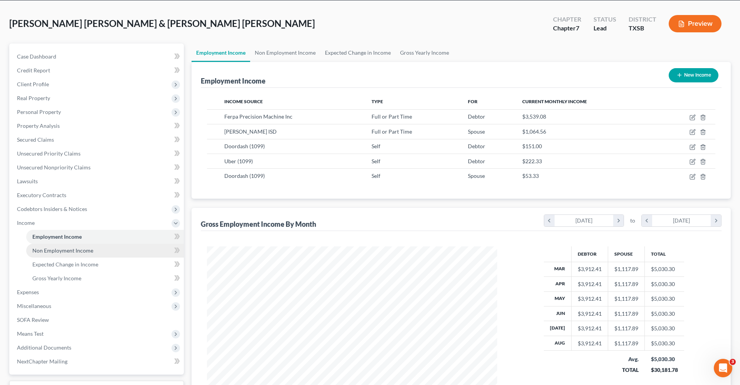
scroll to position [31, 0]
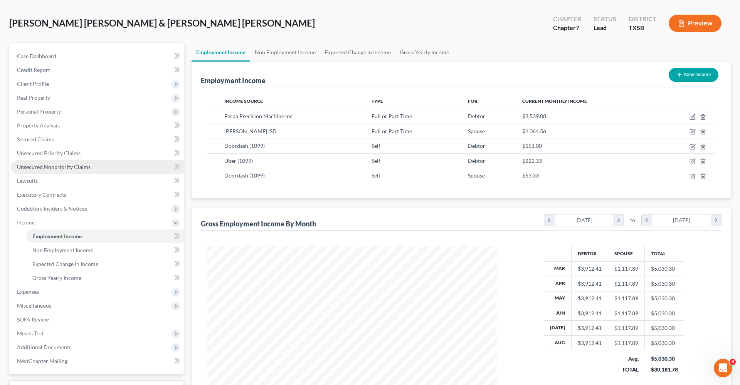
click at [39, 166] on span "Unsecured Nonpriority Claims" at bounding box center [54, 167] width 74 height 7
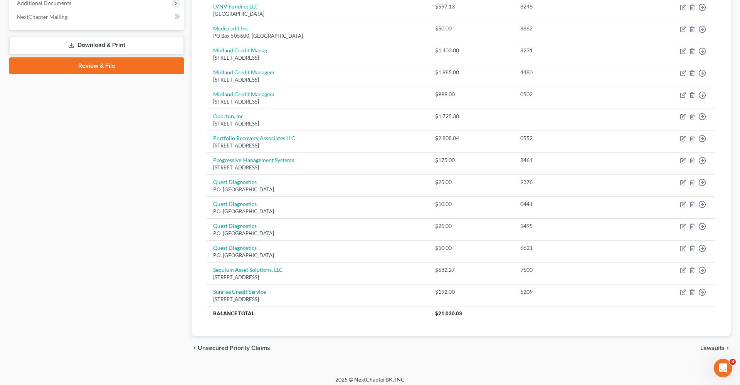
scroll to position [320, 0]
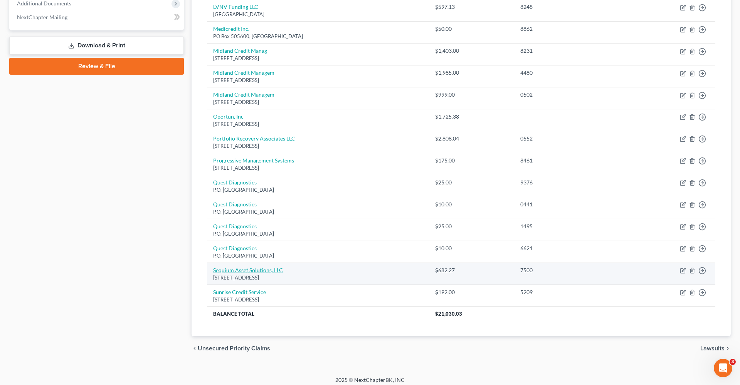
click at [234, 267] on link "Sequium Asset Solutions, LLC" at bounding box center [248, 270] width 70 height 7
select select "10"
select select "9"
select select "1"
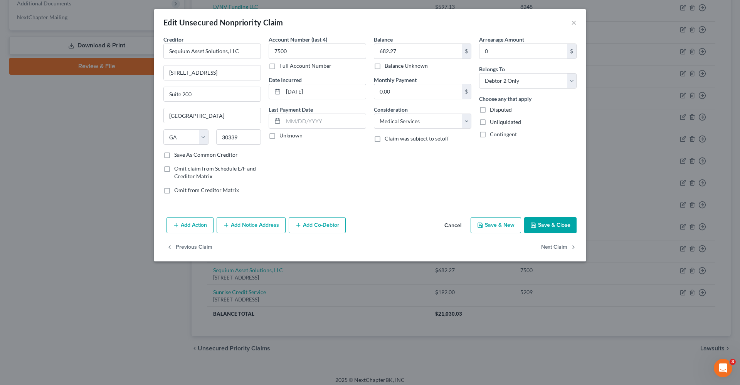
click at [559, 224] on button "Save & Close" at bounding box center [550, 225] width 52 height 16
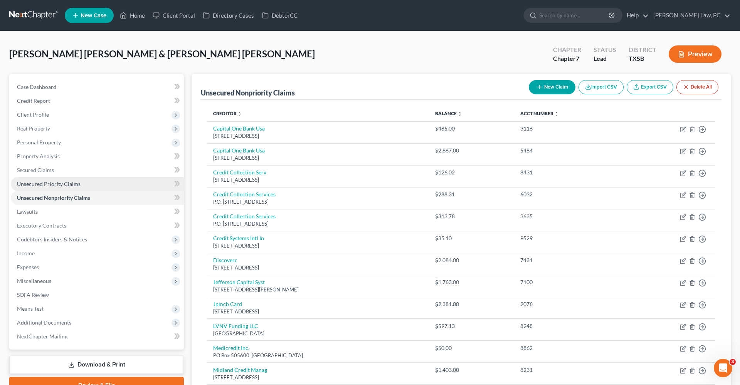
scroll to position [0, 0]
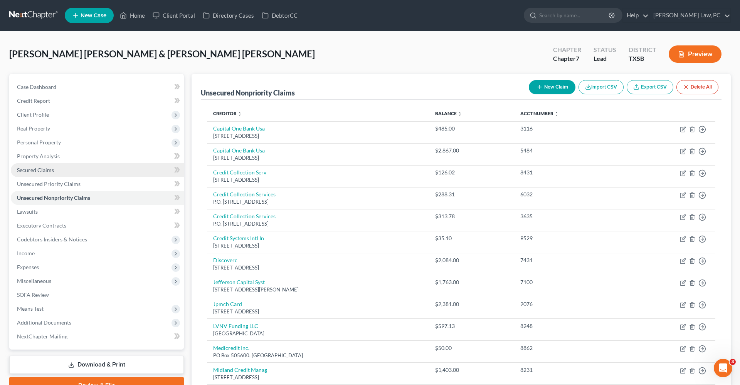
click at [25, 174] on link "Secured Claims" at bounding box center [97, 170] width 173 height 14
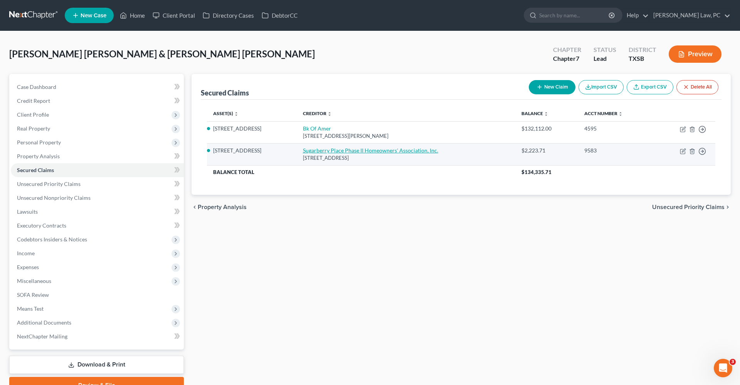
click at [321, 151] on link "Sugarberry Place Phase II Homeowners' Association, Inc." at bounding box center [370, 150] width 135 height 7
select select "45"
select select "2"
select select "0"
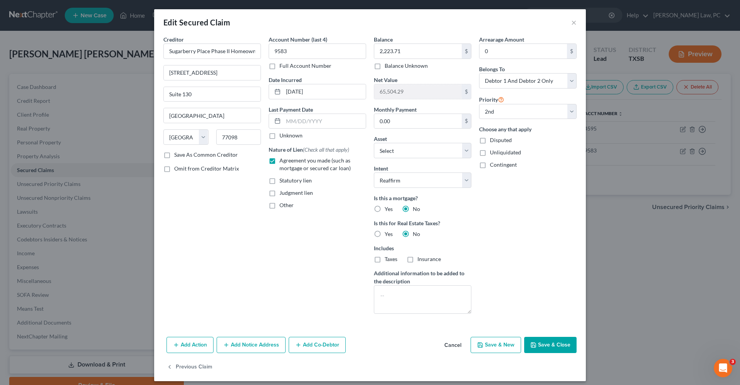
click at [544, 345] on button "Save & Close" at bounding box center [550, 345] width 52 height 16
select select "3"
select select "0"
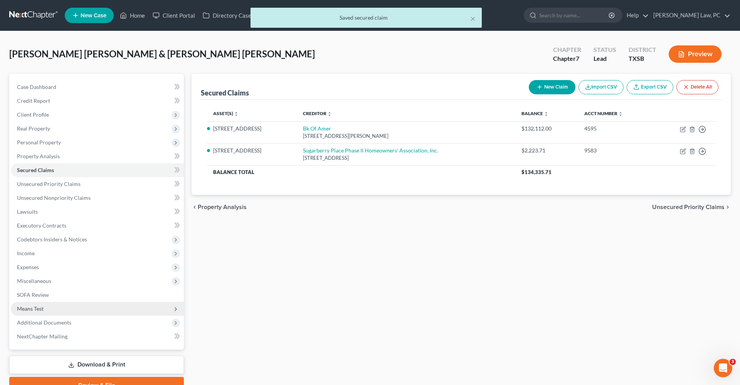
click at [35, 310] on span "Means Test" at bounding box center [30, 309] width 27 height 7
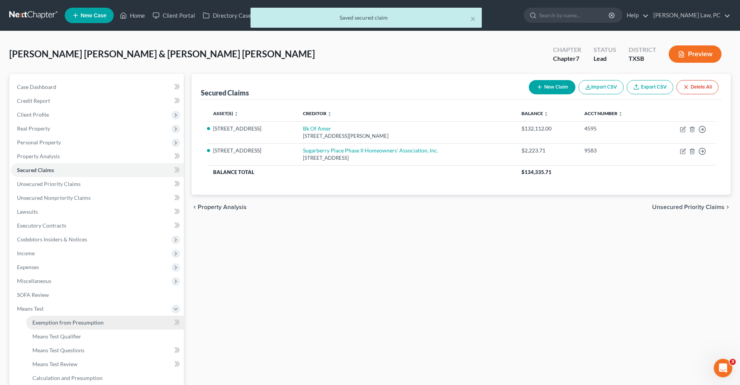
click at [46, 322] on span "Exemption from Presumption" at bounding box center [67, 323] width 71 height 7
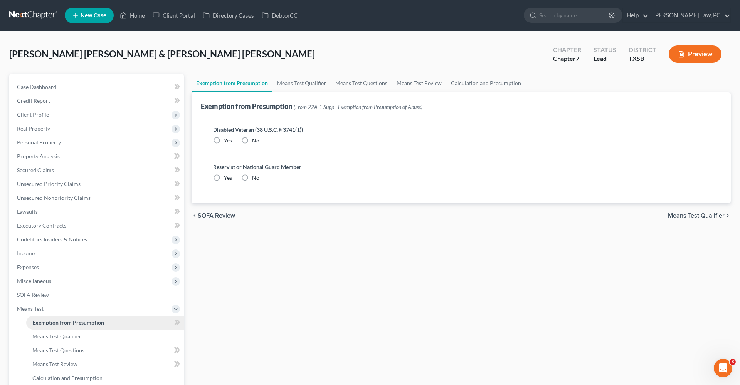
radio input "true"
click at [296, 83] on link "Means Test Qualifier" at bounding box center [302, 83] width 58 height 19
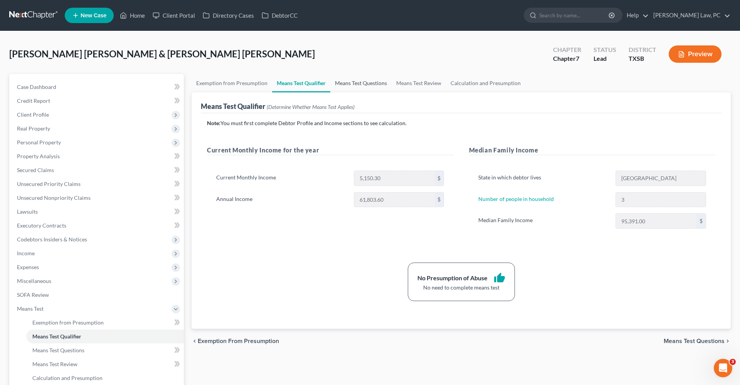
click at [362, 86] on link "Means Test Questions" at bounding box center [360, 83] width 61 height 19
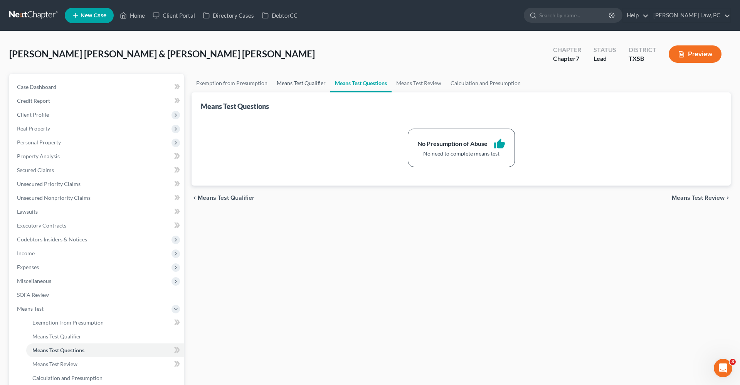
click at [299, 81] on link "Means Test Qualifier" at bounding box center [301, 83] width 58 height 19
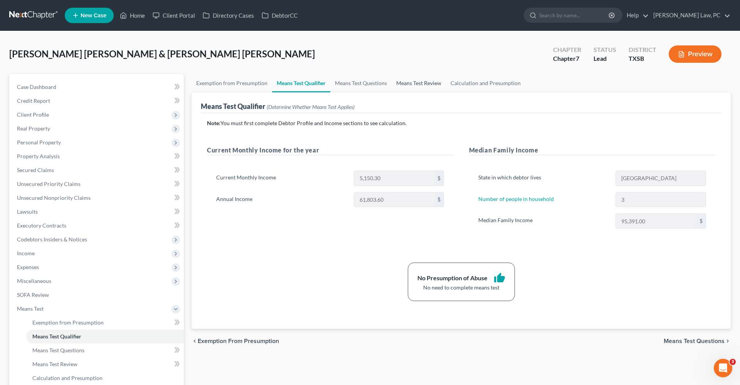
click at [411, 86] on link "Means Test Review" at bounding box center [419, 83] width 54 height 19
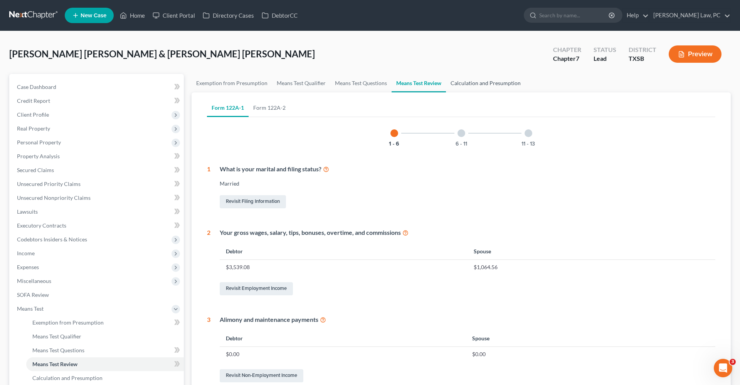
click at [474, 86] on link "Calculation and Presumption" at bounding box center [485, 83] width 79 height 19
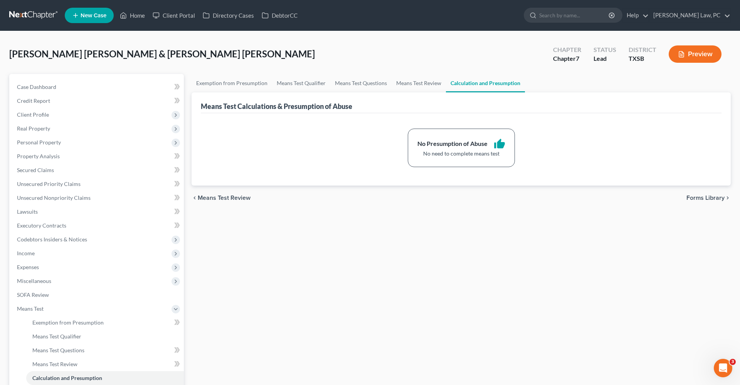
click at [37, 15] on link at bounding box center [33, 15] width 49 height 14
